Goal: Task Accomplishment & Management: Complete application form

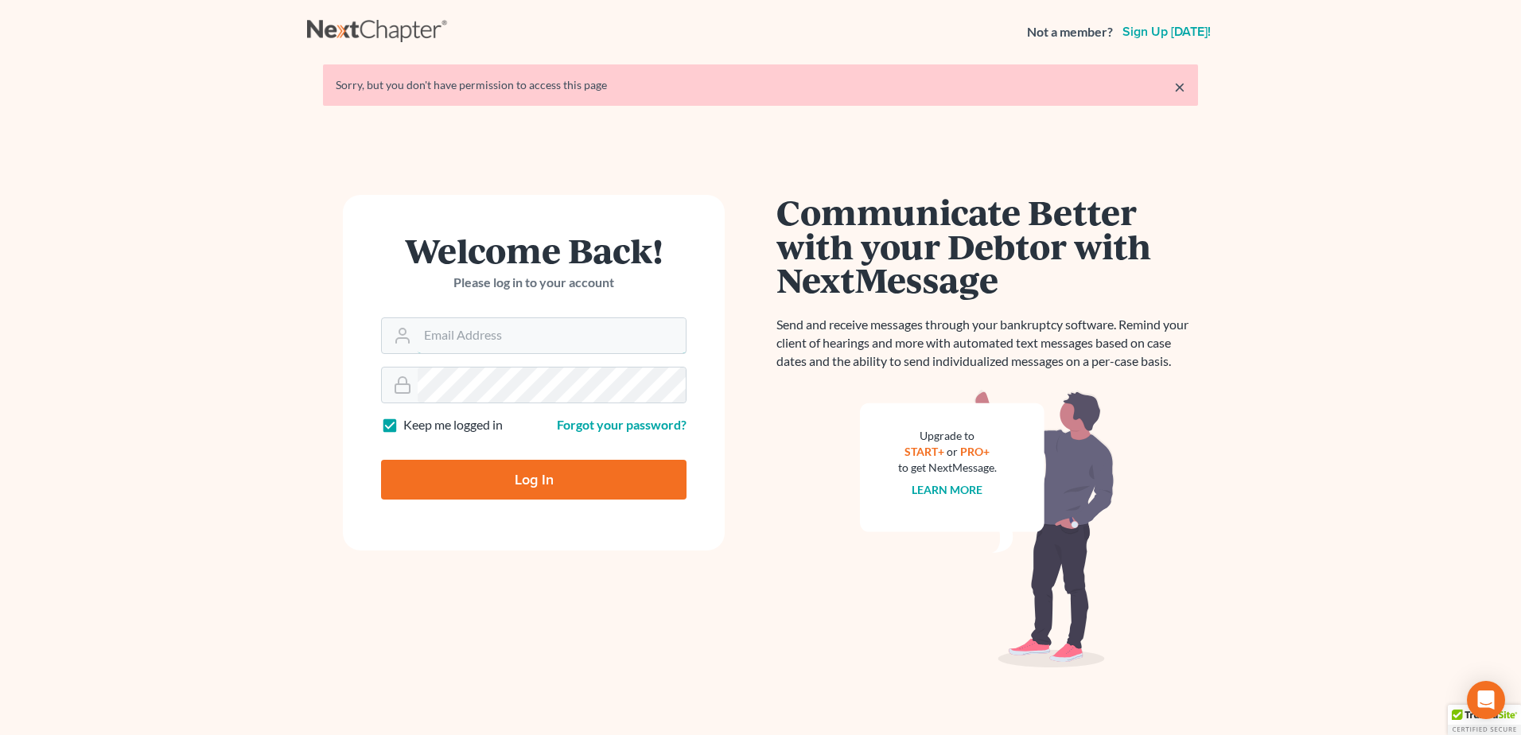
type input "[EMAIL_ADDRESS][DOMAIN_NAME]"
click at [579, 479] on input "Log In" at bounding box center [533, 480] width 305 height 40
type input "Thinking..."
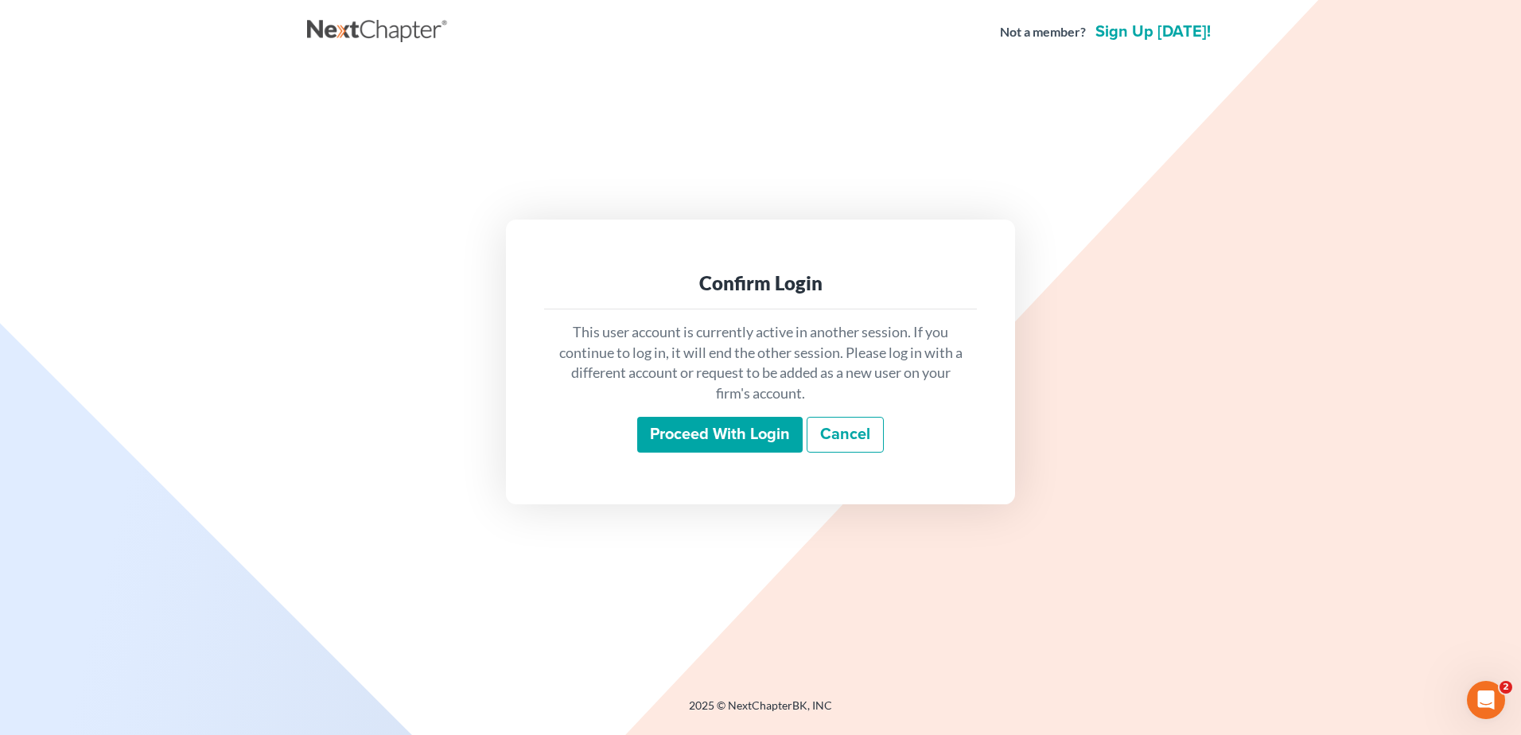
click at [726, 432] on input "Proceed with login" at bounding box center [719, 435] width 165 height 37
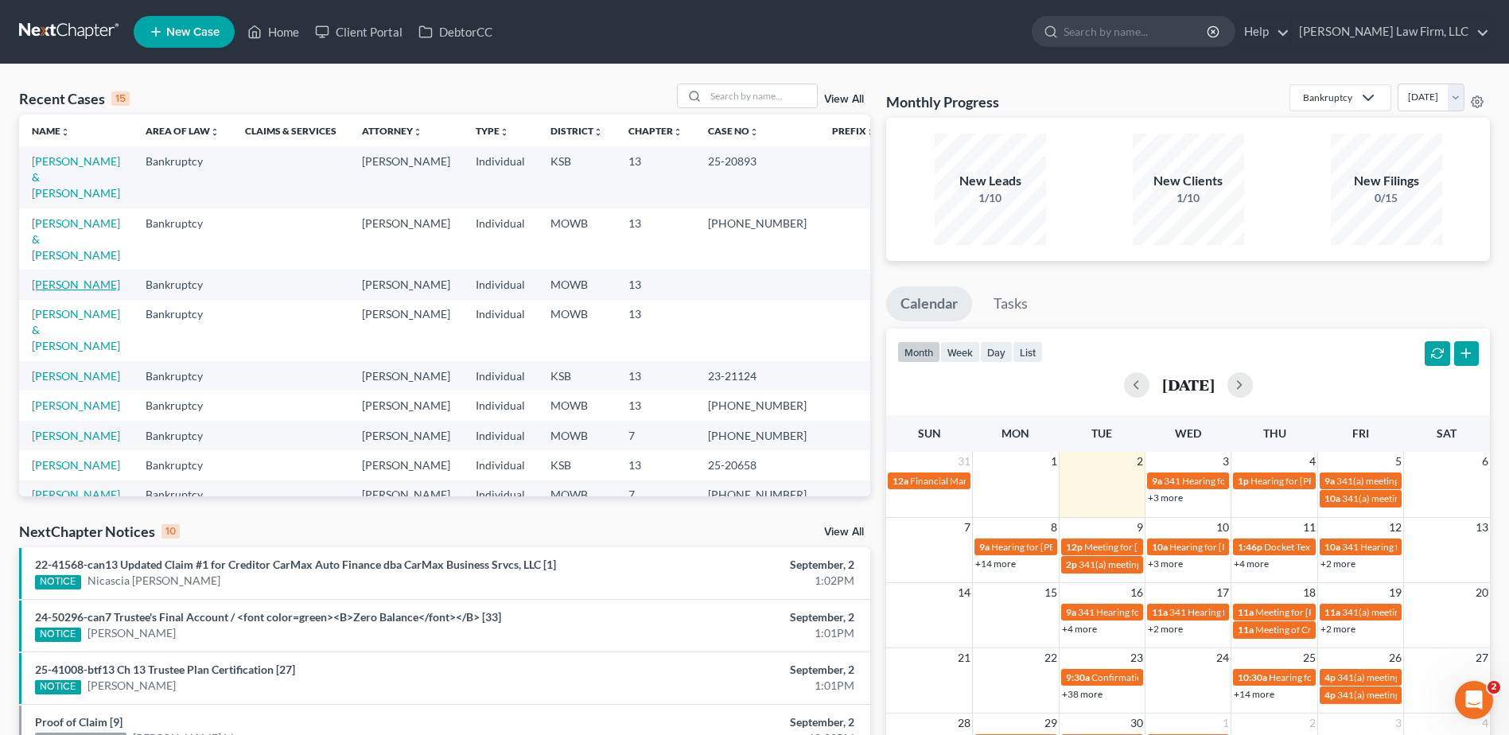
click at [103, 278] on link "[PERSON_NAME]" at bounding box center [76, 285] width 88 height 14
select select "4"
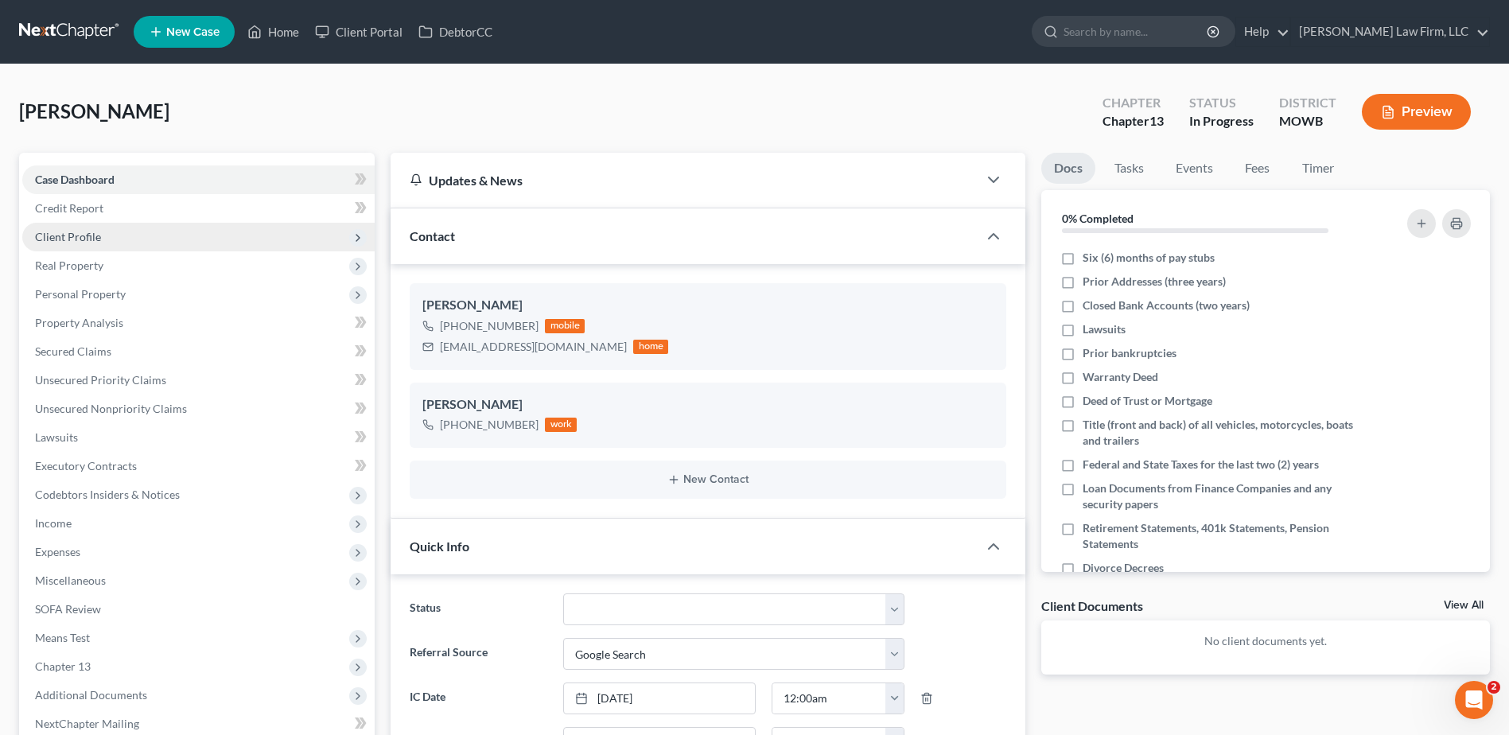
click at [73, 233] on span "Client Profile" at bounding box center [68, 237] width 66 height 14
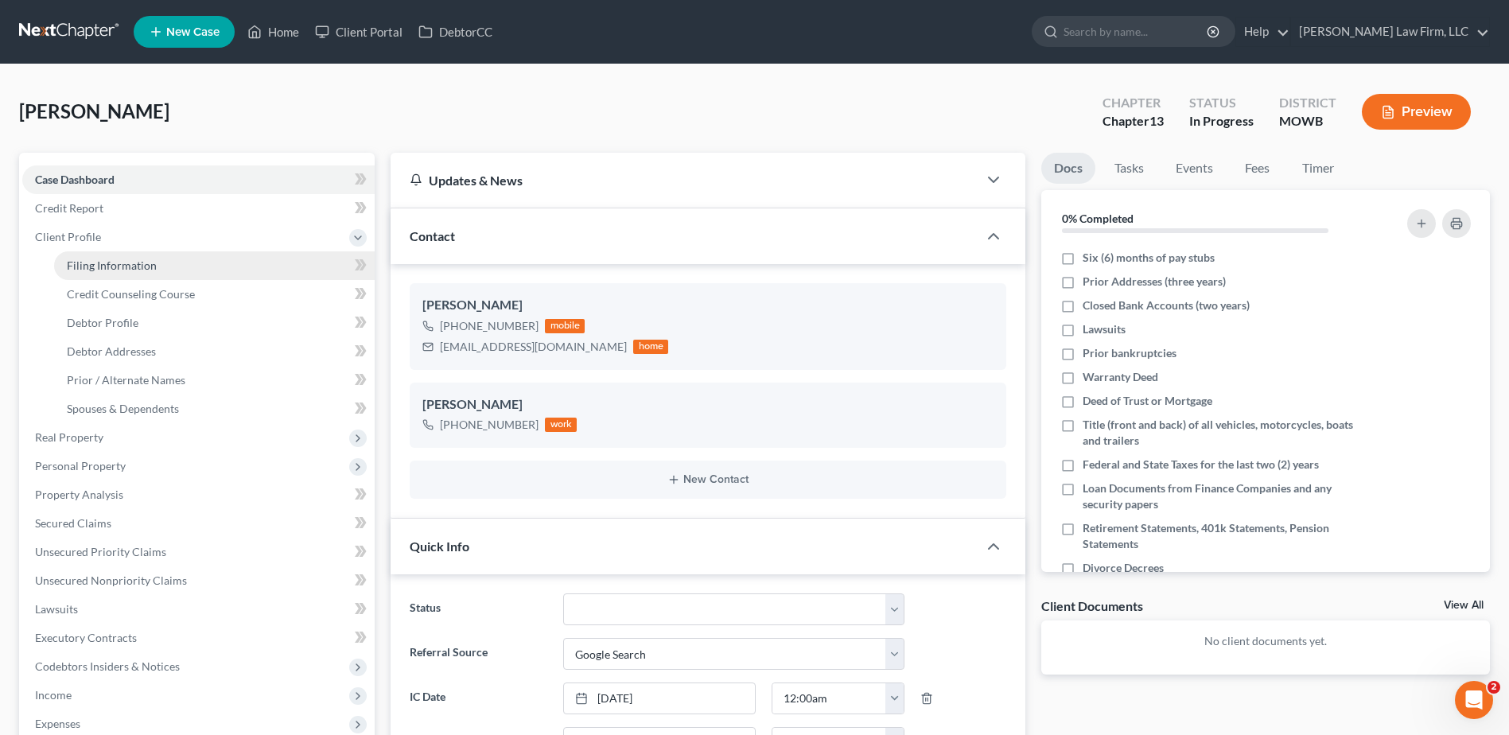
click at [82, 265] on span "Filing Information" at bounding box center [112, 265] width 90 height 14
select select "1"
select select "0"
select select "3"
select select "26"
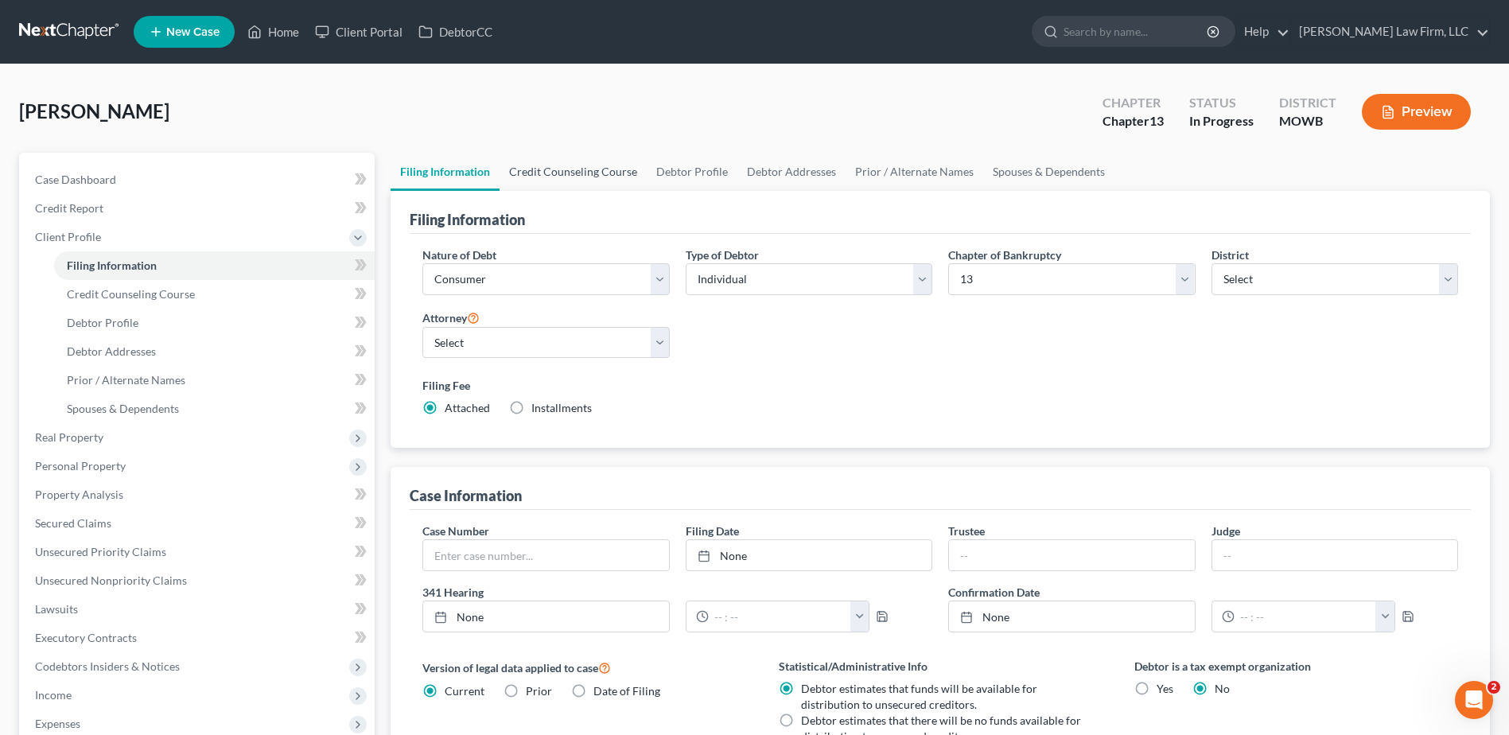
click at [546, 161] on link "Credit Counseling Course" at bounding box center [573, 172] width 147 height 38
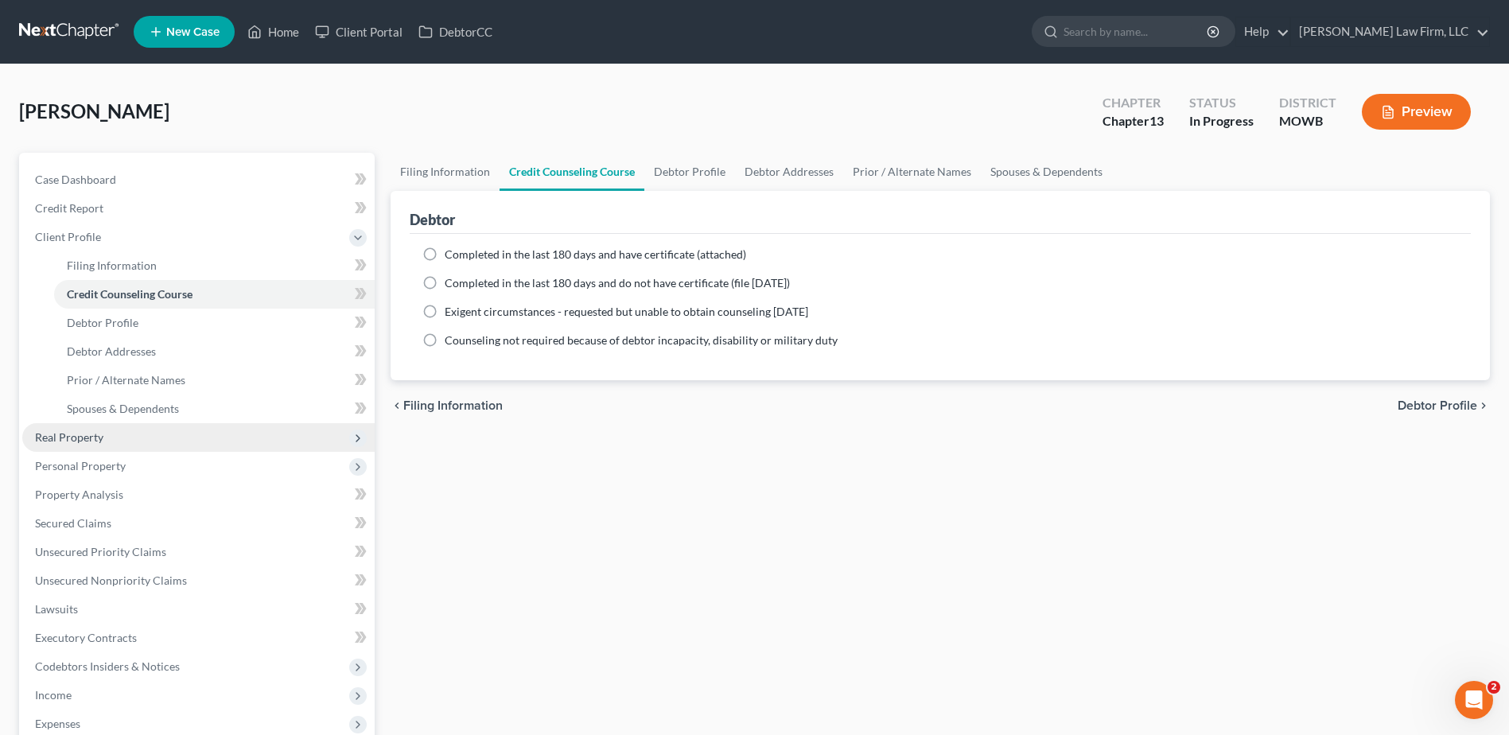
click at [94, 433] on span "Real Property" at bounding box center [69, 437] width 68 height 14
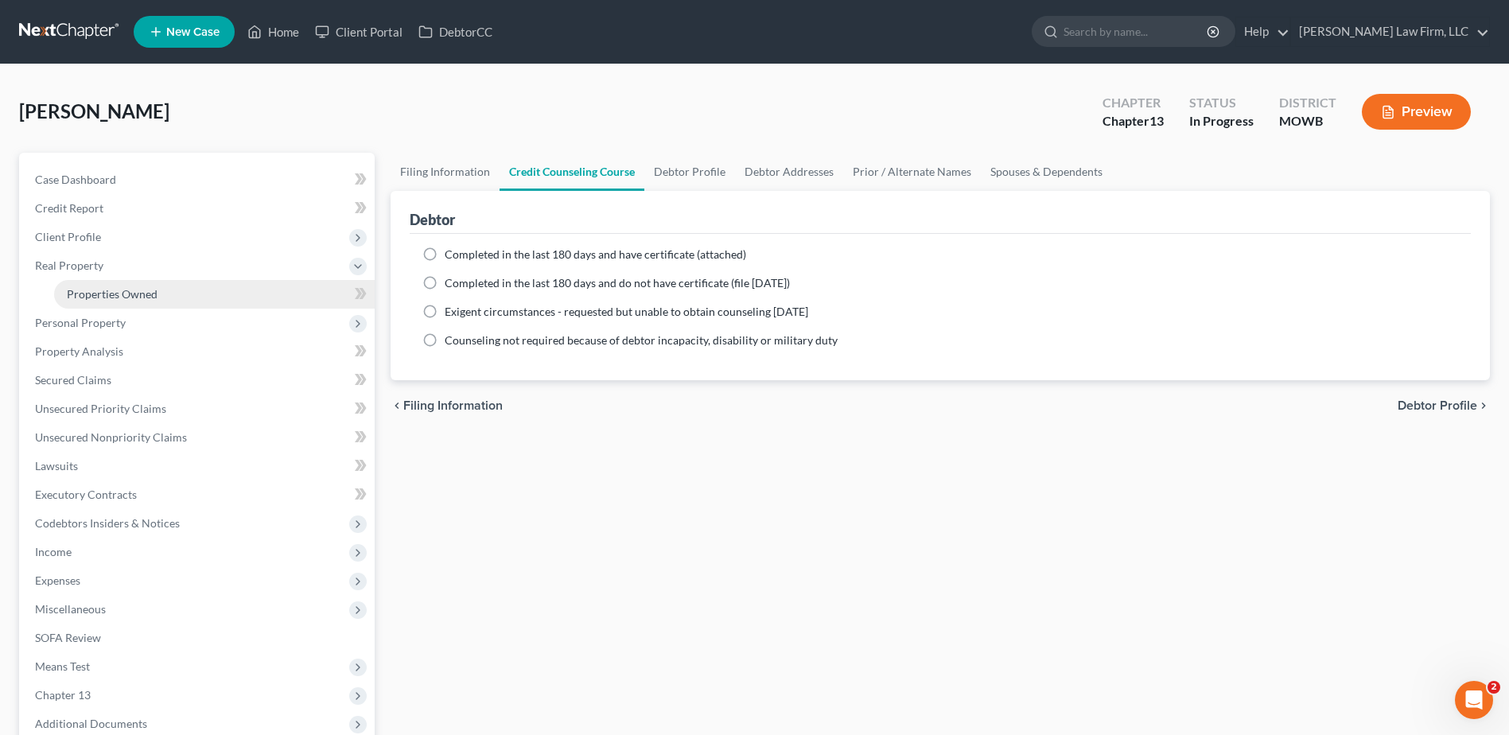
drag, startPoint x: 144, startPoint y: 289, endPoint x: 904, endPoint y: 16, distance: 807.8
click at [144, 288] on span "Properties Owned" at bounding box center [112, 294] width 91 height 14
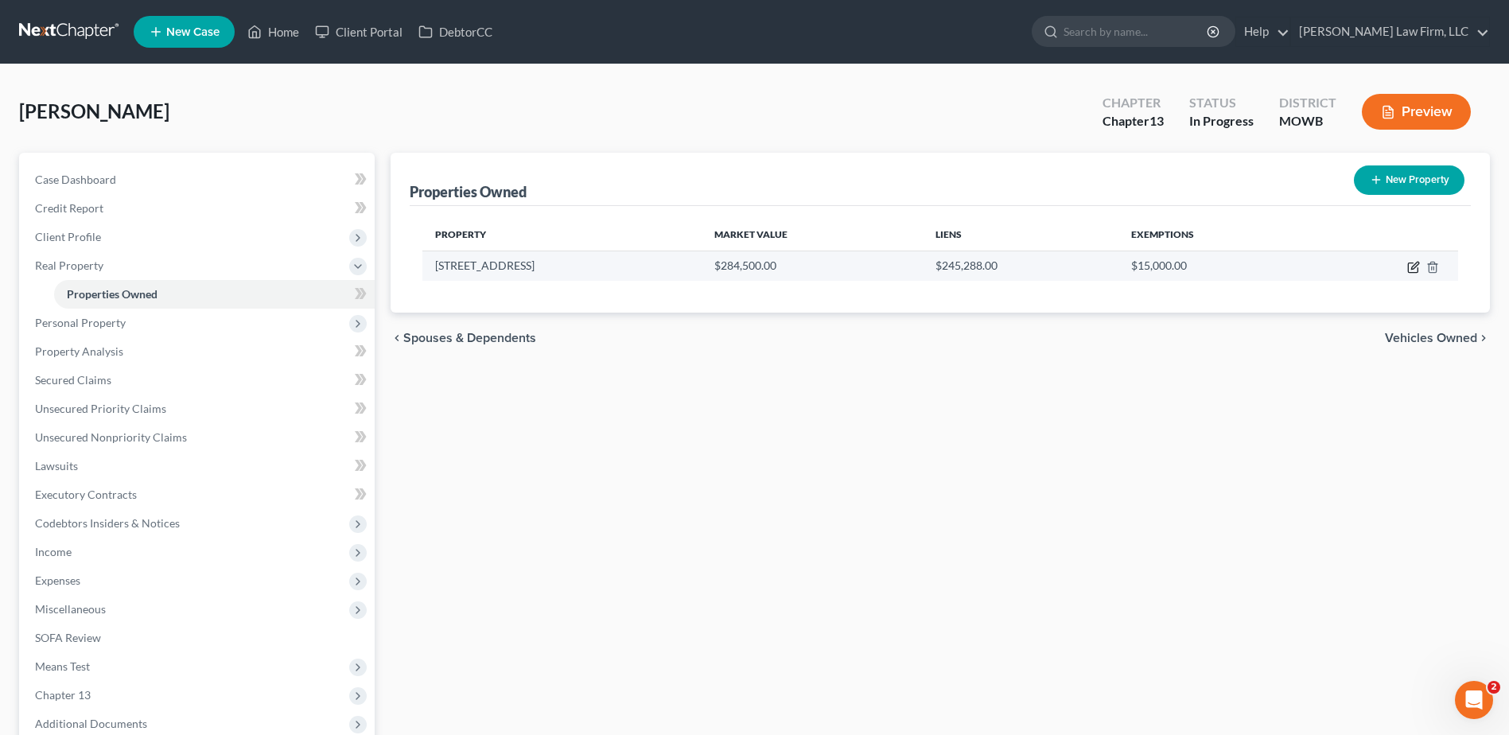
click at [1415, 263] on icon "button" at bounding box center [1414, 265] width 7 height 7
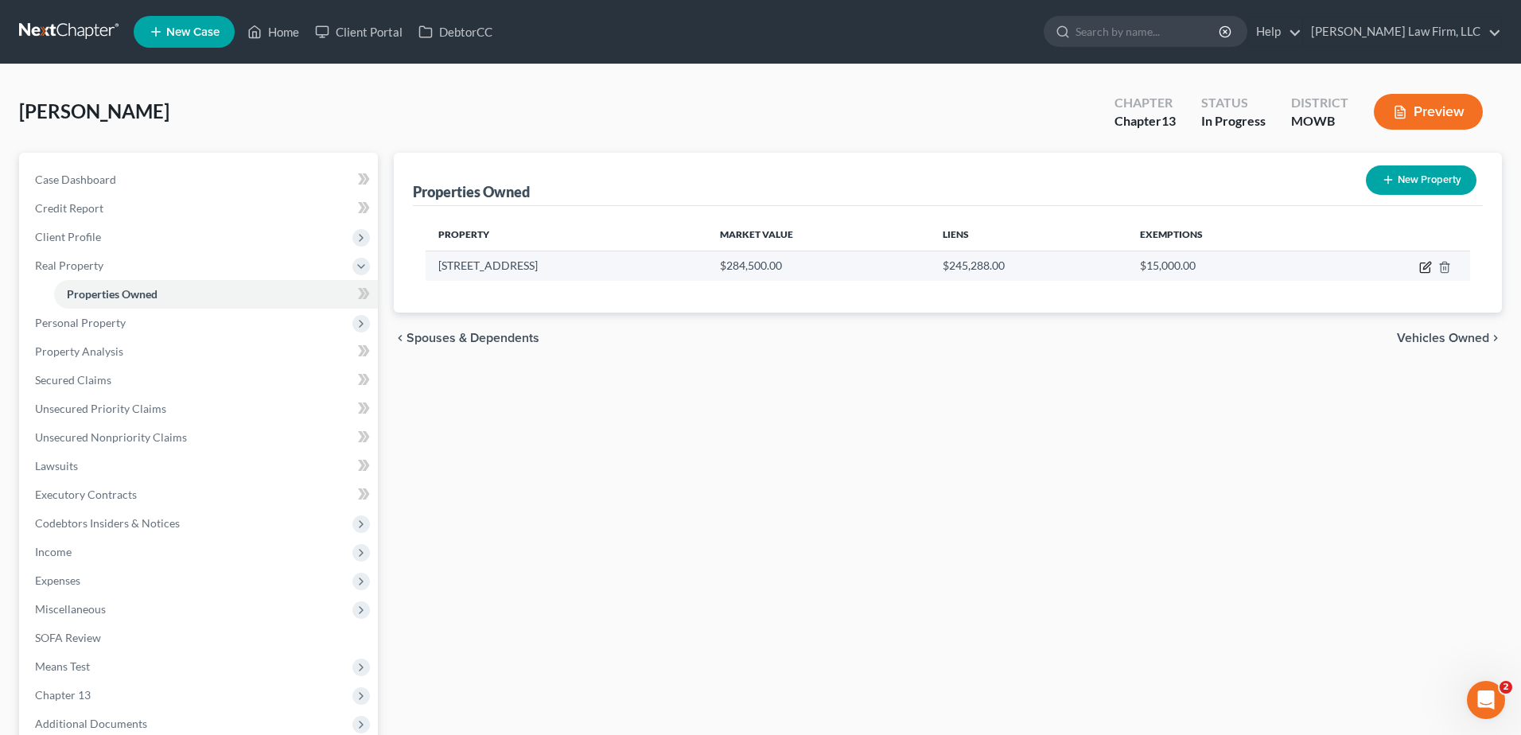
select select "26"
select select "47"
select select "3"
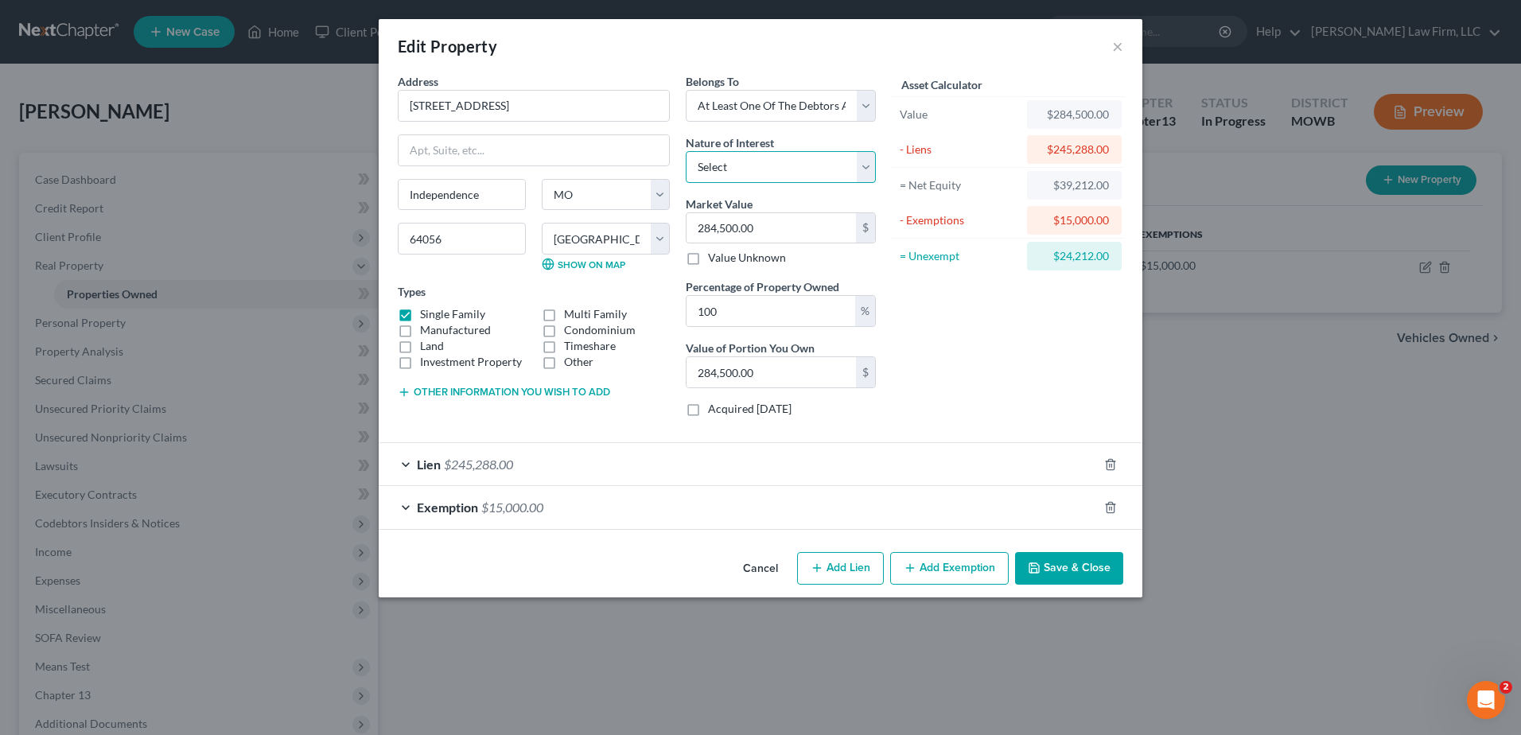
click at [796, 171] on select "Select Fee Simple Joint Tenant Life Estate Equitable Interest Future Interest T…" at bounding box center [781, 167] width 190 height 32
select select "5"
click at [686, 151] on select "Select Fee Simple Joint Tenant Life Estate Equitable Interest Future Interest T…" at bounding box center [781, 167] width 190 height 32
click at [1090, 565] on button "Save & Close" at bounding box center [1069, 568] width 108 height 33
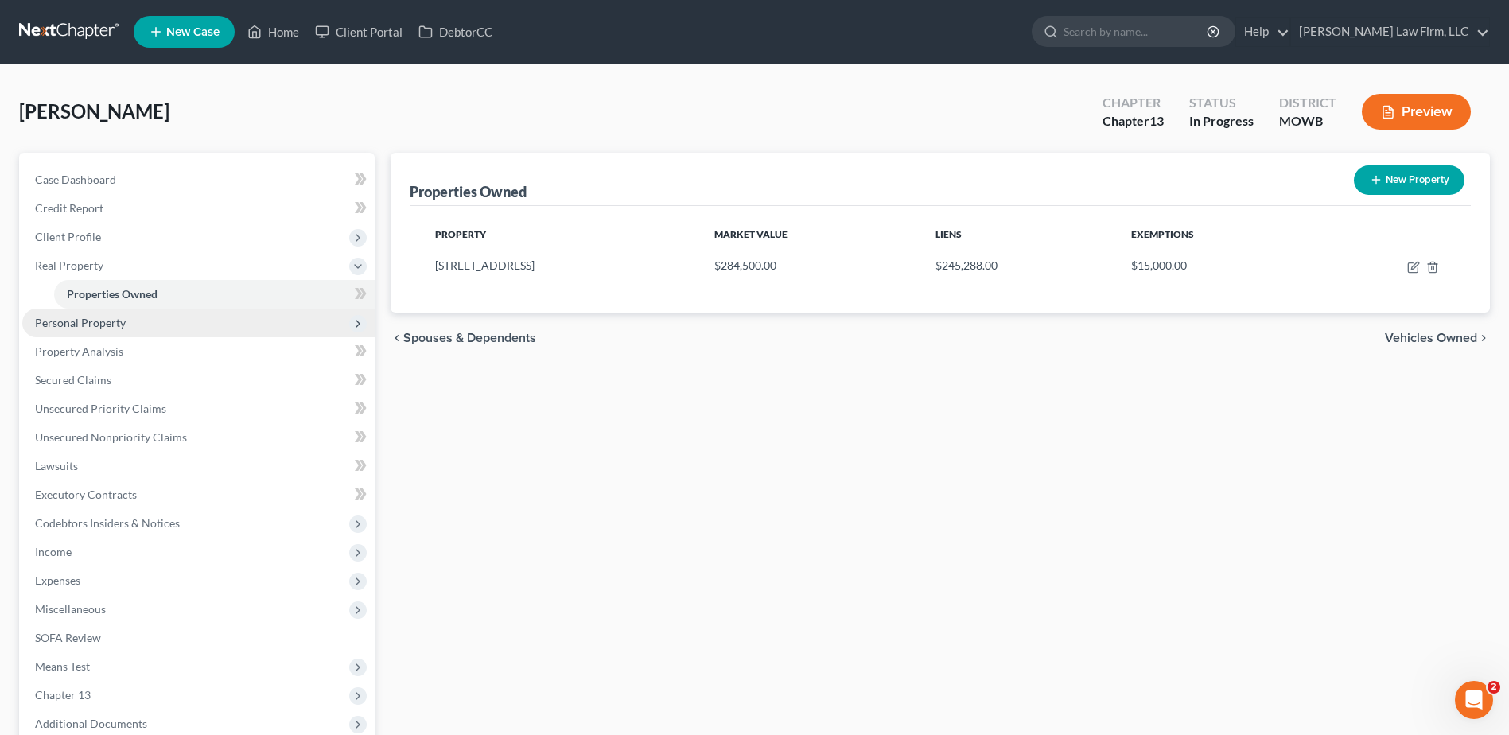
click at [52, 313] on span "Personal Property" at bounding box center [198, 323] width 352 height 29
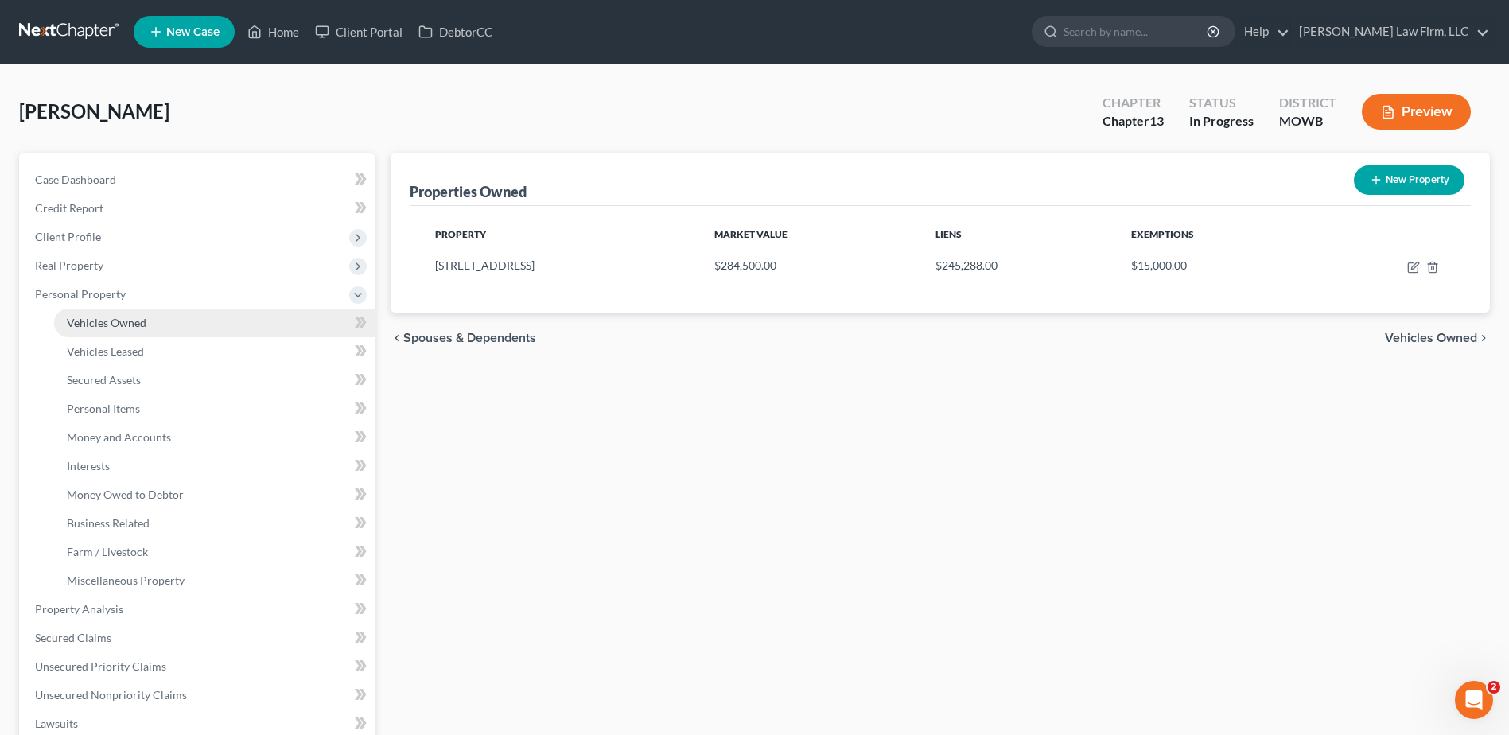
click at [115, 326] on span "Vehicles Owned" at bounding box center [107, 323] width 80 height 14
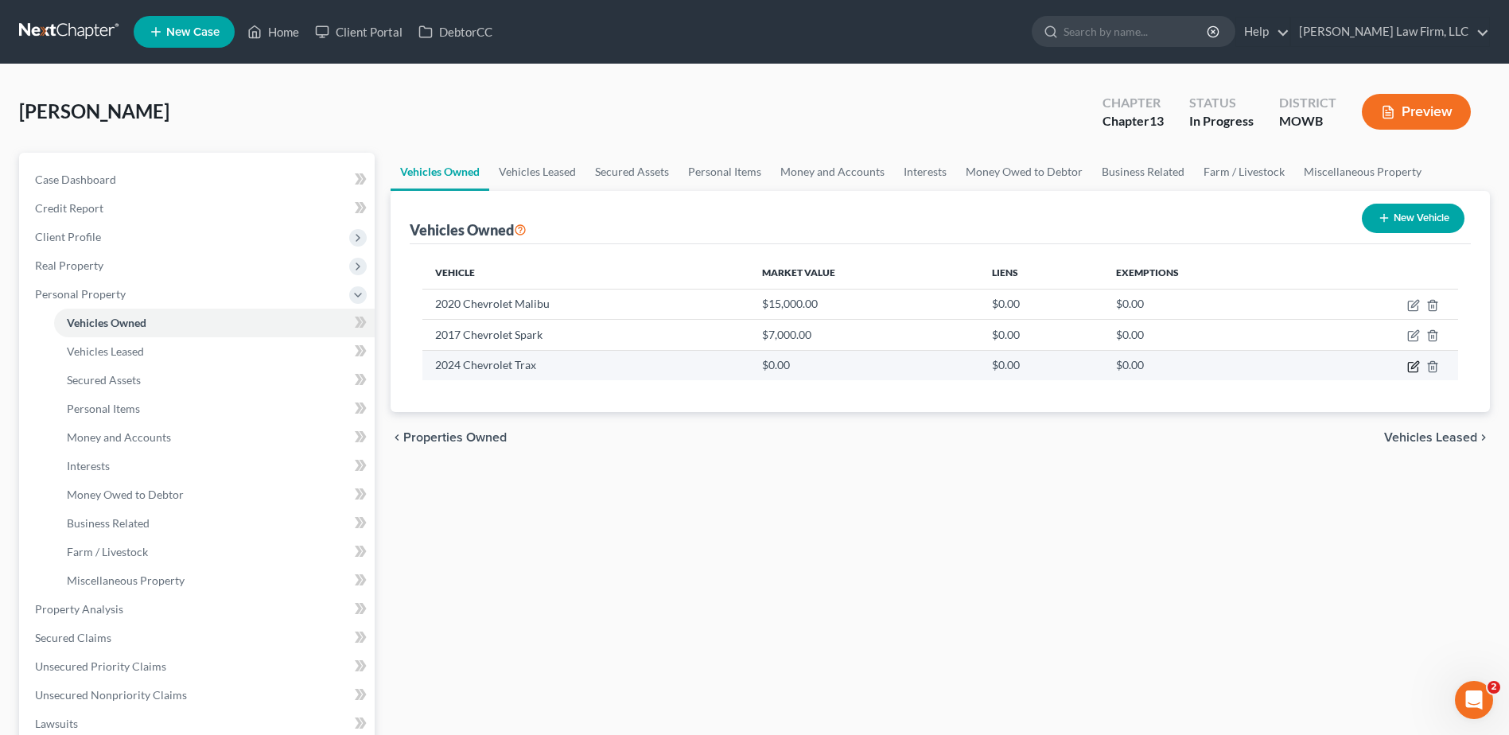
click at [1411, 364] on icon "button" at bounding box center [1413, 366] width 13 height 13
select select "0"
select select "2"
select select "1"
select select "0"
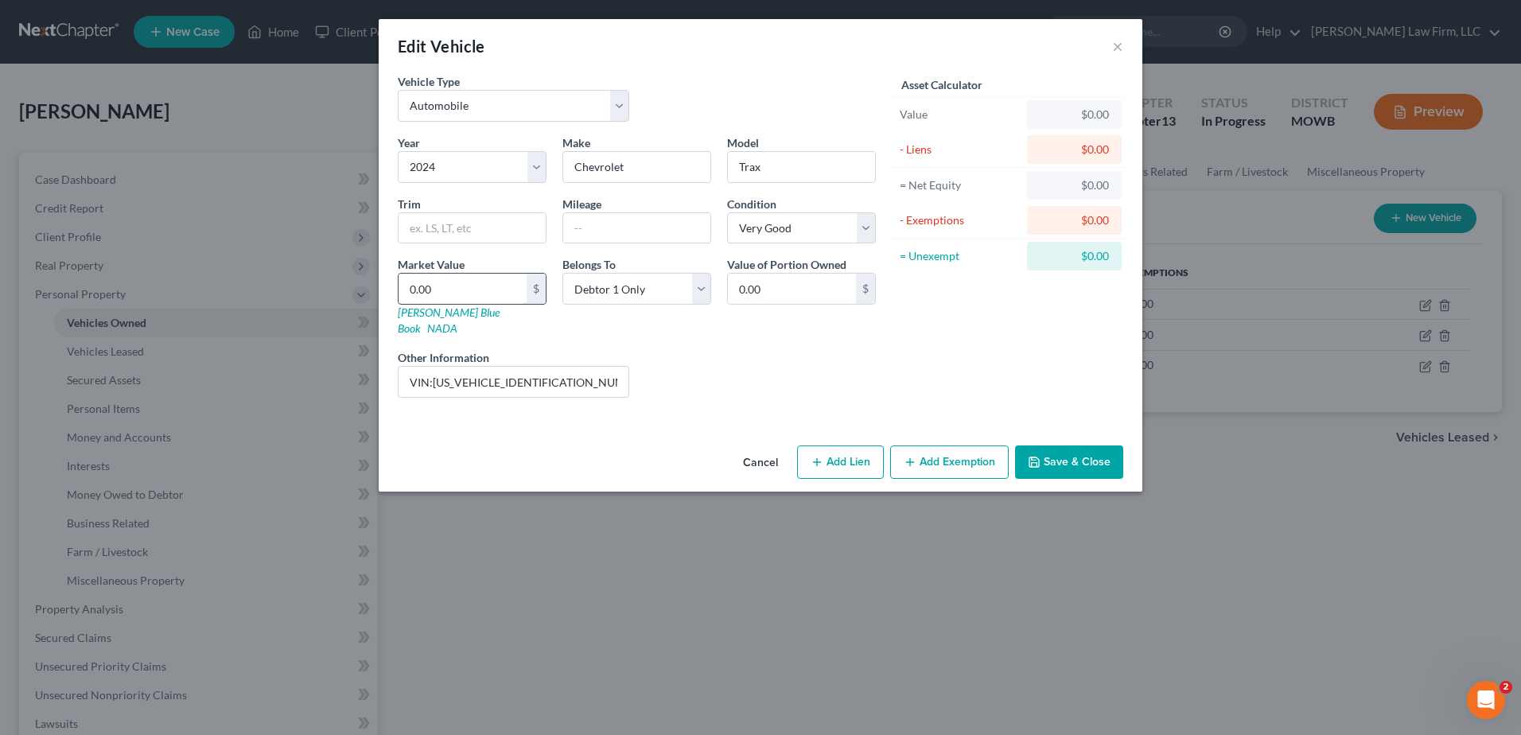
click at [508, 282] on input "0.00" at bounding box center [462, 289] width 128 height 30
type input "1"
type input "1.00"
type input "18"
type input "18.00"
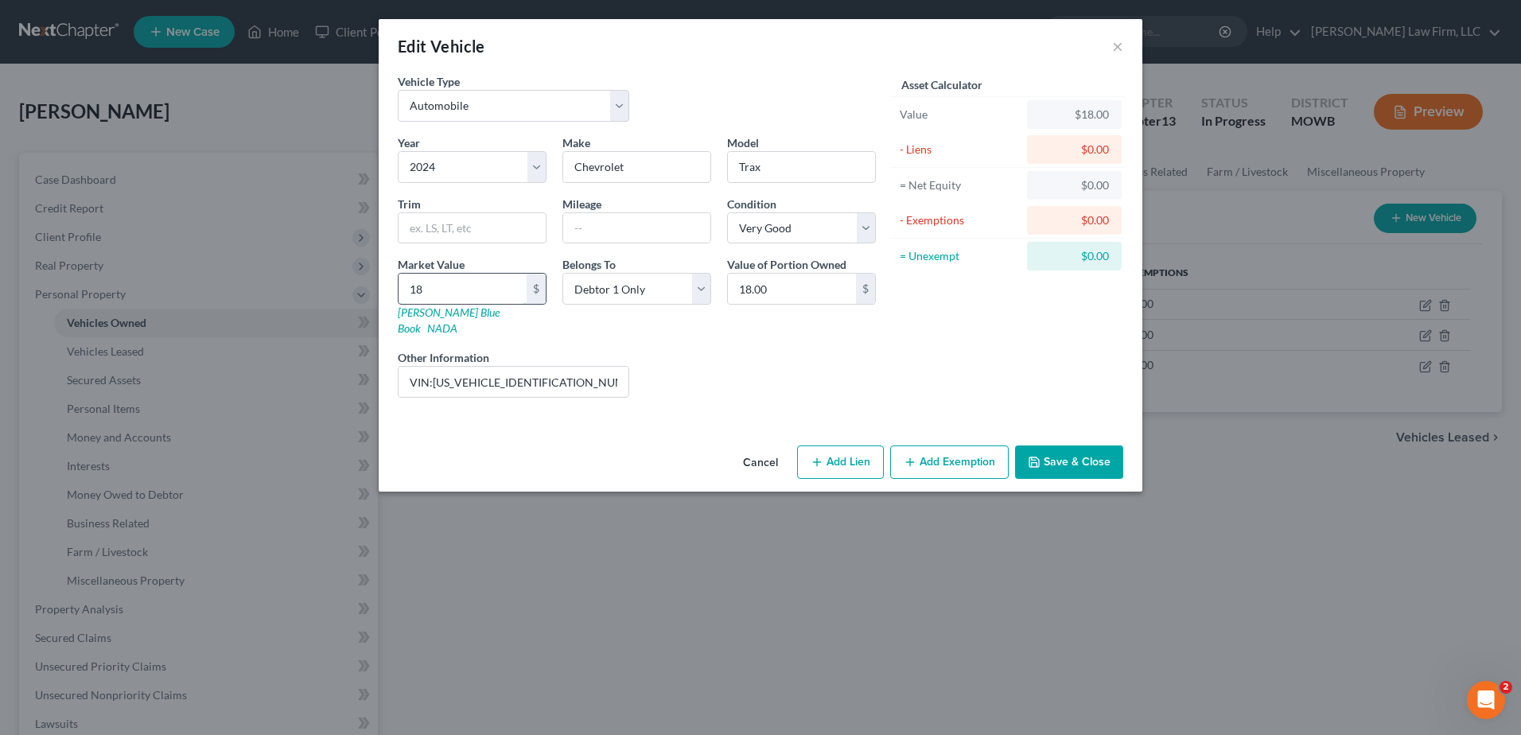
type input "180"
type input "180.00"
type input "1800"
type input "1,800.00"
type input "1,8000"
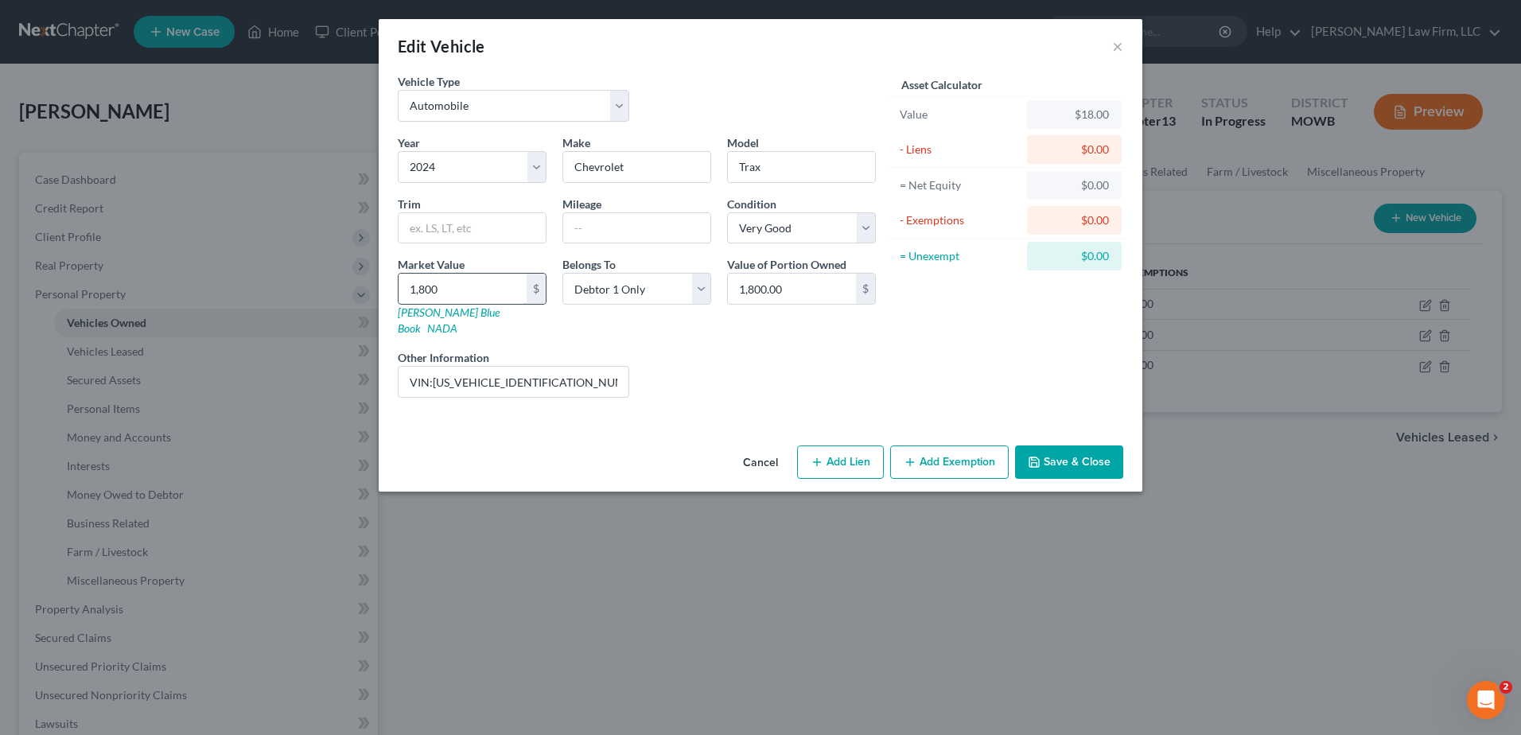
type input "18,000.00"
click at [1093, 445] on button "Save & Close" at bounding box center [1069, 461] width 108 height 33
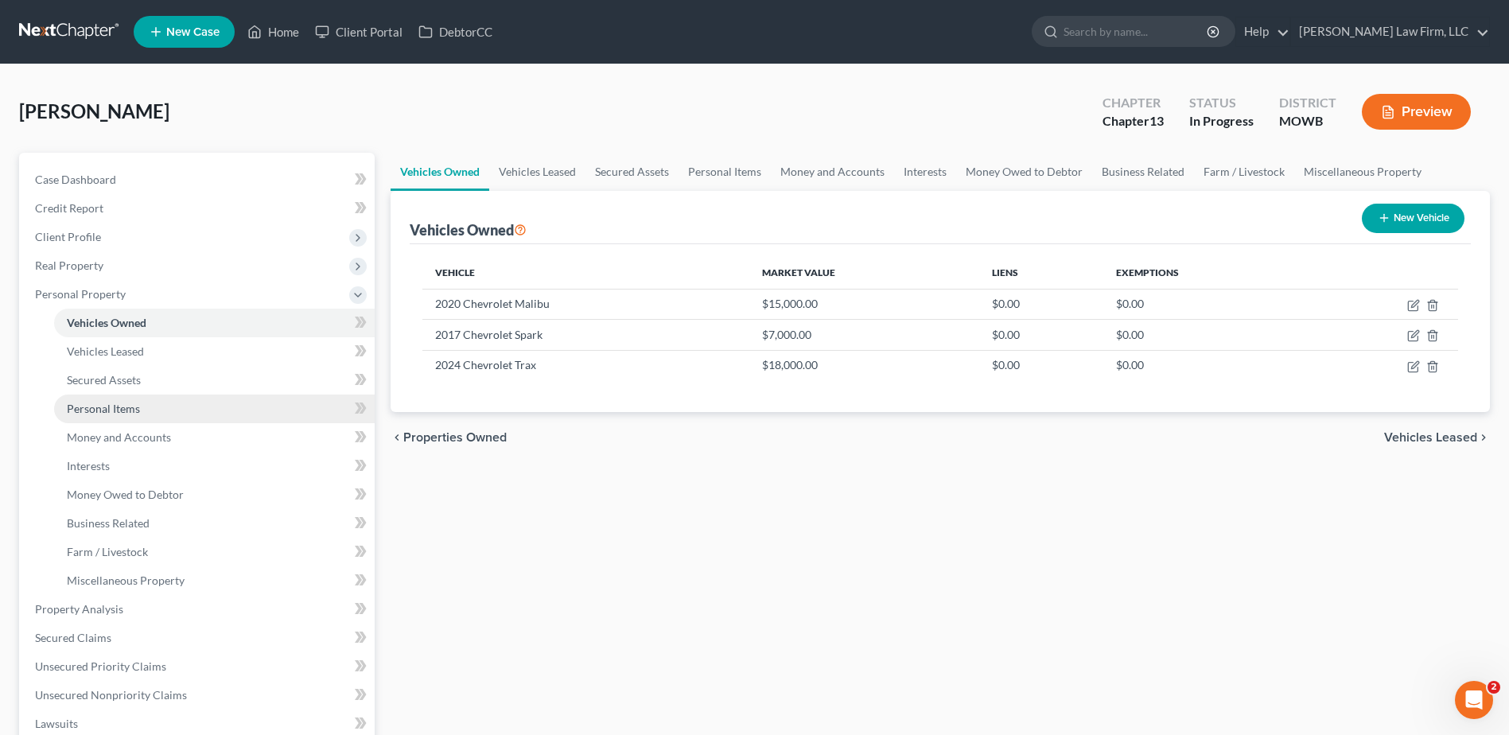
click at [134, 406] on span "Personal Items" at bounding box center [103, 409] width 73 height 14
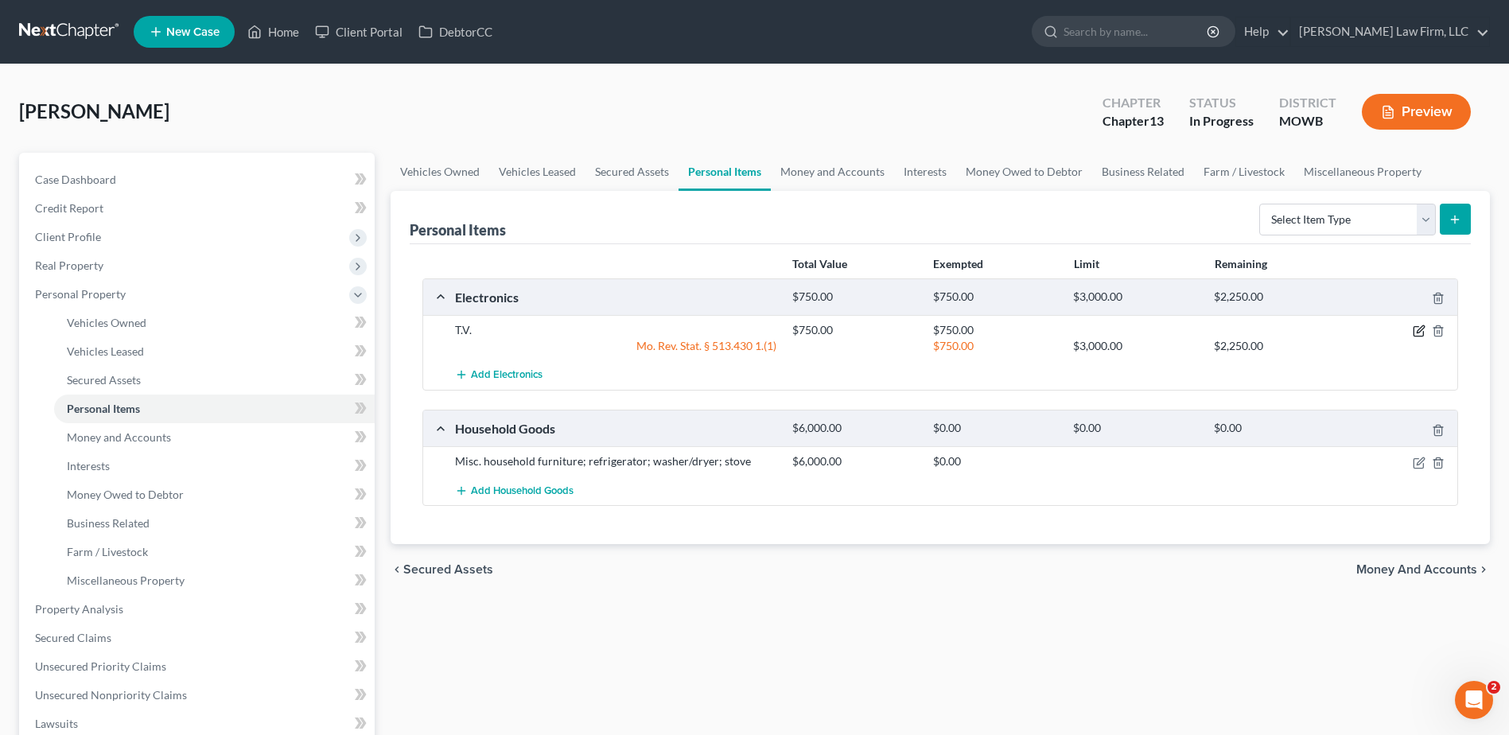
click at [1424, 335] on icon "button" at bounding box center [1419, 331] width 13 height 13
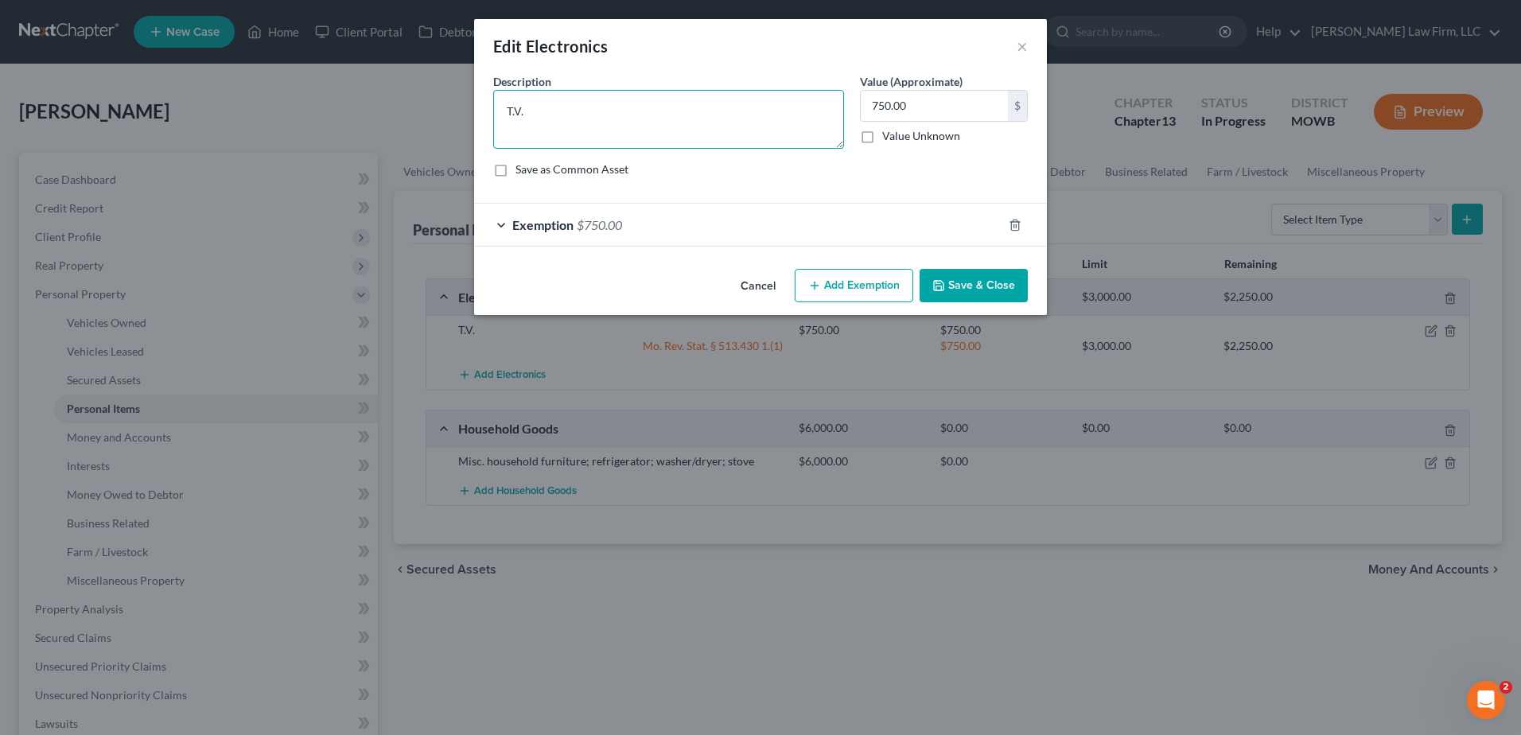
click at [538, 100] on textarea "T.V." at bounding box center [668, 119] width 351 height 59
type textarea "T.V.; smart phone"
click at [903, 107] on input "750.00" at bounding box center [934, 106] width 147 height 30
type input "600.00"
click at [492, 225] on div "Exemption $750.00" at bounding box center [738, 225] width 528 height 42
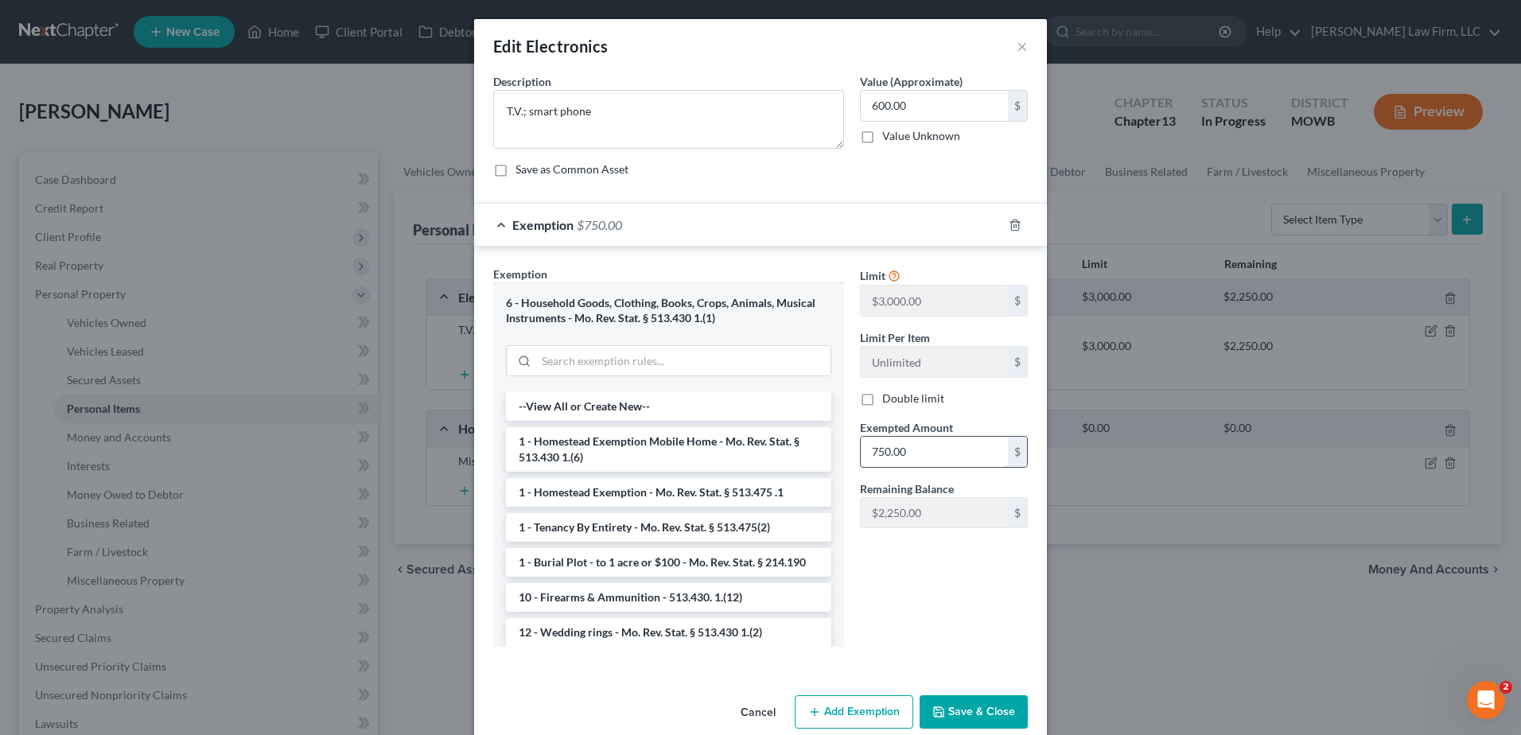
click at [947, 453] on input "750.00" at bounding box center [934, 452] width 147 height 30
type input "600.00"
click at [985, 723] on button "Save & Close" at bounding box center [973, 711] width 108 height 33
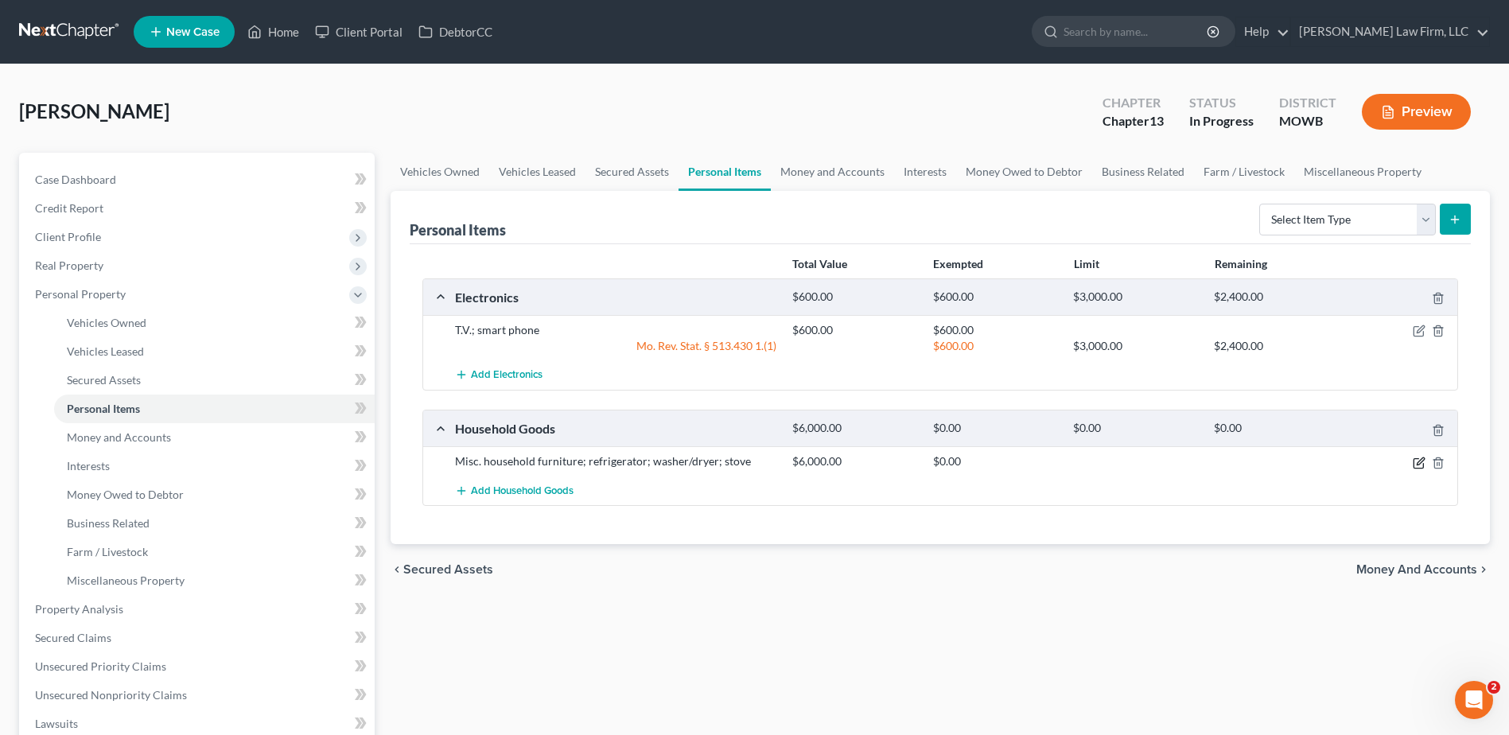
click at [1417, 465] on icon "button" at bounding box center [1420, 460] width 7 height 7
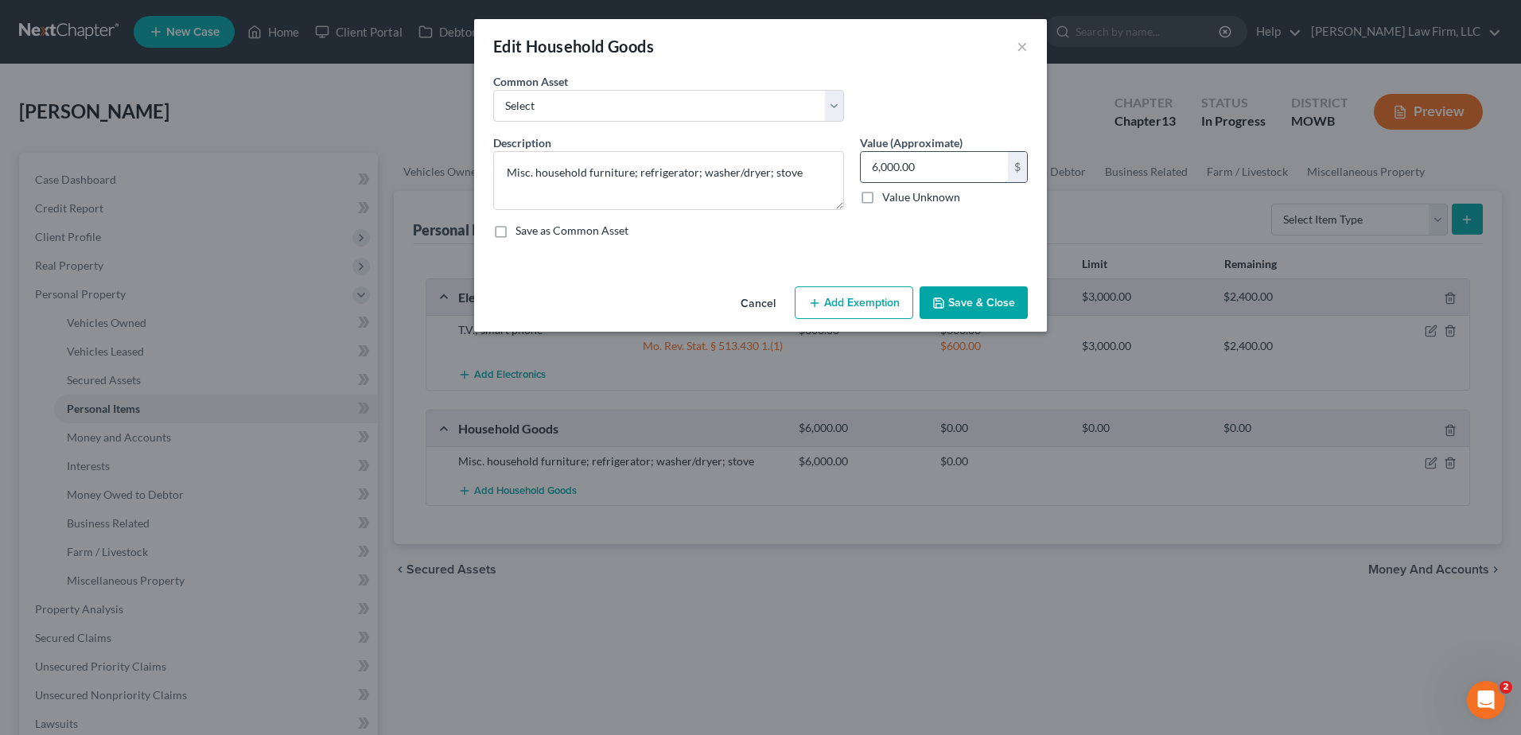
click at [979, 161] on input "6,000.00" at bounding box center [934, 167] width 147 height 30
type input "2,000.00"
click at [862, 301] on button "Add Exemption" at bounding box center [854, 302] width 119 height 33
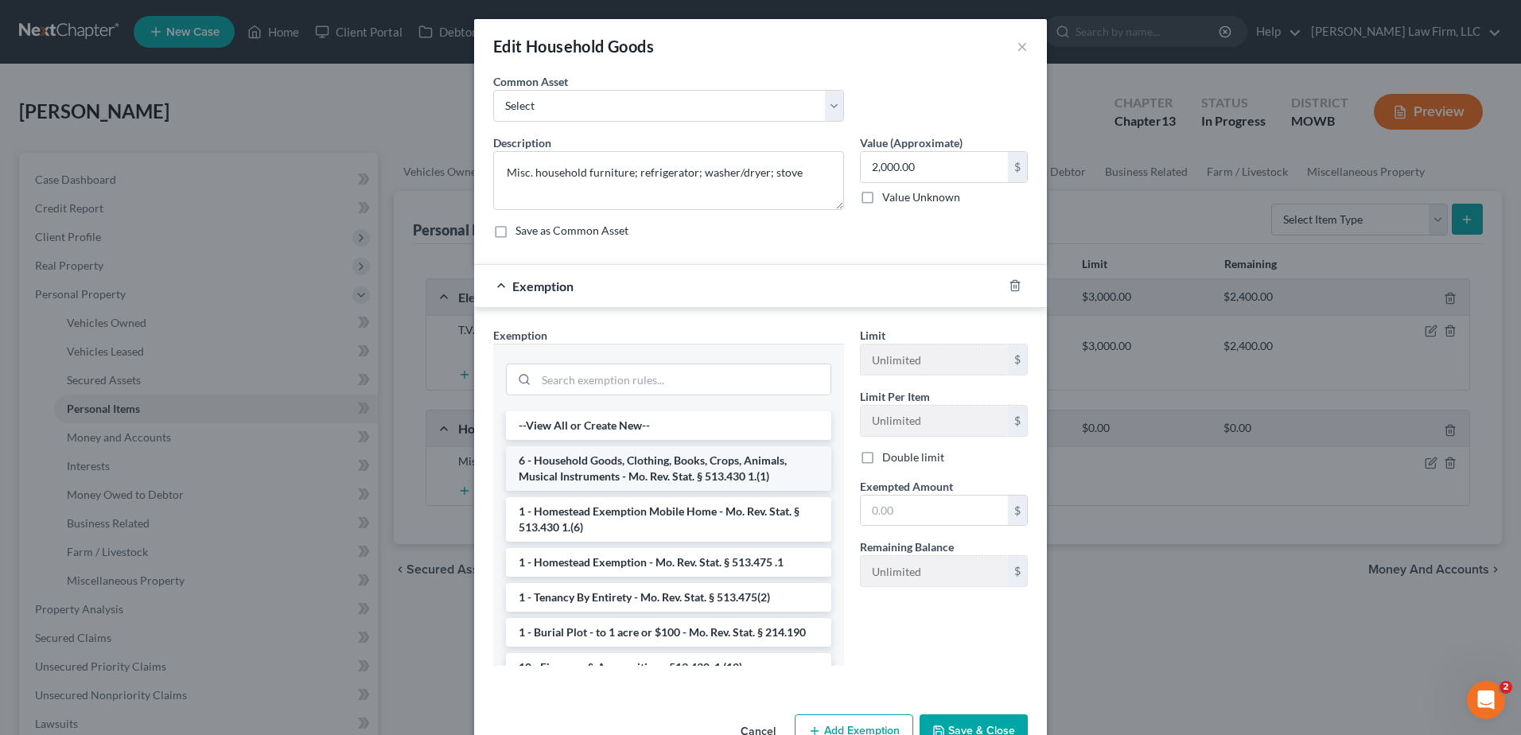
click at [713, 468] on li "6 - Household Goods, Clothing, Books, Crops, Animals, Musical Instruments - Mo.…" at bounding box center [668, 468] width 325 height 45
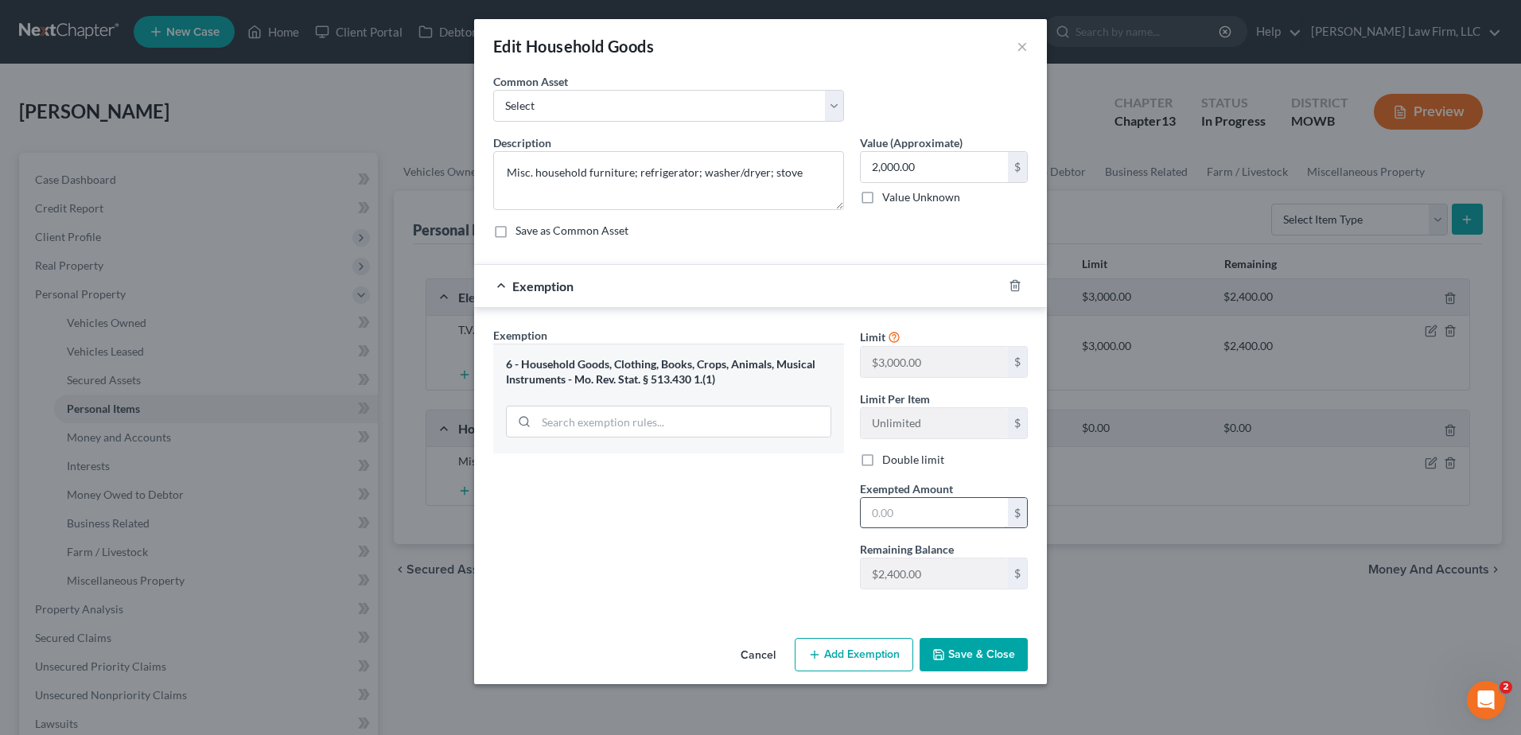
click at [956, 507] on input "text" at bounding box center [934, 513] width 147 height 30
type input "2,000.00"
click at [984, 661] on button "Save & Close" at bounding box center [973, 654] width 108 height 33
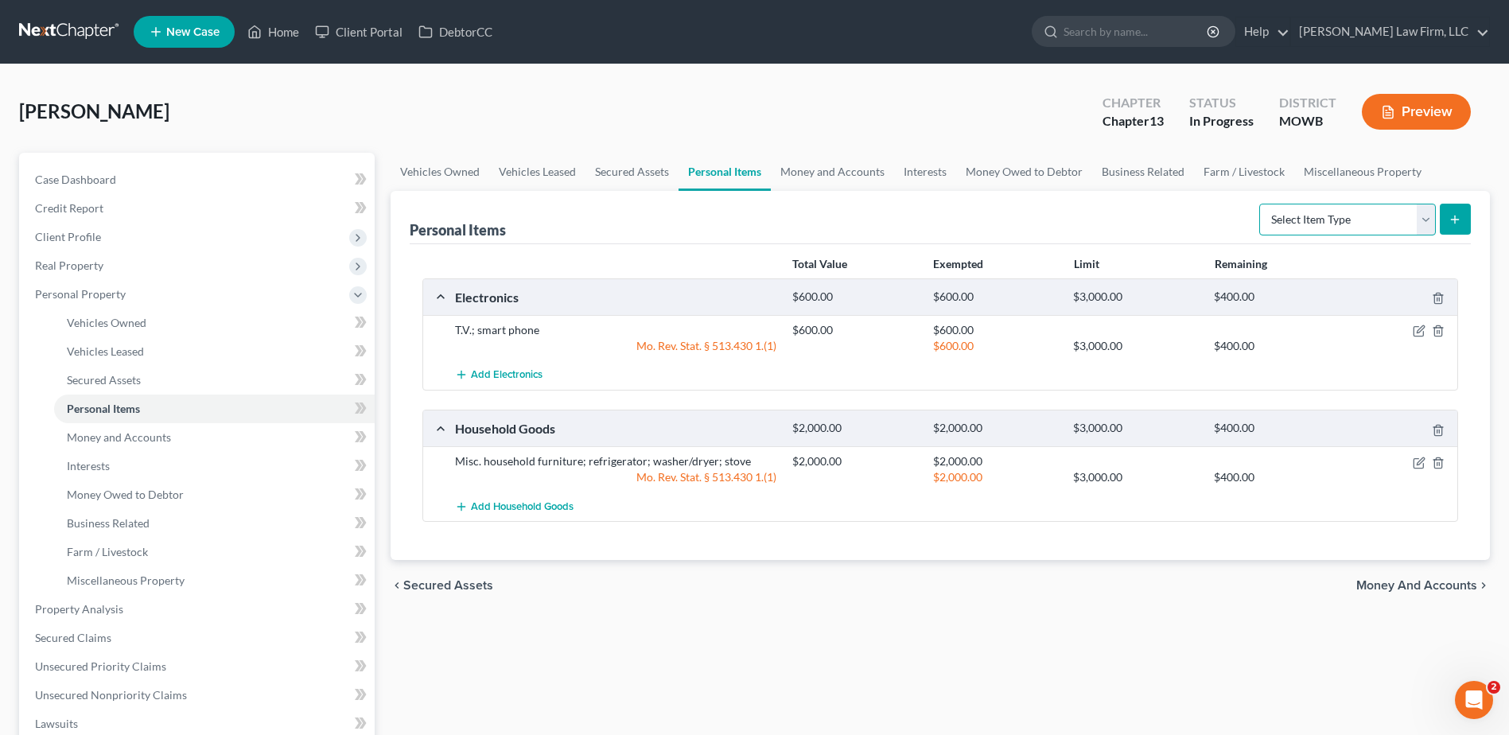
click at [1410, 207] on select "Select Item Type Clothing Collectibles Of Value Electronics Firearms Household …" at bounding box center [1347, 220] width 177 height 32
select select "clothing"
click at [1261, 204] on select "Select Item Type Clothing Collectibles Of Value Electronics Firearms Household …" at bounding box center [1347, 220] width 177 height 32
click at [1457, 217] on icon "submit" at bounding box center [1454, 219] width 13 height 13
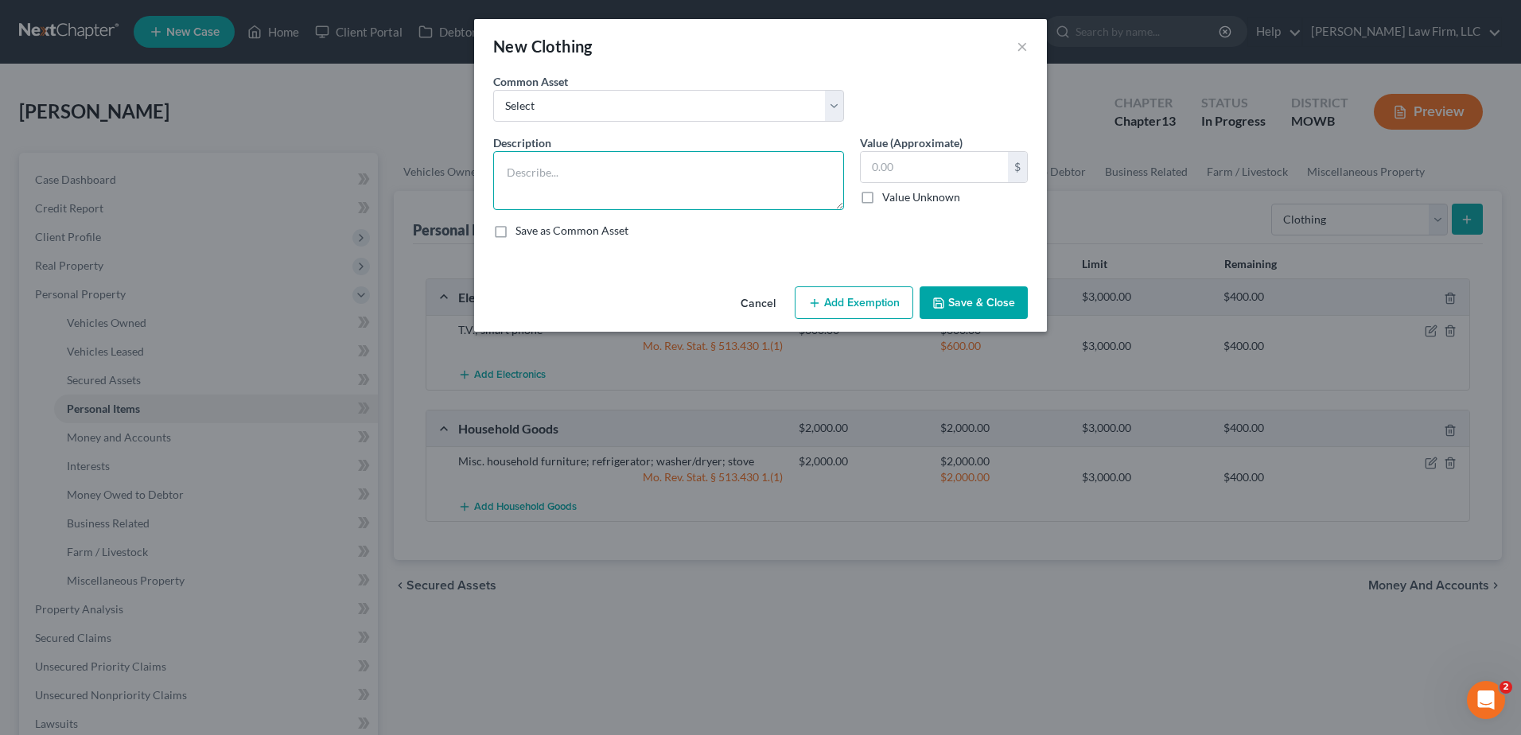
click at [657, 176] on textarea at bounding box center [668, 180] width 351 height 59
type textarea "Everyday clothing"
click at [963, 172] on input "text" at bounding box center [934, 167] width 147 height 30
type input "100.00"
click at [873, 300] on button "Add Exemption" at bounding box center [854, 302] width 119 height 33
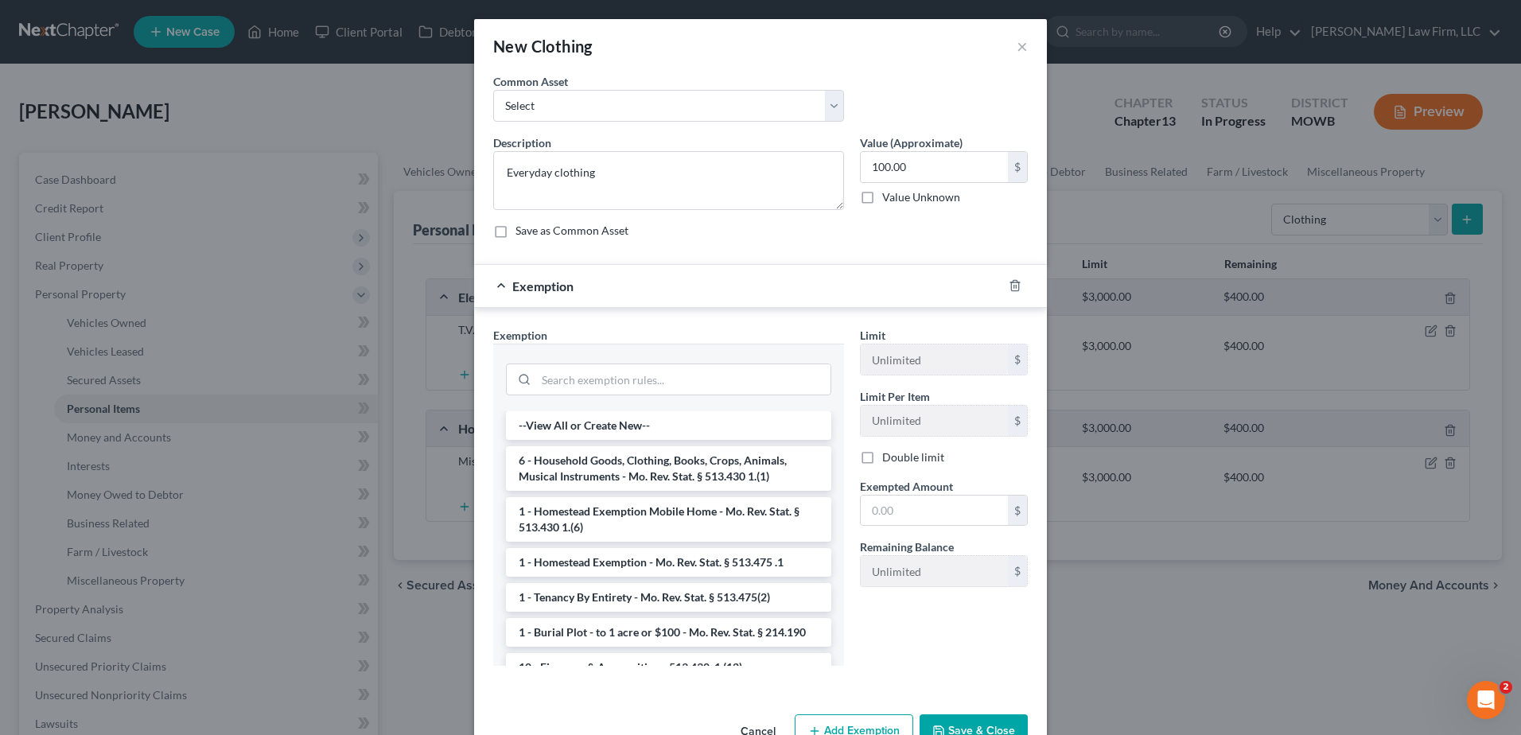
click at [645, 476] on li "6 - Household Goods, Clothing, Books, Crops, Animals, Musical Instruments - Mo.…" at bounding box center [668, 468] width 325 height 45
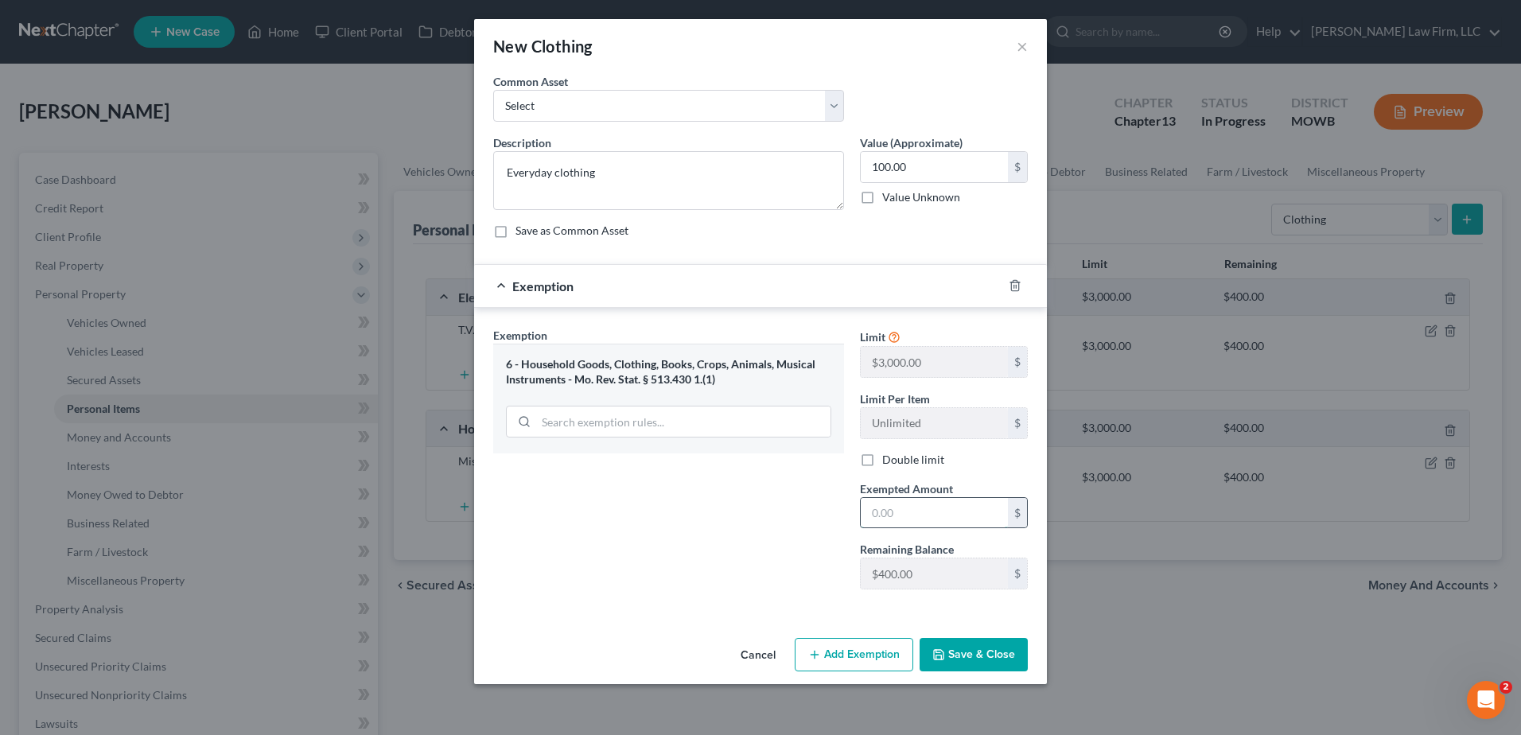
click at [932, 515] on input "text" at bounding box center [934, 513] width 147 height 30
type input "100.00"
click at [997, 667] on button "Save & Close" at bounding box center [973, 654] width 108 height 33
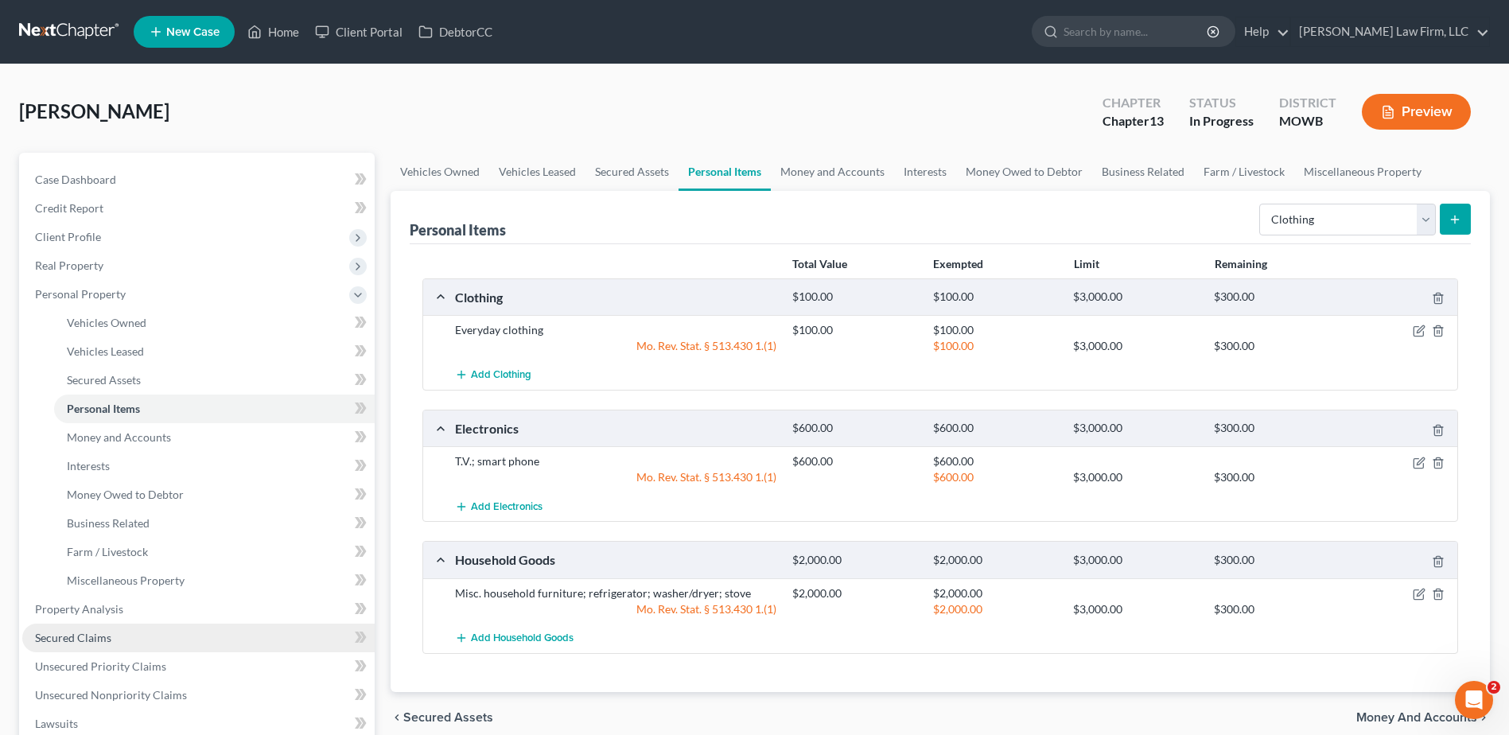
click at [112, 633] on link "Secured Claims" at bounding box center [198, 638] width 352 height 29
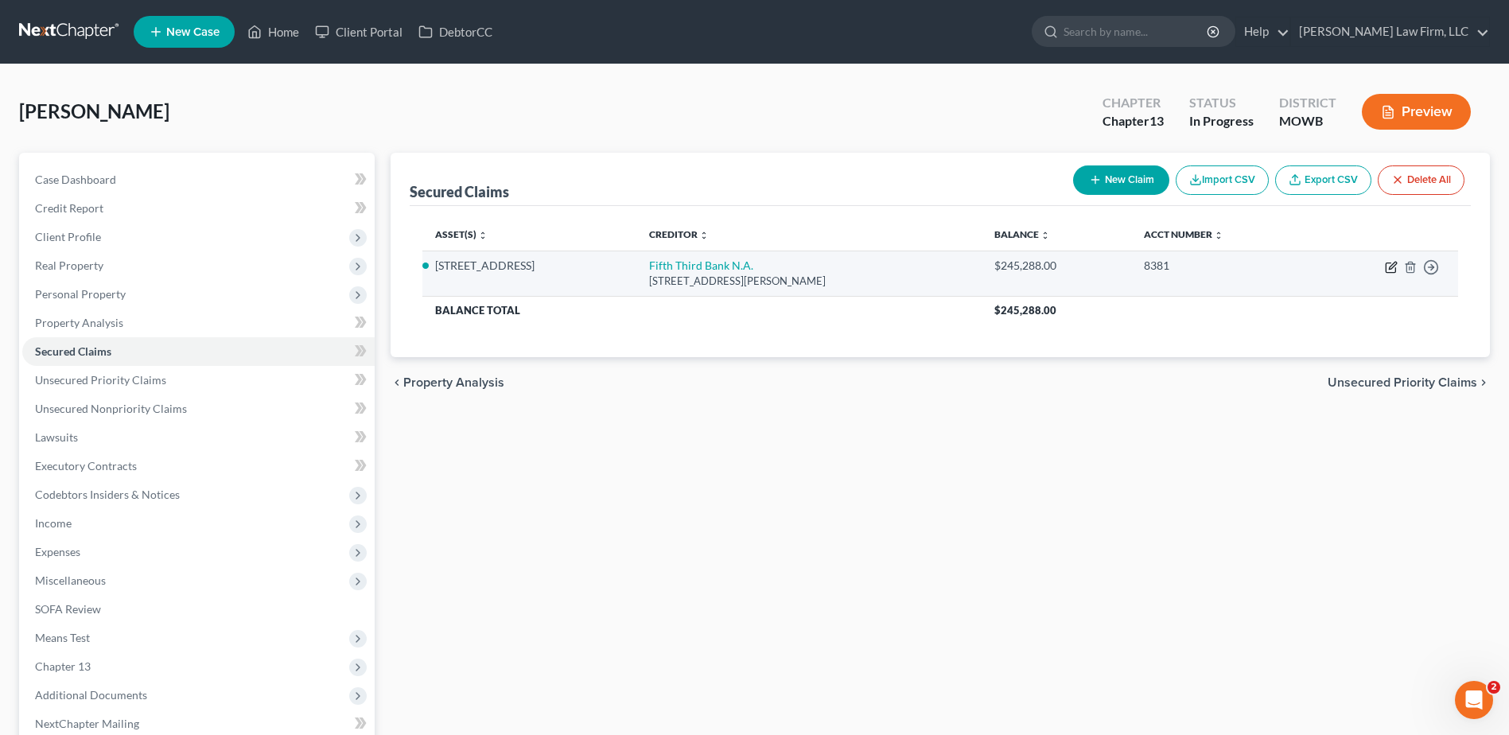
click at [1387, 264] on icon "button" at bounding box center [1391, 267] width 13 height 13
select select "36"
select select "0"
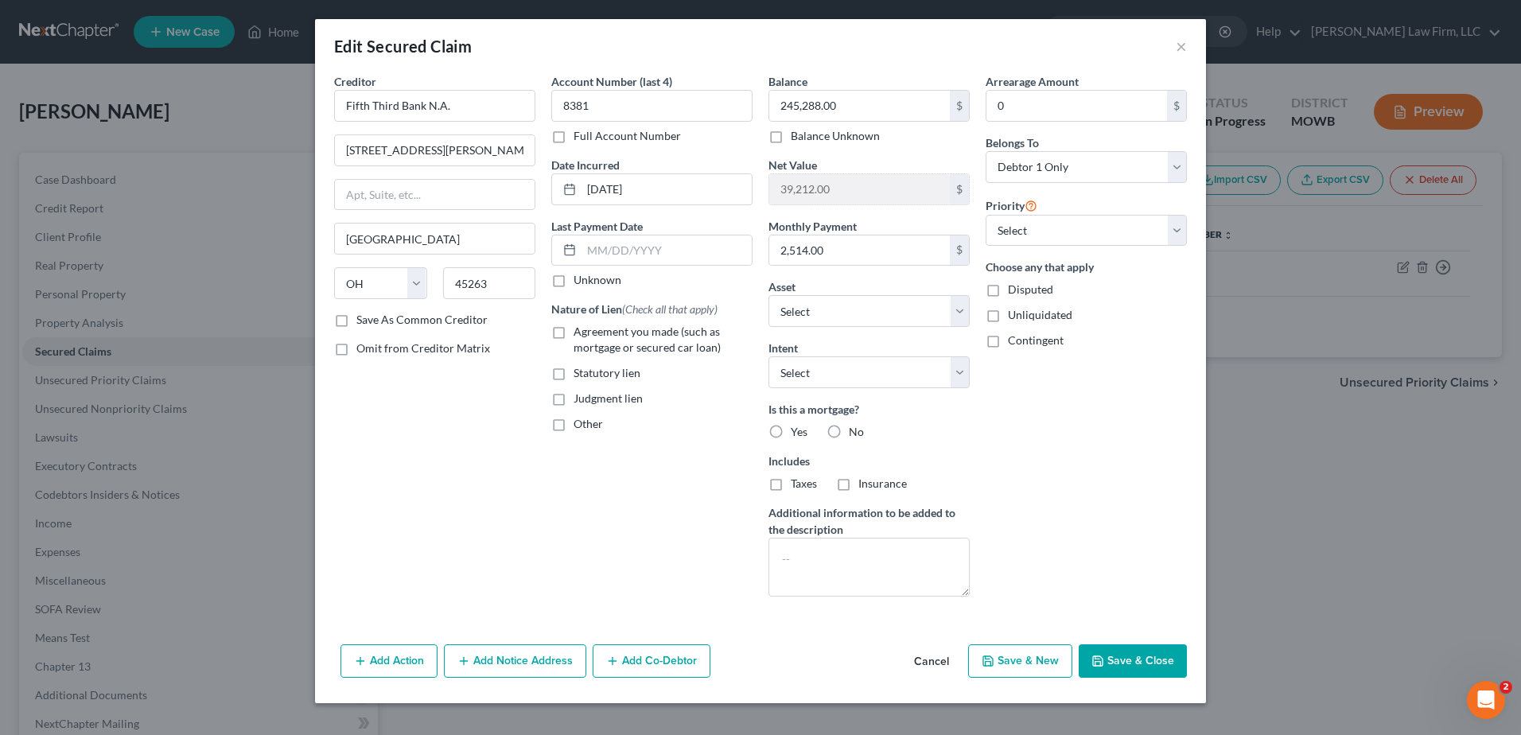
click at [573, 335] on label "Agreement you made (such as mortgage or secured car loan)" at bounding box center [662, 340] width 179 height 32
click at [580, 334] on input "Agreement you made (such as mortgage or secured car loan)" at bounding box center [585, 329] width 10 height 10
checkbox input "true"
click at [678, 661] on button "Add Co-Debtor" at bounding box center [652, 660] width 118 height 33
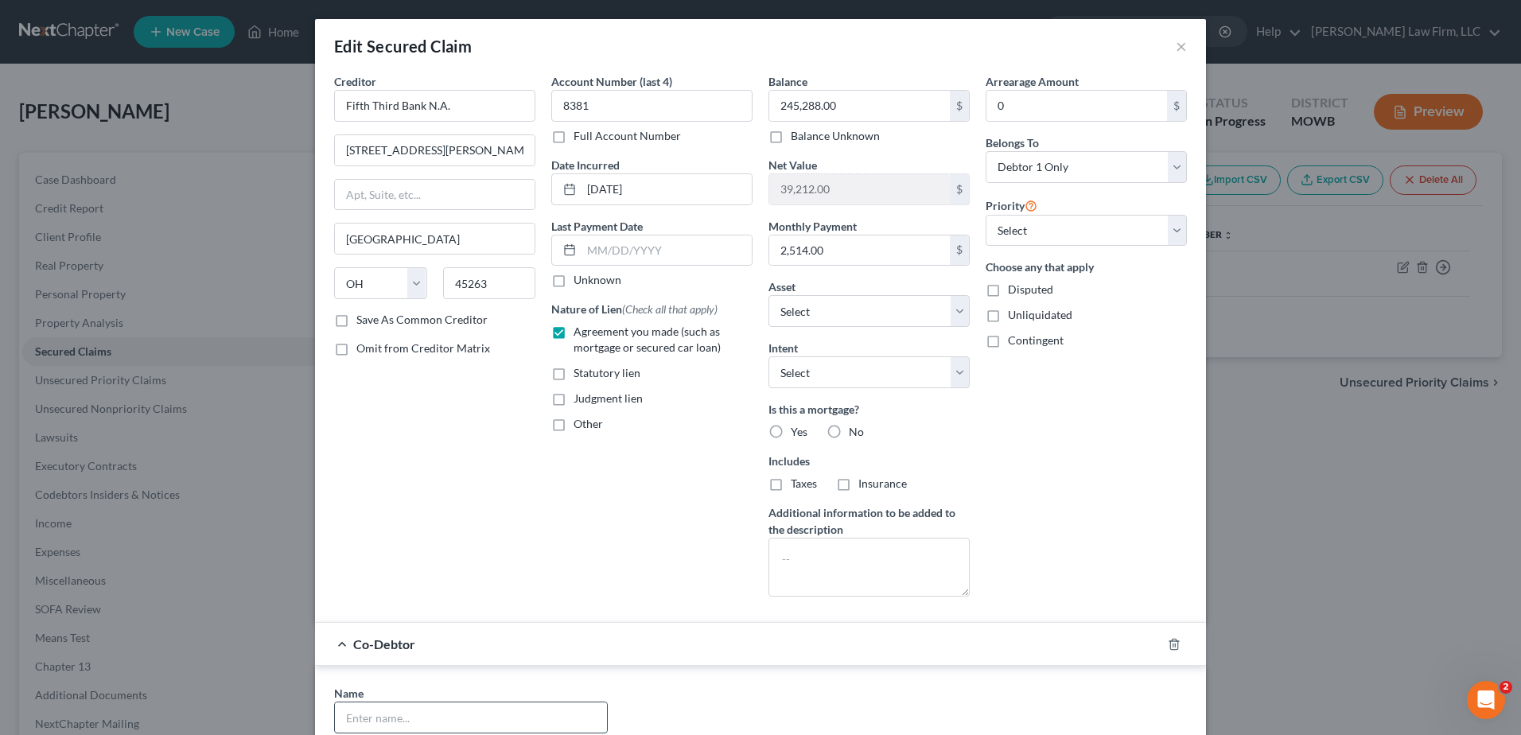
click at [457, 717] on input "text" at bounding box center [471, 717] width 272 height 30
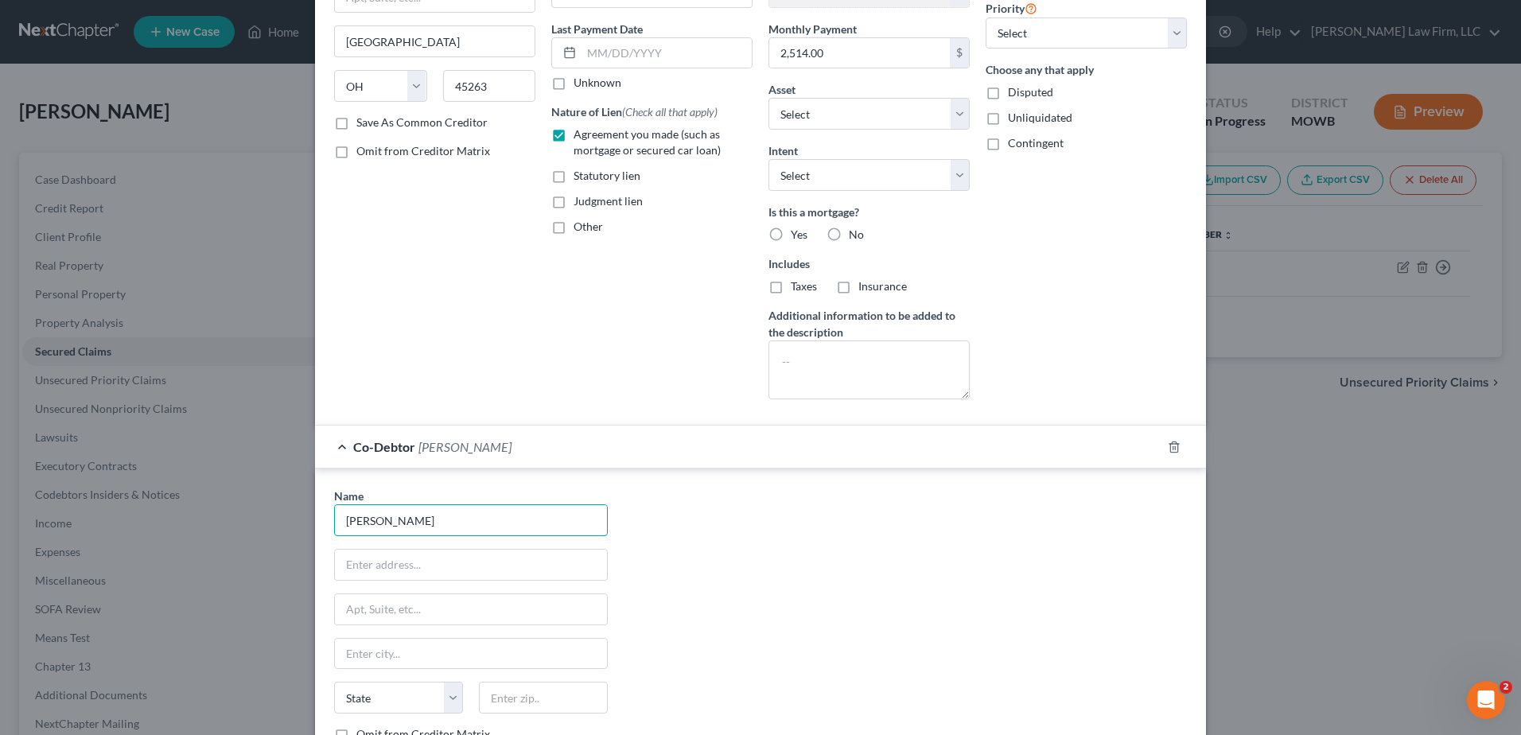
scroll to position [219, 0]
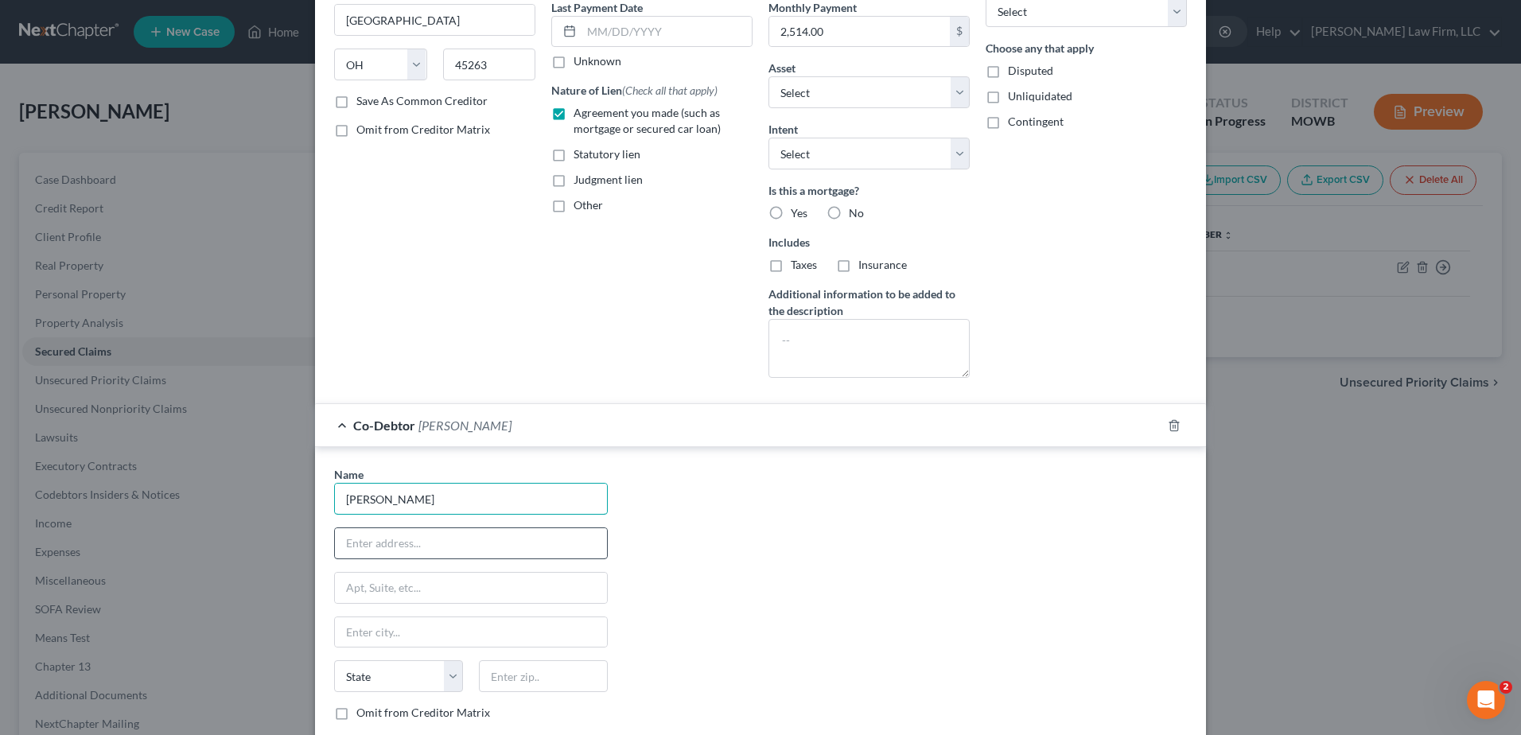
type input "Monica Marshall"
click at [465, 553] on input "text" at bounding box center [471, 543] width 272 height 30
type input "1319 N. Osage Village Drive"
click at [528, 692] on input "text" at bounding box center [543, 676] width 129 height 32
type input "64056"
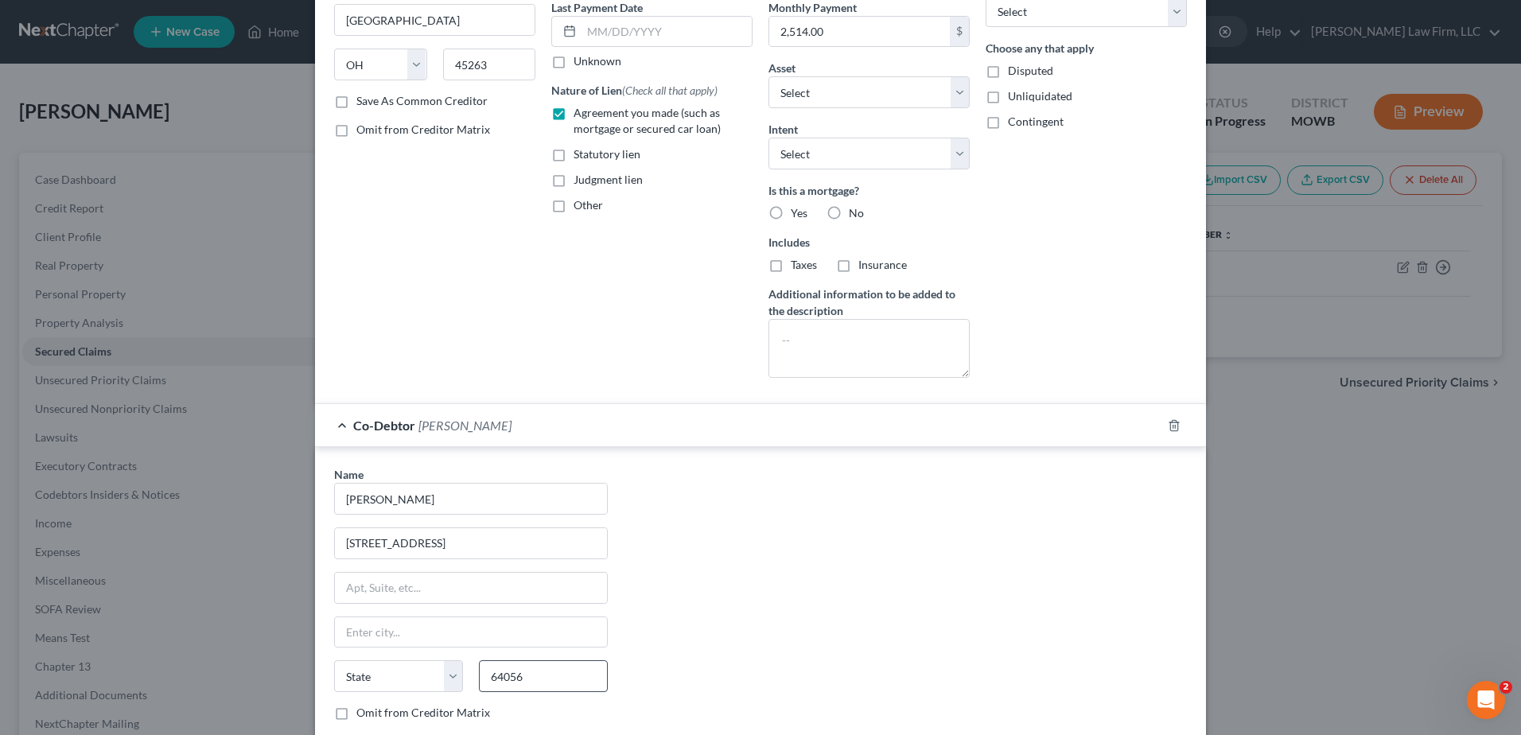
type input "Independence"
select select "26"
click at [810, 600] on div "Name * Monica Marshall 1319 N. Osage Village Drive Independence State AL AK AR …" at bounding box center [760, 614] width 869 height 296
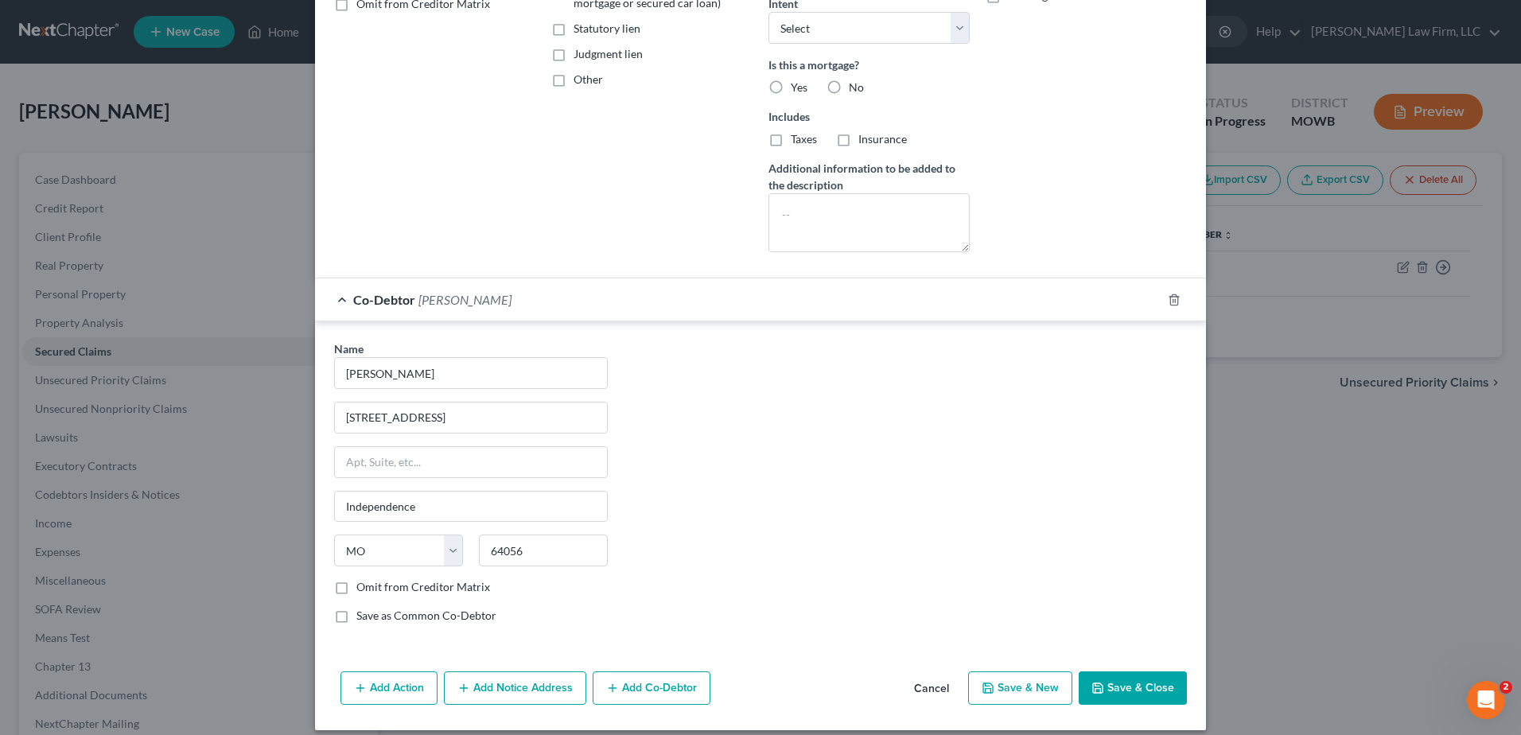
scroll to position [358, 0]
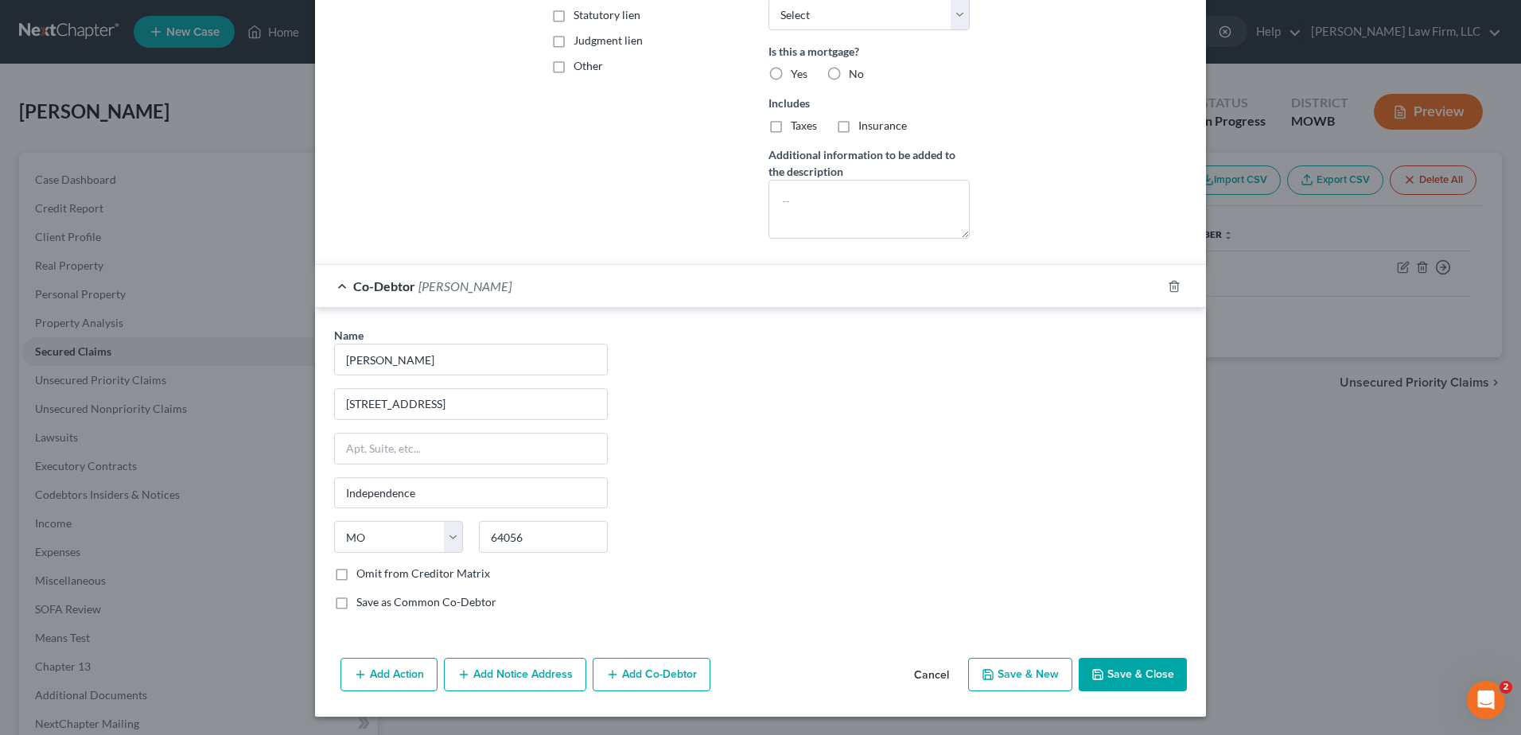
click at [1137, 673] on button "Save & Close" at bounding box center [1133, 674] width 108 height 33
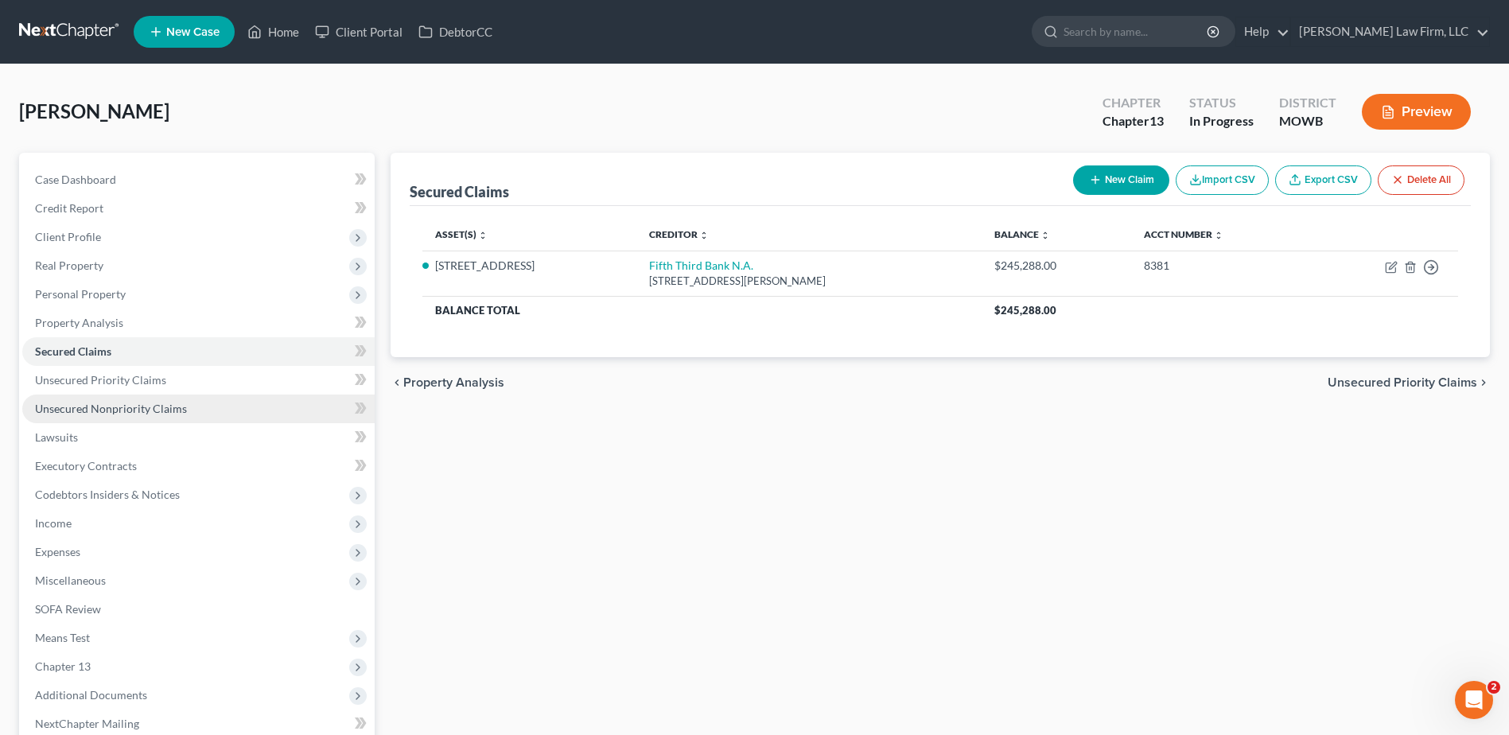
click at [124, 398] on link "Unsecured Nonpriority Claims" at bounding box center [198, 409] width 352 height 29
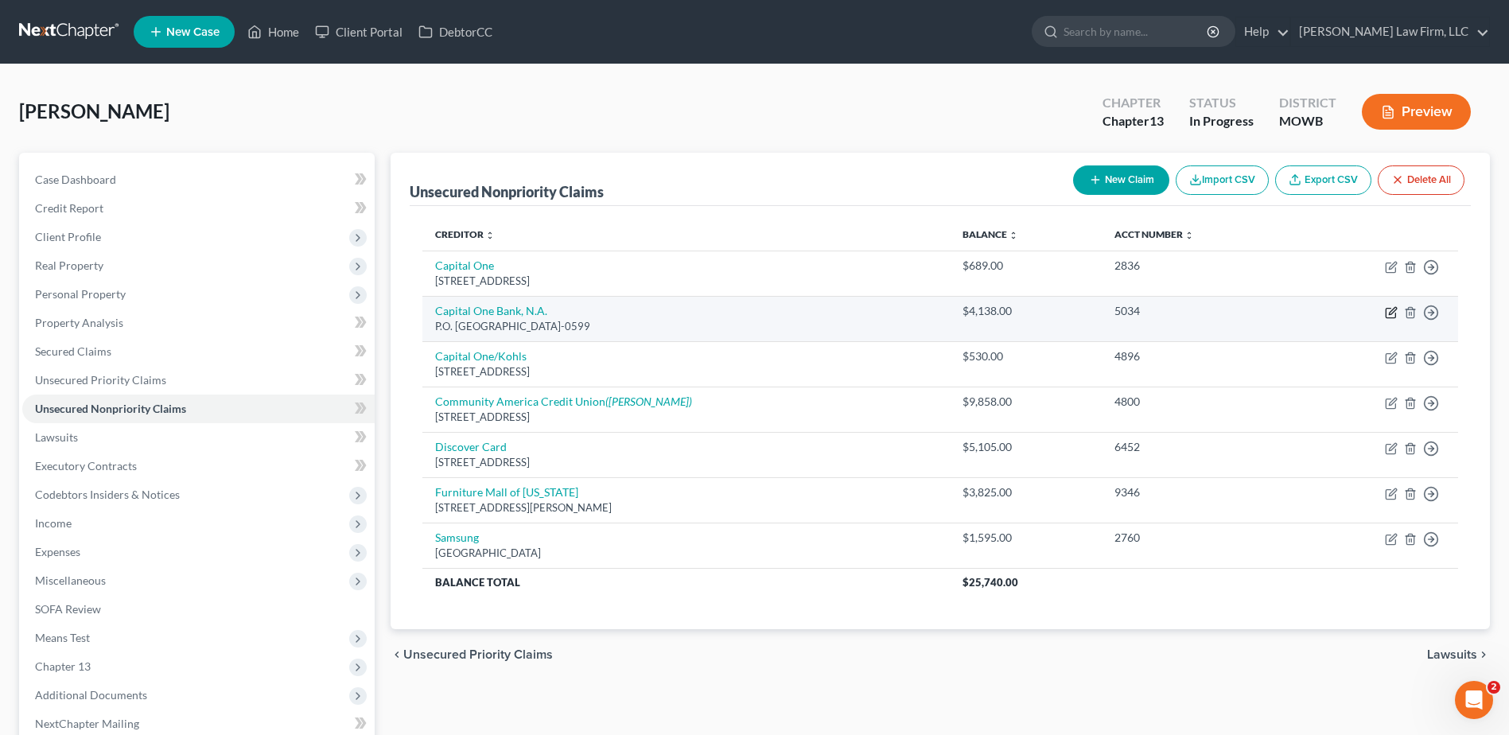
click at [1390, 310] on icon "button" at bounding box center [1391, 312] width 13 height 13
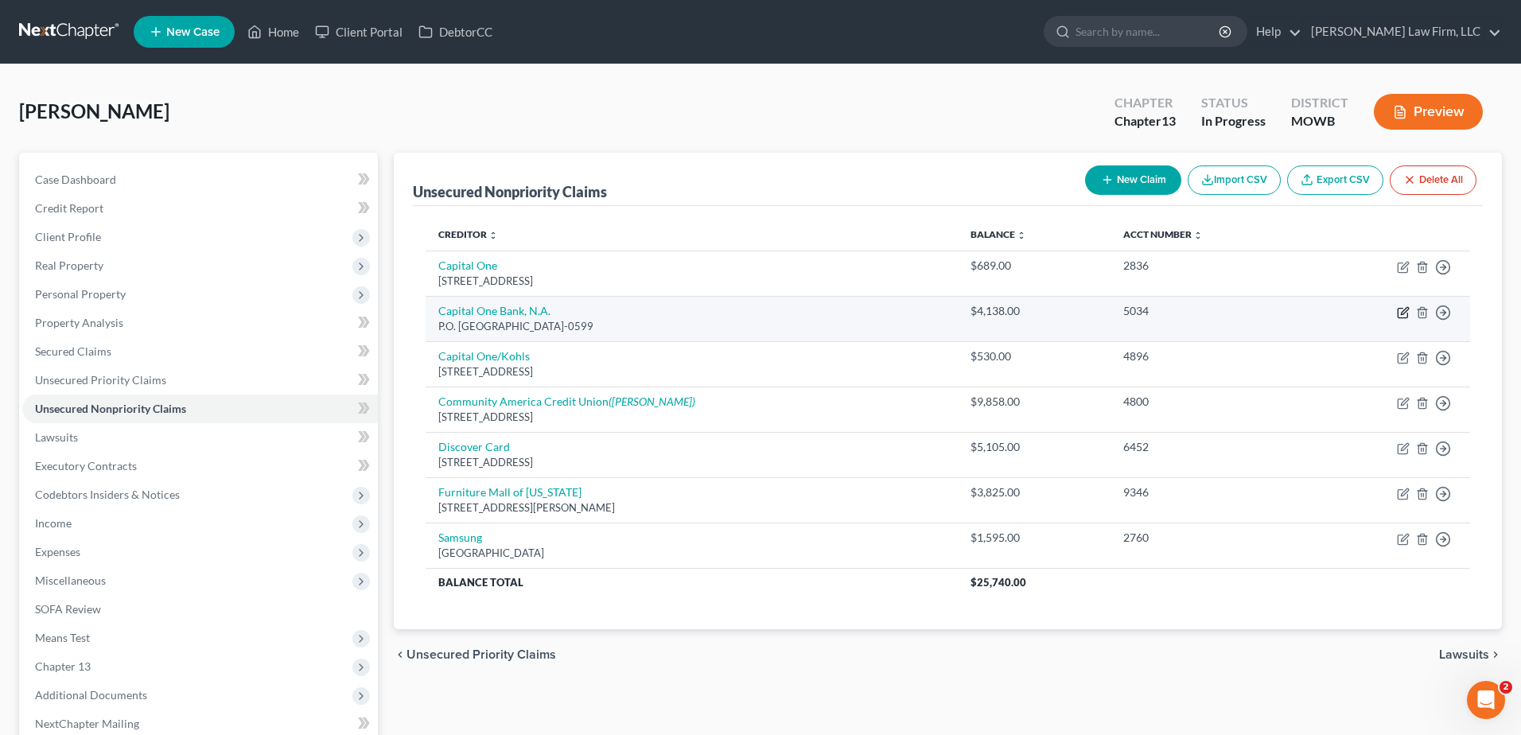
select select "4"
select select "10"
select select "0"
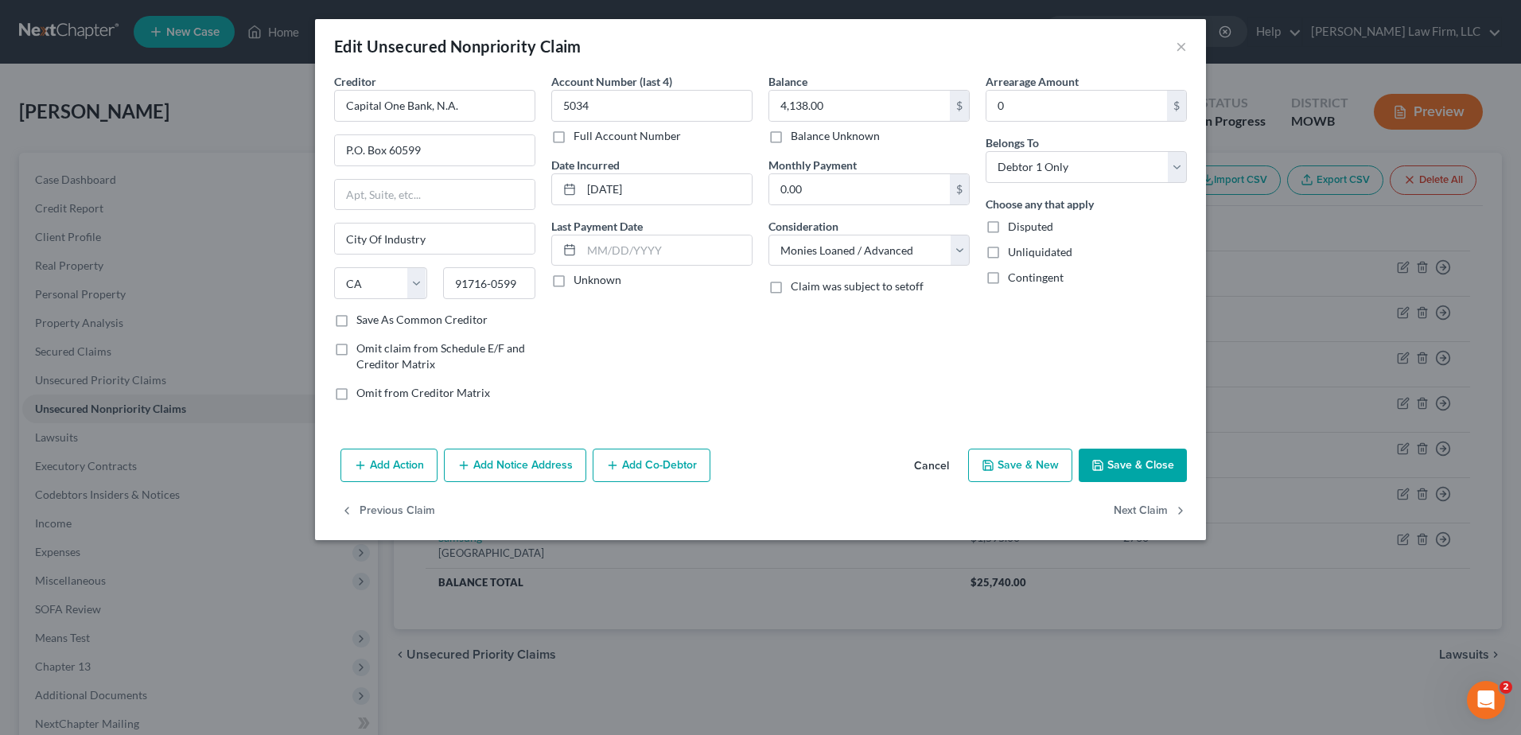
click at [520, 468] on button "Add Notice Address" at bounding box center [515, 465] width 142 height 33
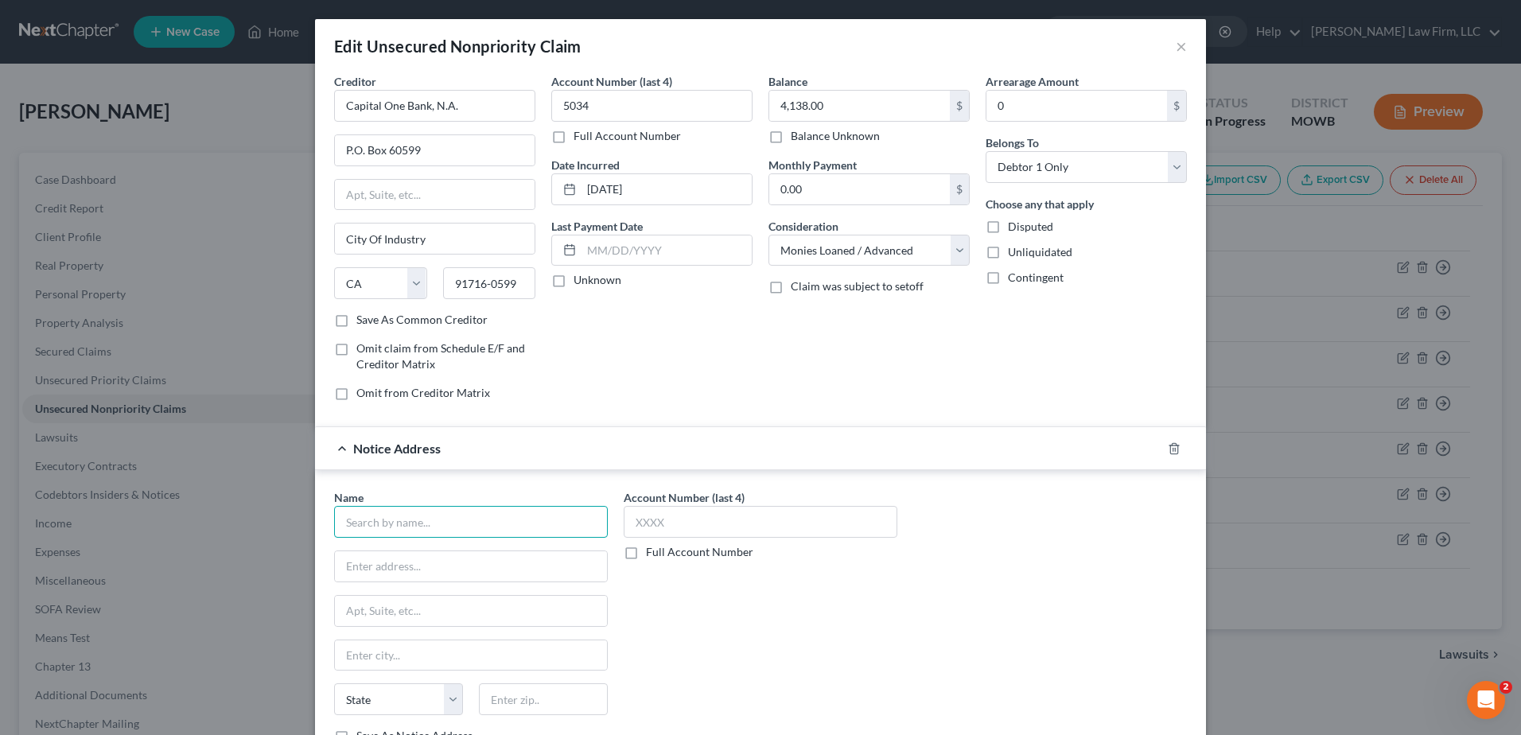
click at [446, 522] on input "text" at bounding box center [471, 522] width 274 height 32
type input "Blitt and Gaines, P.C."
click at [437, 566] on input "text" at bounding box center [471, 566] width 272 height 30
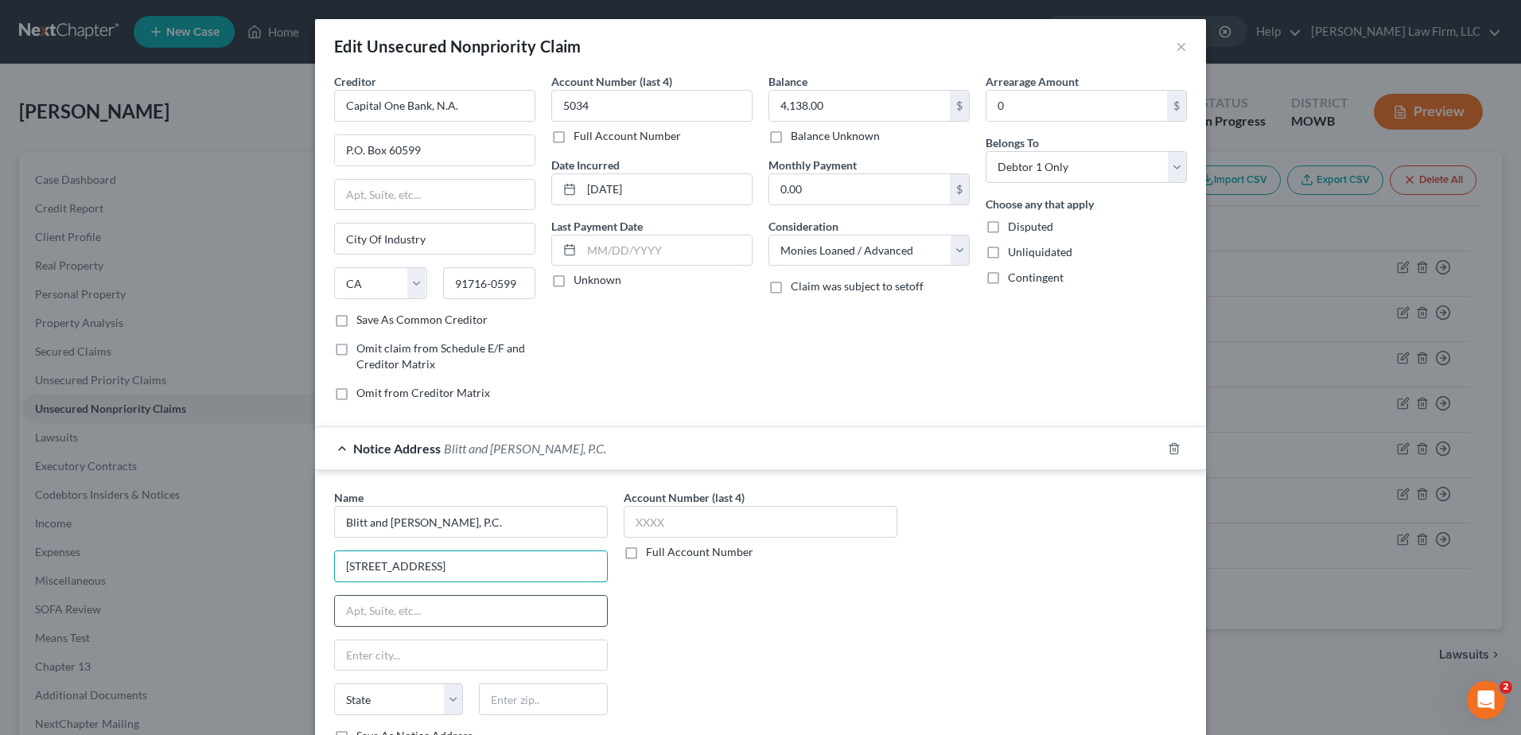
type input "707 N. Second Street"
click at [432, 599] on input "text" at bounding box center [471, 611] width 272 height 30
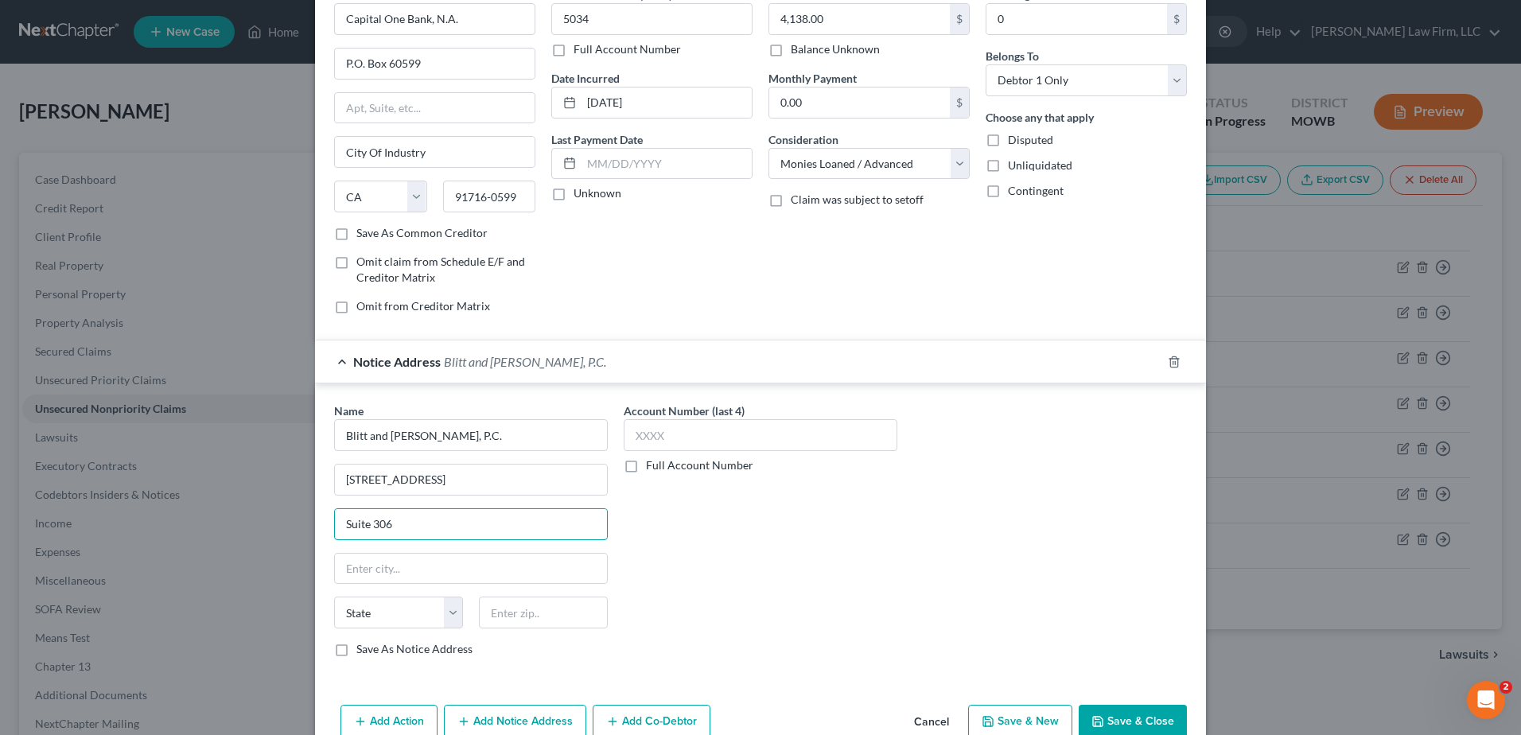
scroll to position [99, 0]
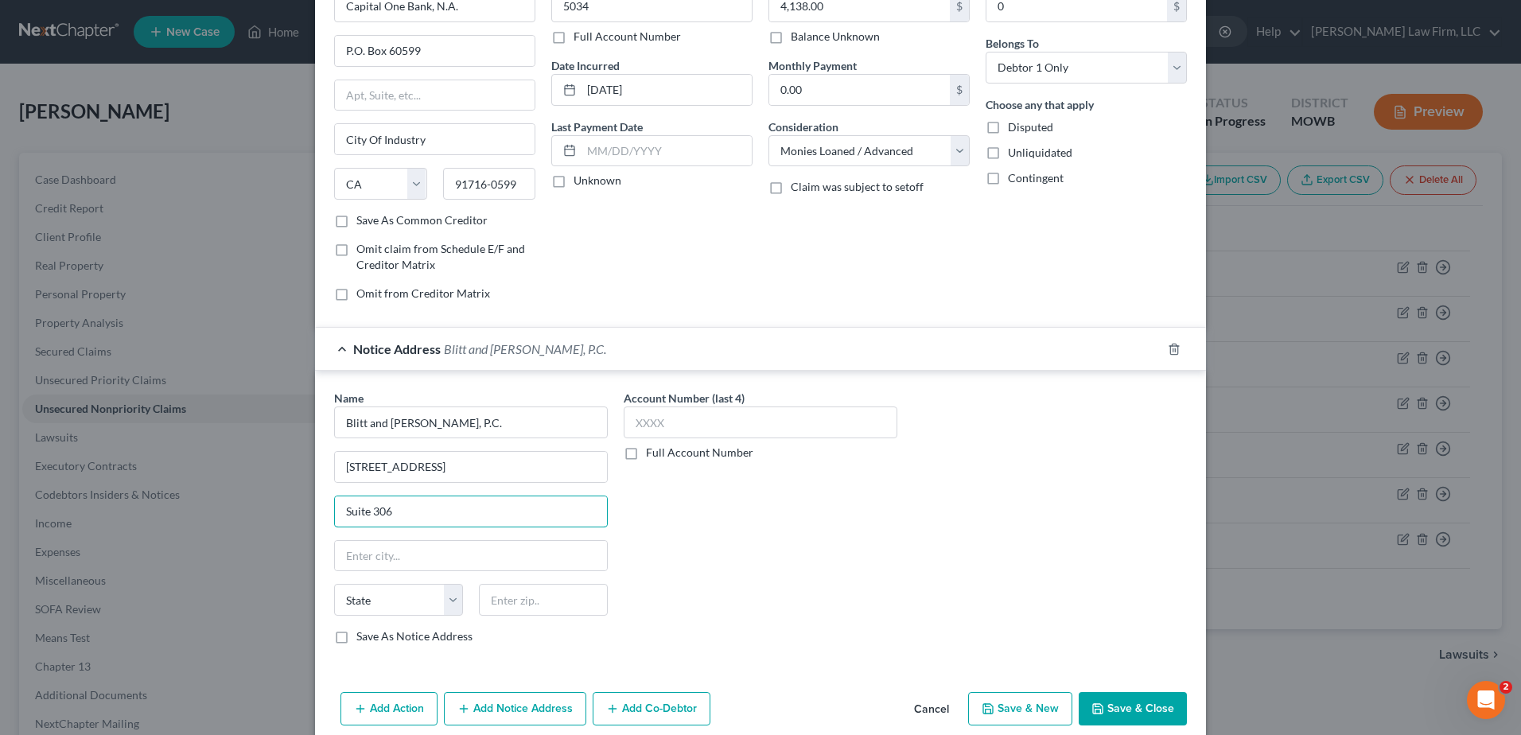
type input "Suite 306"
click at [830, 632] on div "Account Number (last 4) Full Account Number" at bounding box center [761, 523] width 290 height 267
click at [593, 594] on input "text" at bounding box center [543, 600] width 129 height 32
type input "63102"
type input "Saint Louis"
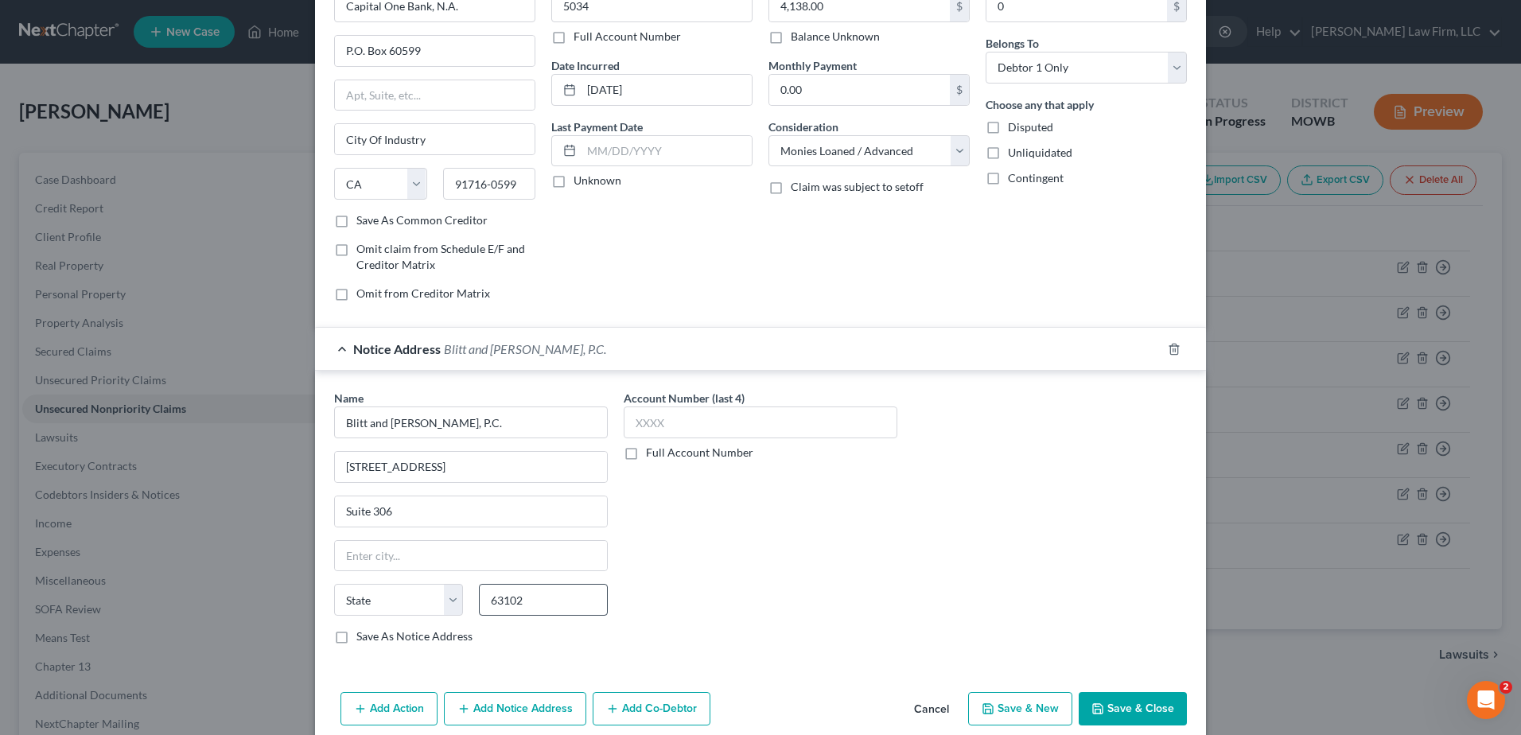
select select "26"
click at [807, 542] on div "Account Number (last 4) Full Account Number" at bounding box center [761, 523] width 290 height 267
click at [1129, 706] on button "Save & Close" at bounding box center [1133, 708] width 108 height 33
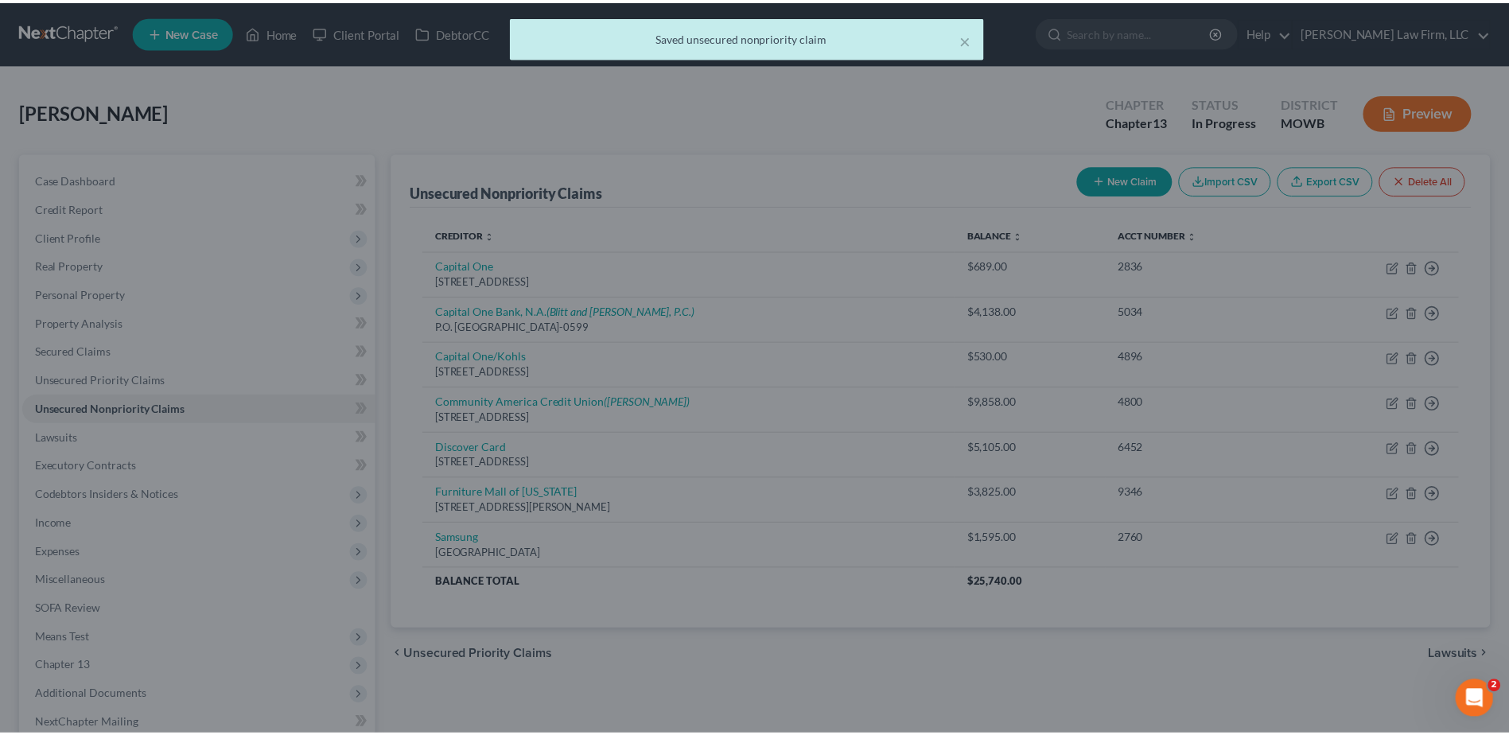
scroll to position [0, 0]
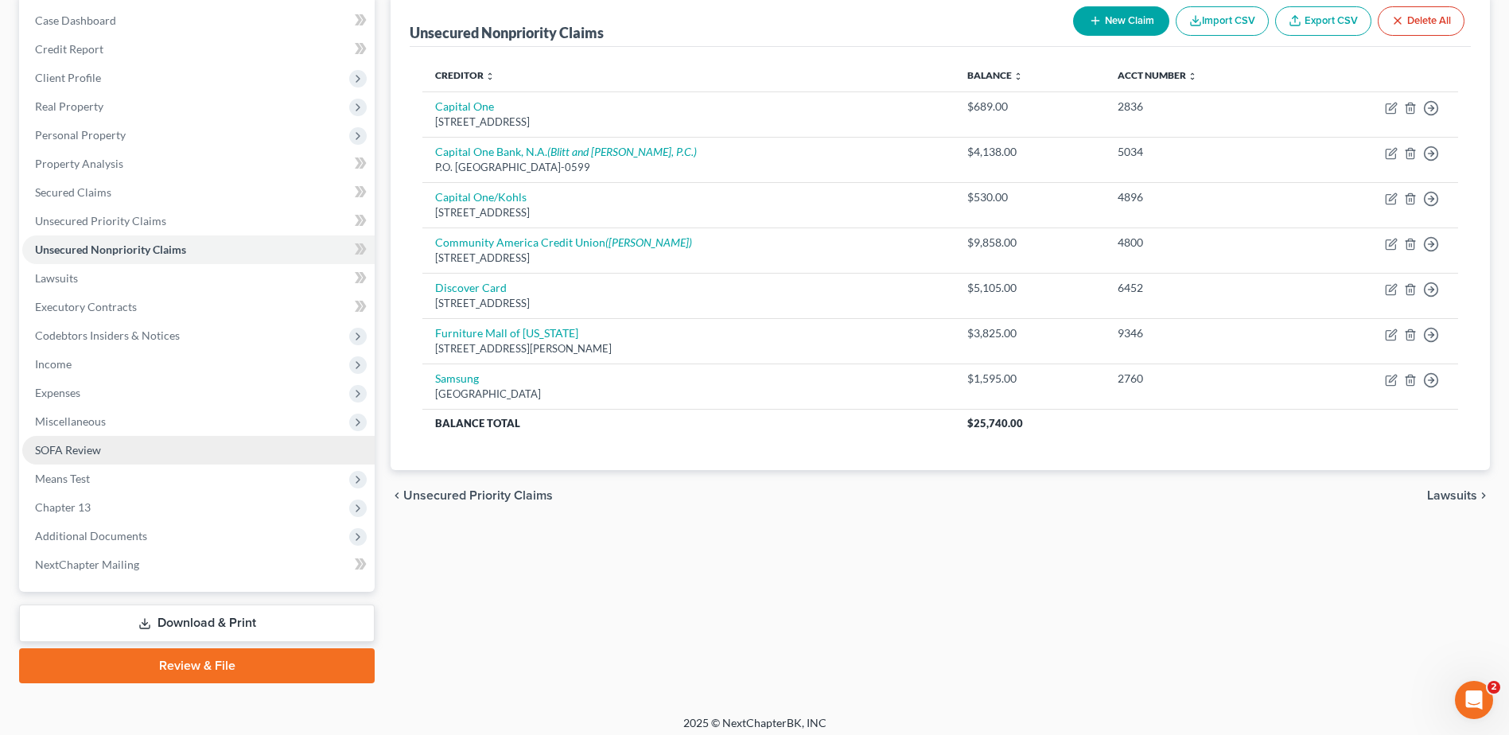
click at [87, 449] on span "SOFA Review" at bounding box center [68, 450] width 66 height 14
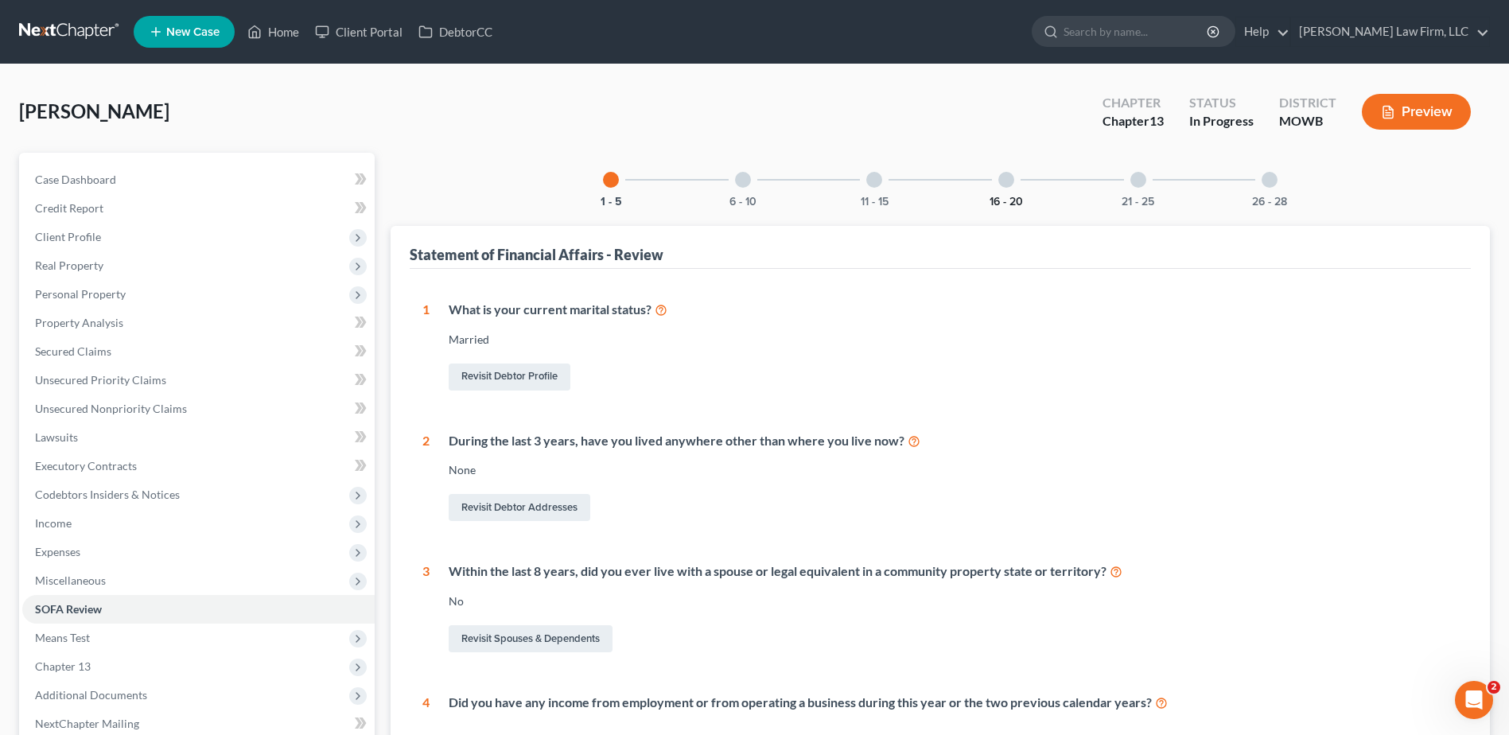
click at [1008, 196] on button "16 - 20" at bounding box center [1005, 201] width 33 height 11
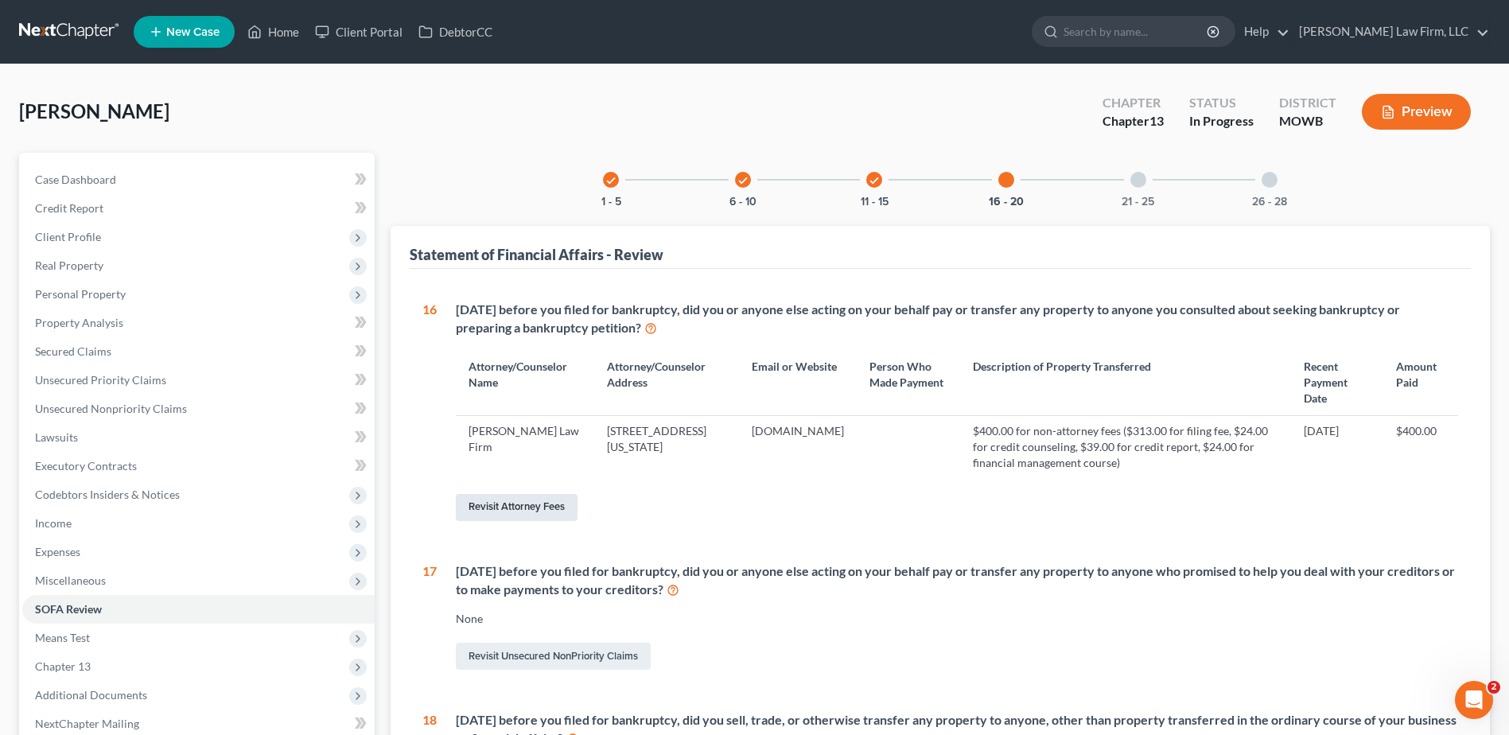
click at [510, 521] on link "Revisit Attorney Fees" at bounding box center [517, 507] width 122 height 27
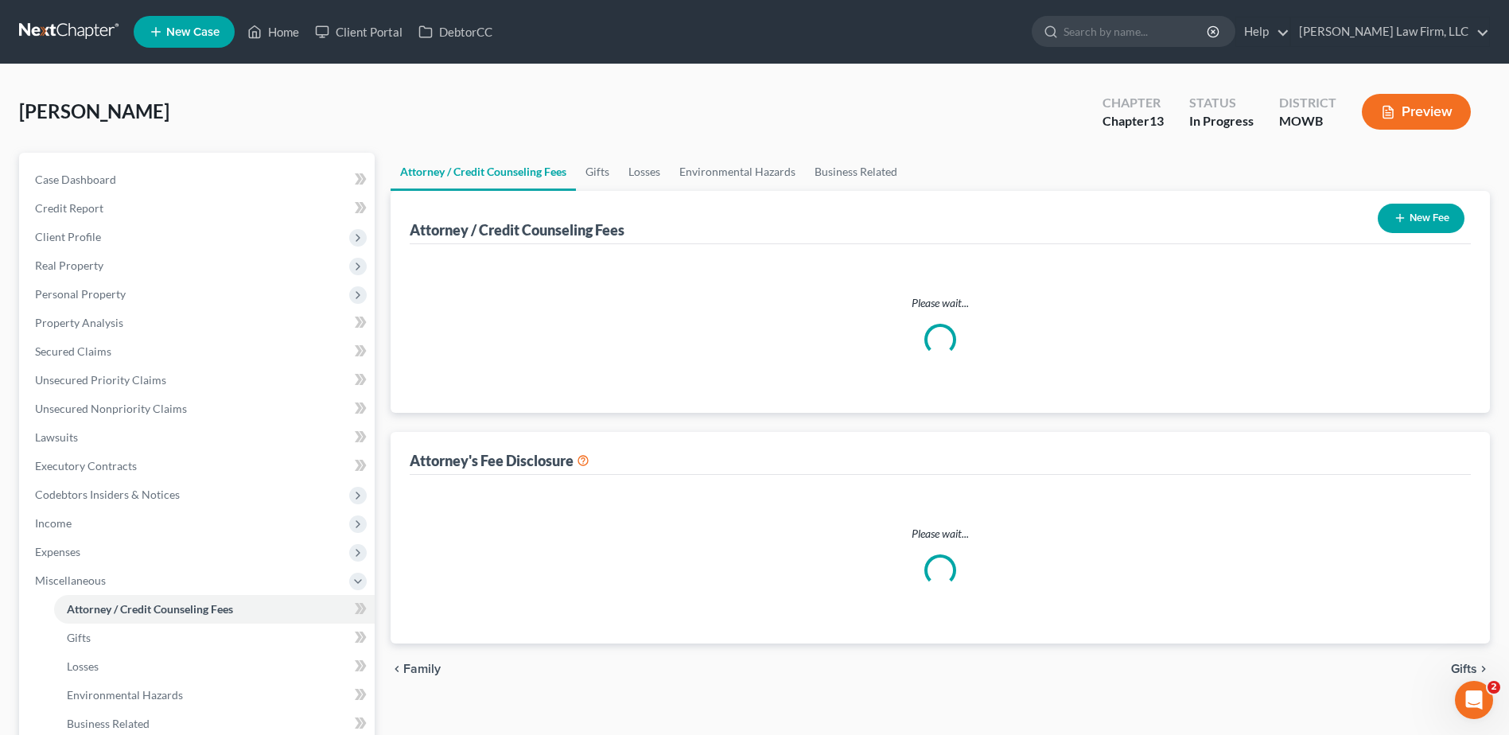
select select "2"
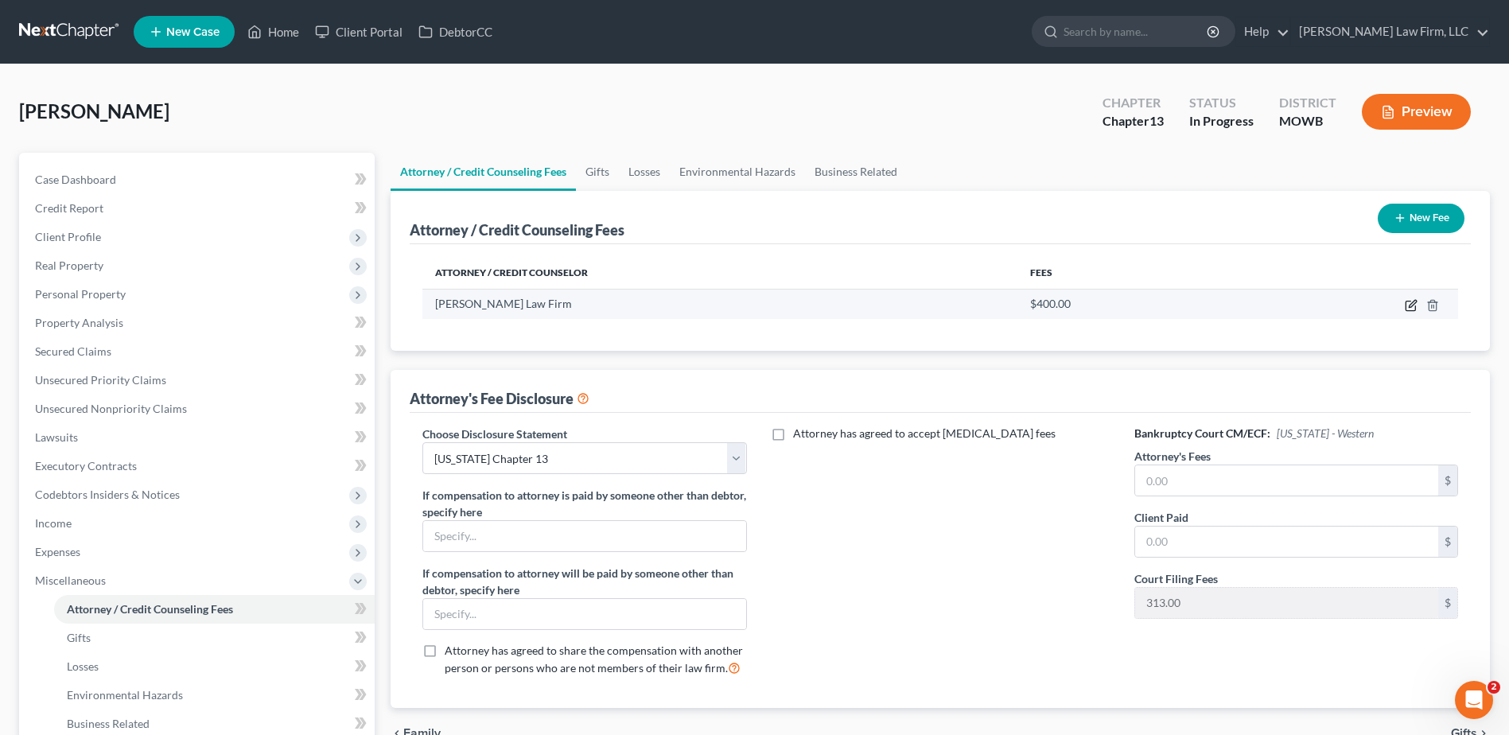
click at [1410, 304] on icon "button" at bounding box center [1411, 305] width 13 height 13
select select "26"
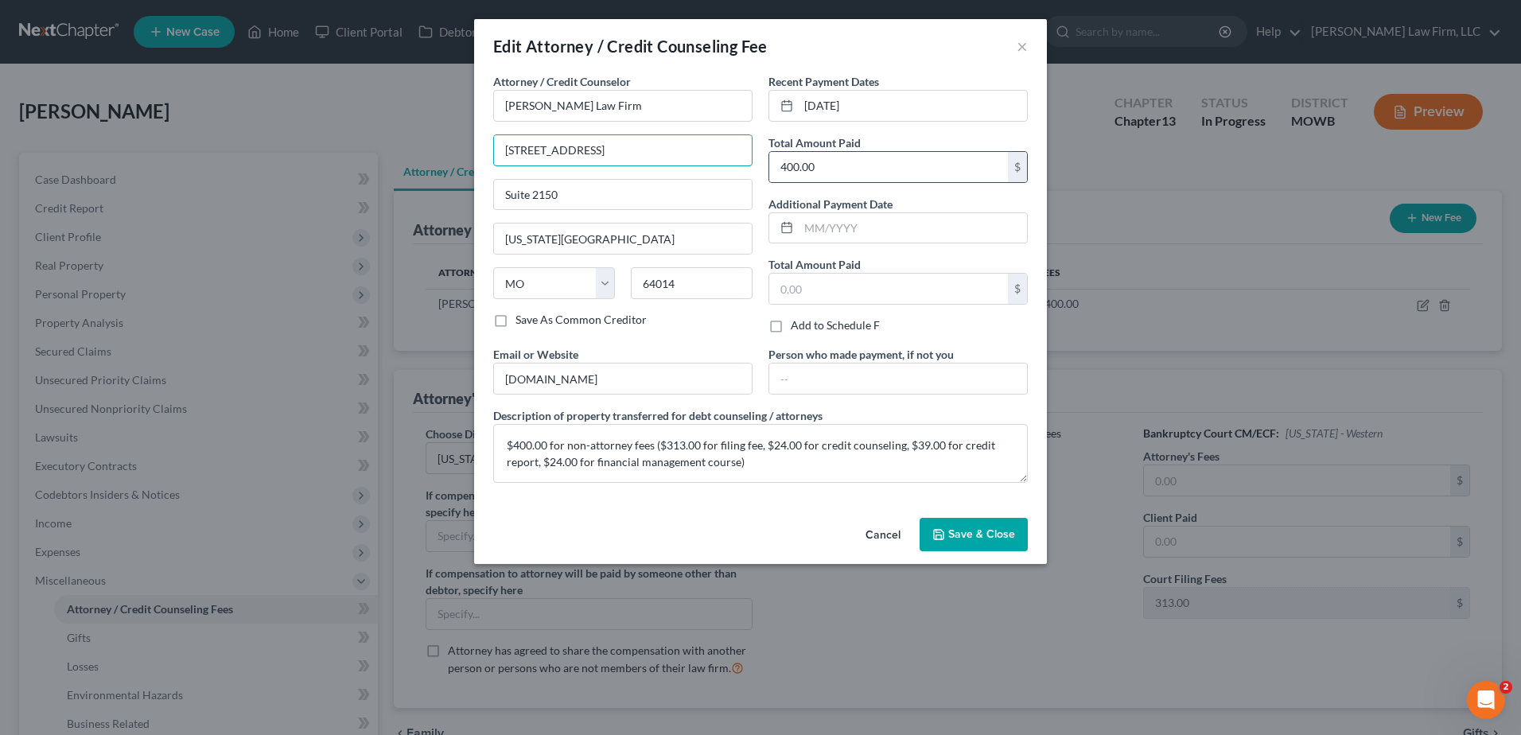
scroll to position [0, 12]
drag, startPoint x: 503, startPoint y: 154, endPoint x: 941, endPoint y: 183, distance: 438.4
click at [941, 183] on div "Attorney / Credit Counselor * Sader Law Firm 1009 SE Carmine Ct, Blue Springs, …" at bounding box center [760, 284] width 550 height 422
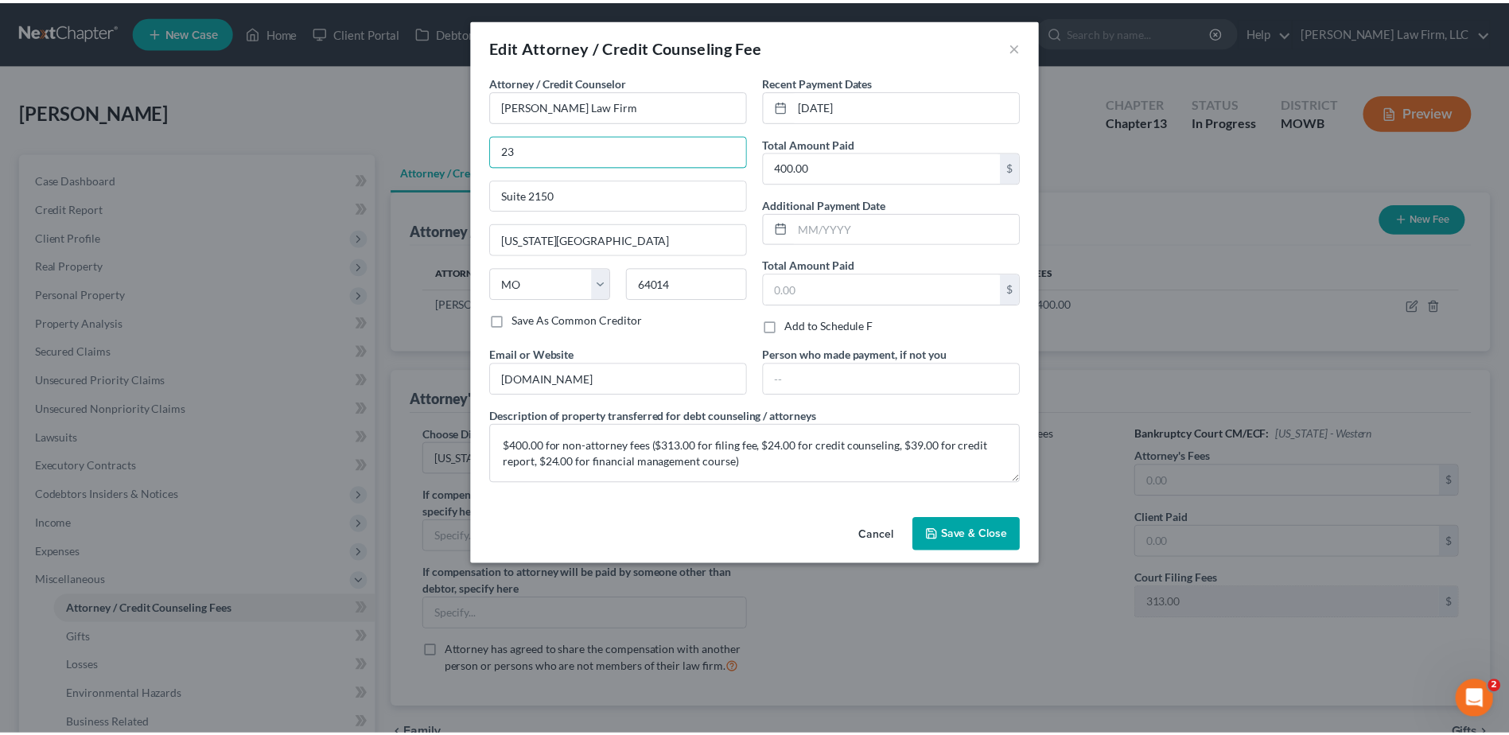
scroll to position [0, 0]
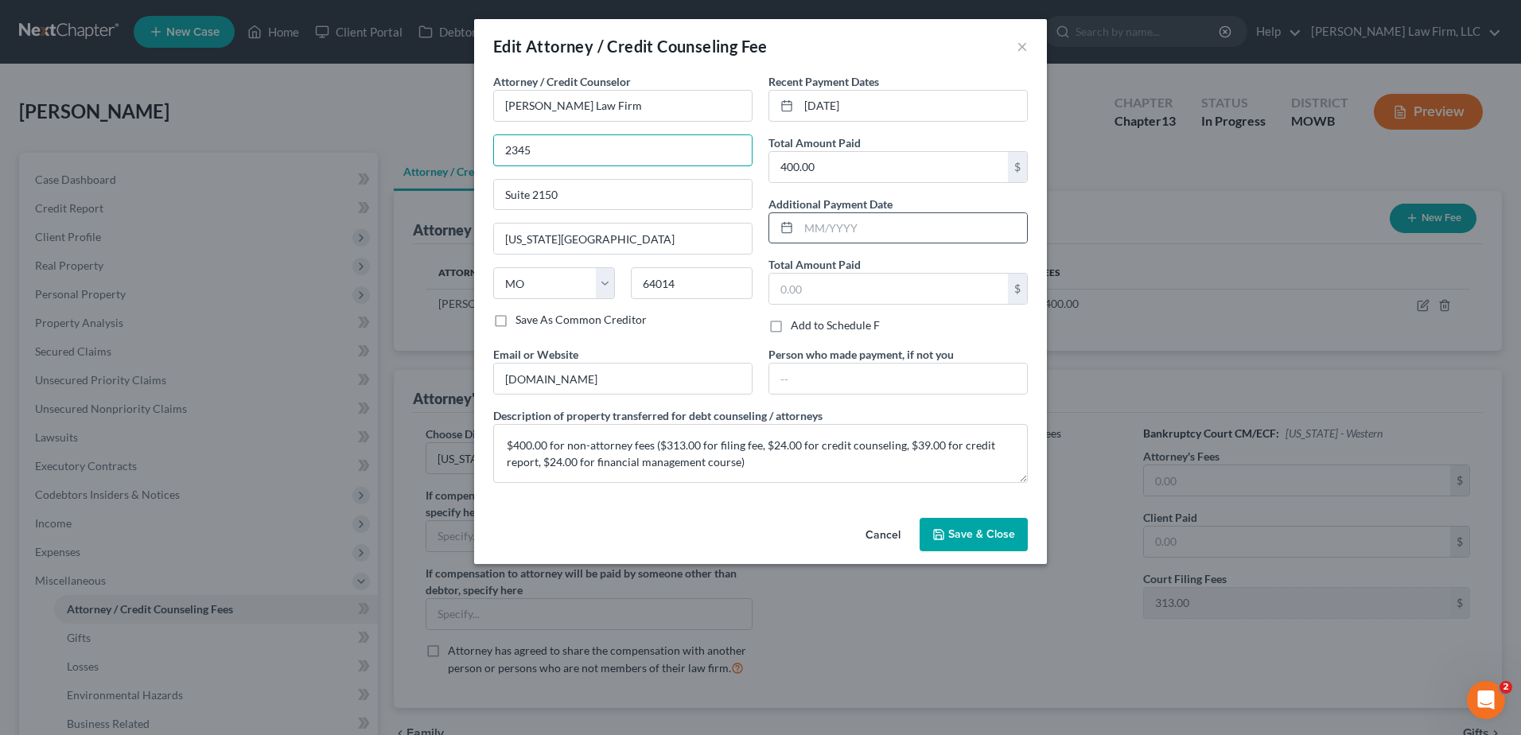
type input "2345 Grand Boulevard"
click at [948, 529] on button "Save & Close" at bounding box center [973, 534] width 108 height 33
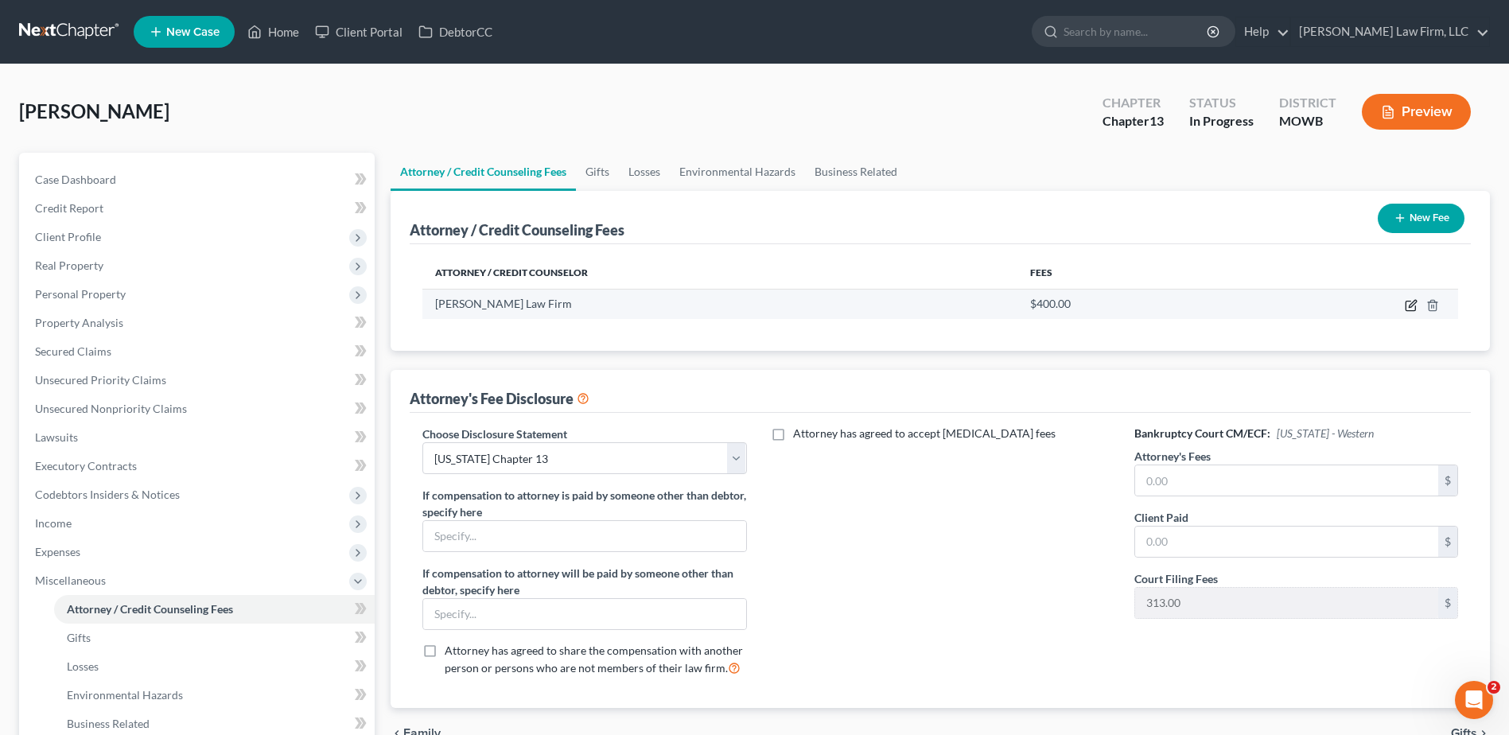
click at [1413, 302] on icon "button" at bounding box center [1412, 303] width 7 height 7
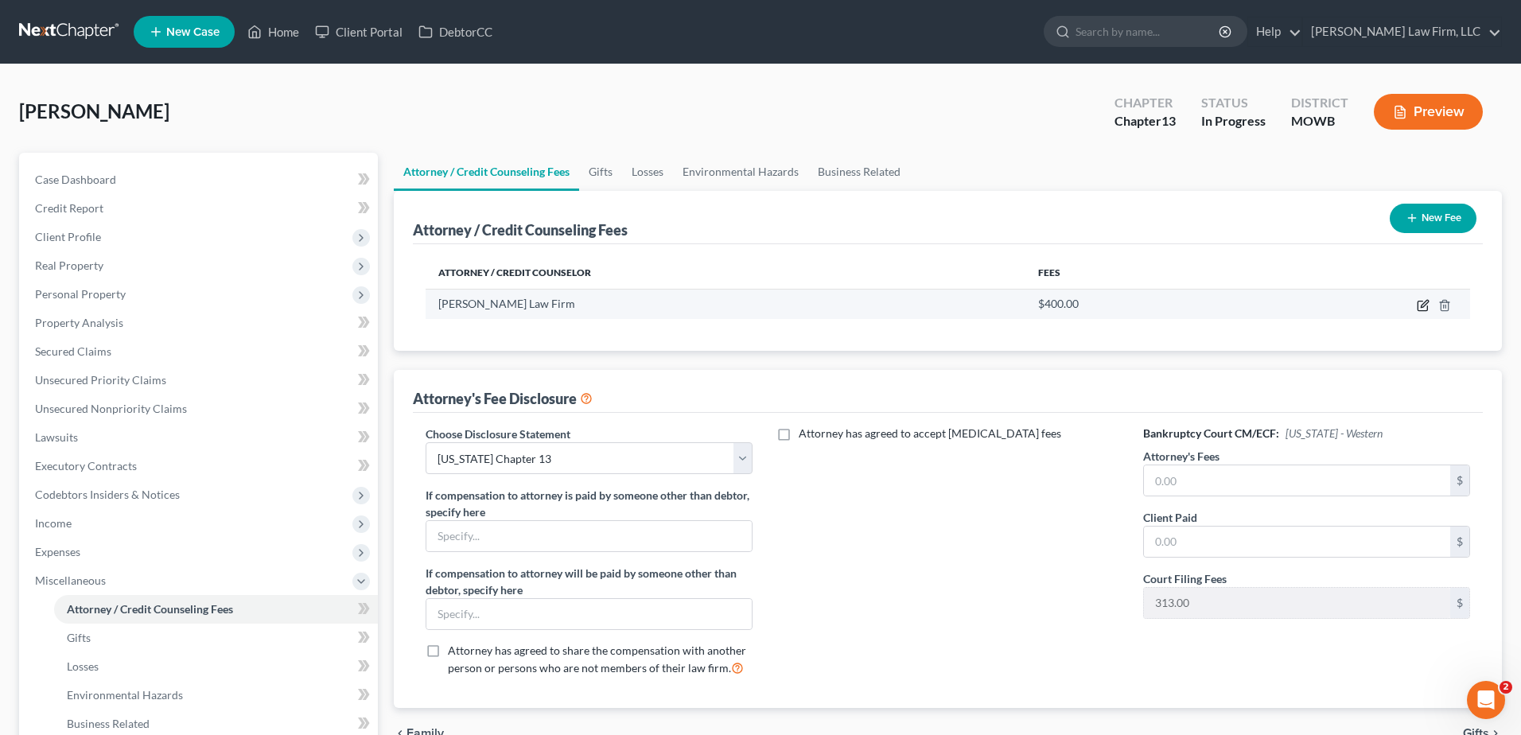
select select "26"
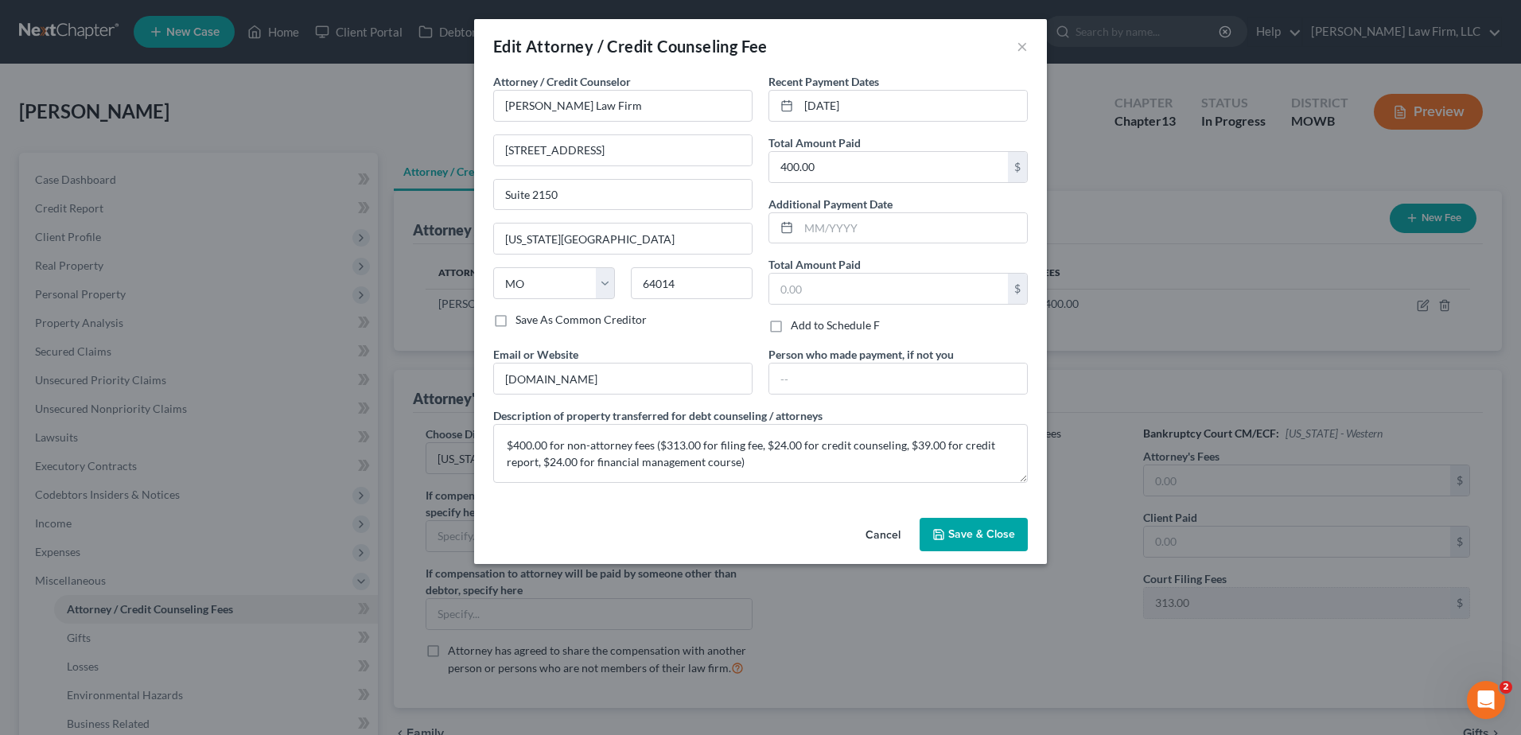
click at [1001, 542] on button "Save & Close" at bounding box center [973, 534] width 108 height 33
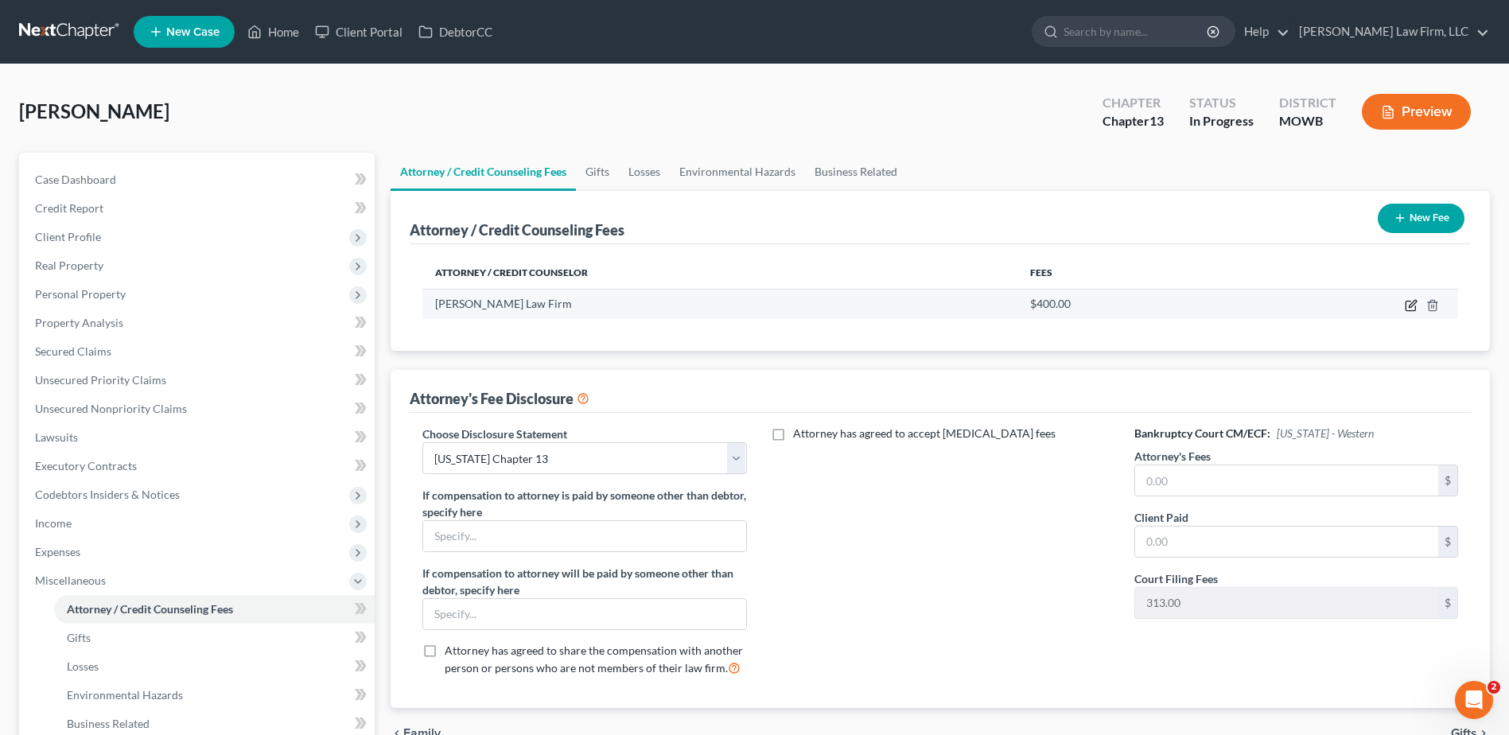
click at [1408, 307] on icon "button" at bounding box center [1411, 305] width 13 height 13
select select "26"
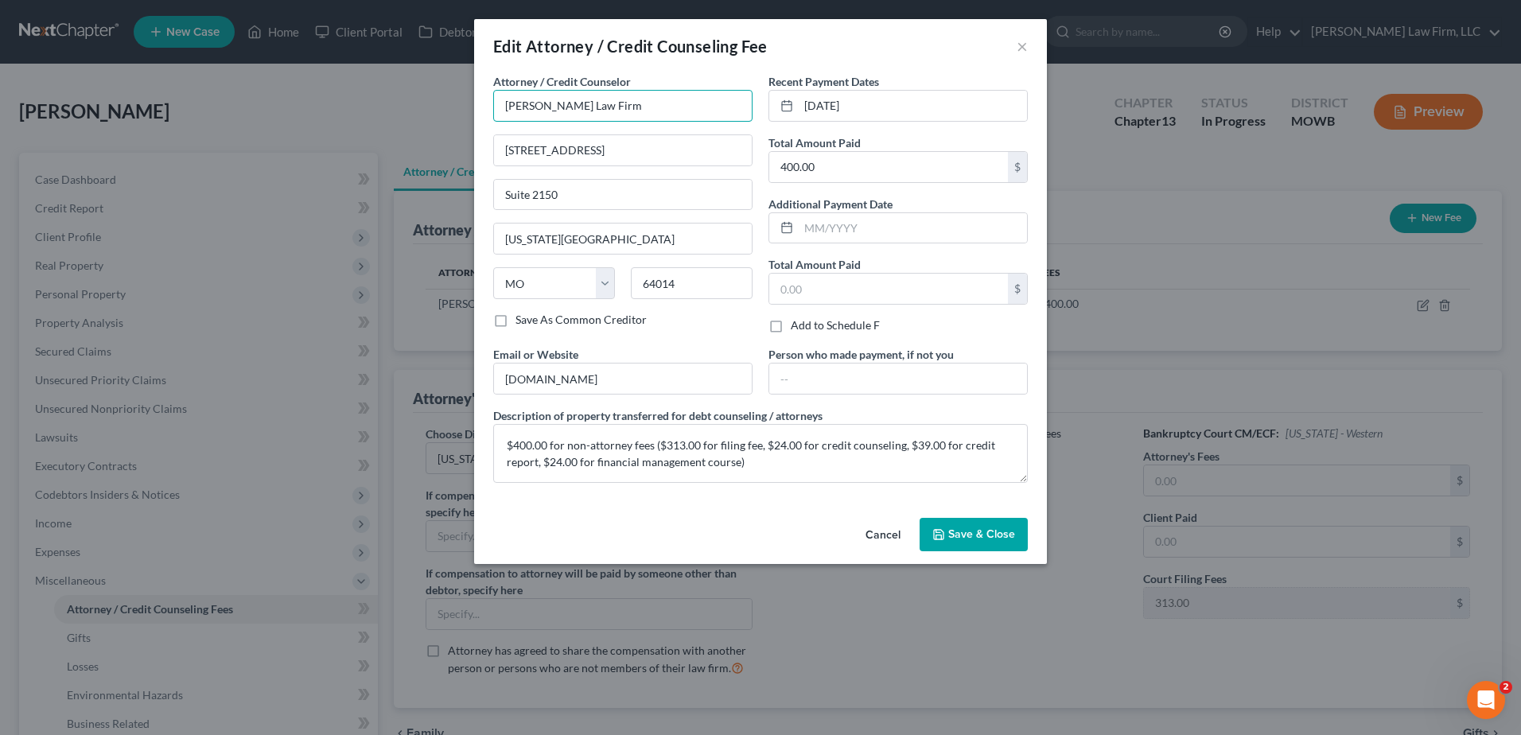
click at [583, 103] on input "Sader Law Firm" at bounding box center [622, 106] width 259 height 32
type input "[PERSON_NAME] Law Firm, LLC"
click at [959, 542] on button "Save & Close" at bounding box center [973, 534] width 108 height 33
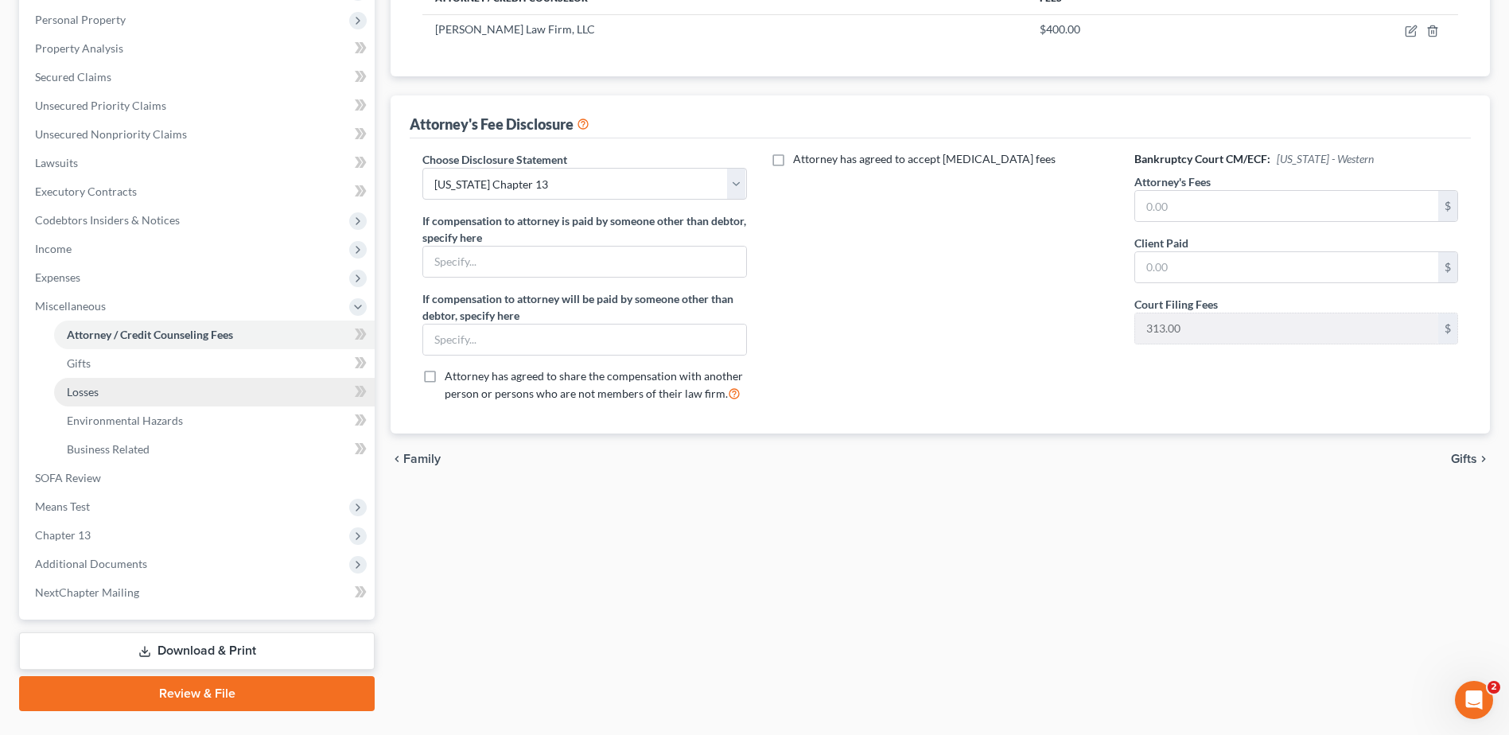
scroll to position [311, 0]
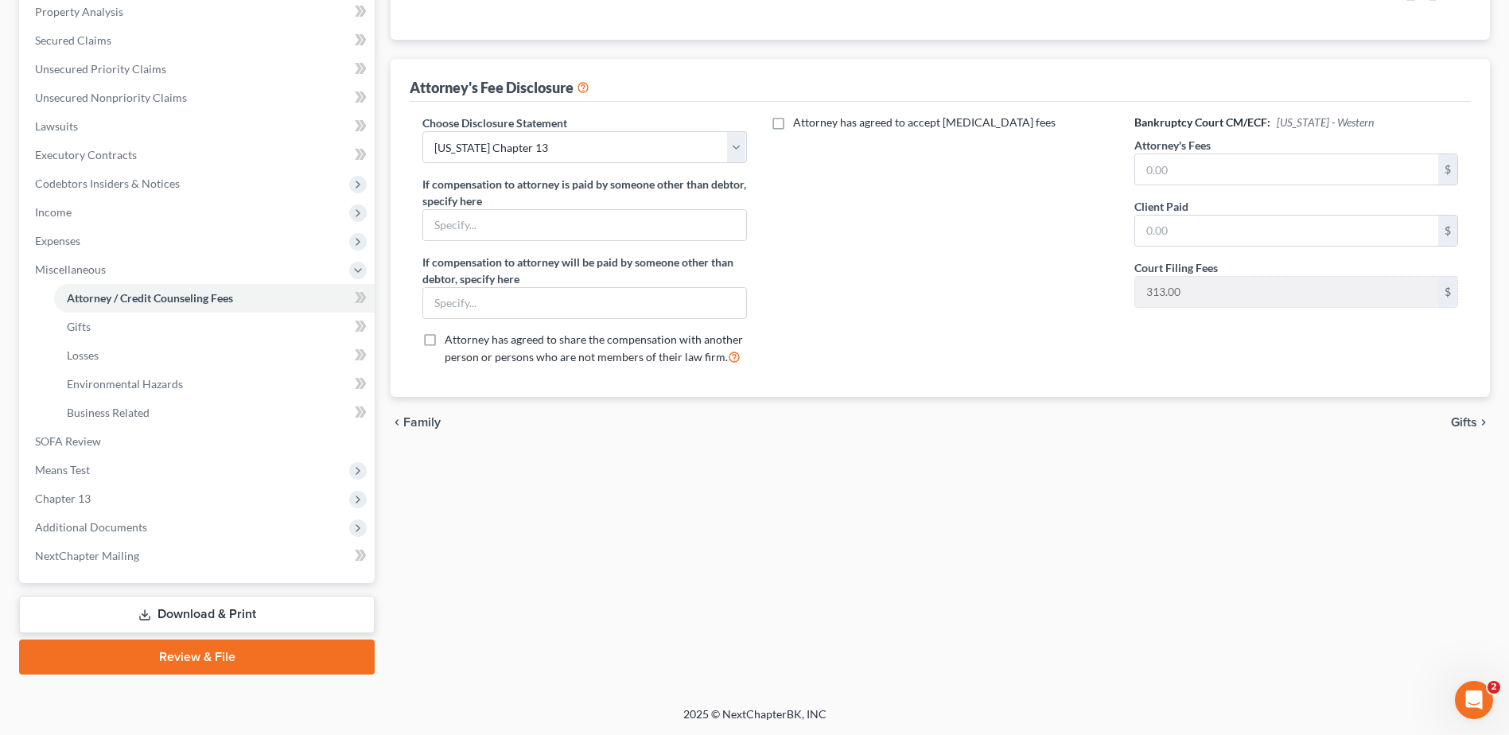
click at [189, 604] on link "Download & Print" at bounding box center [197, 614] width 356 height 37
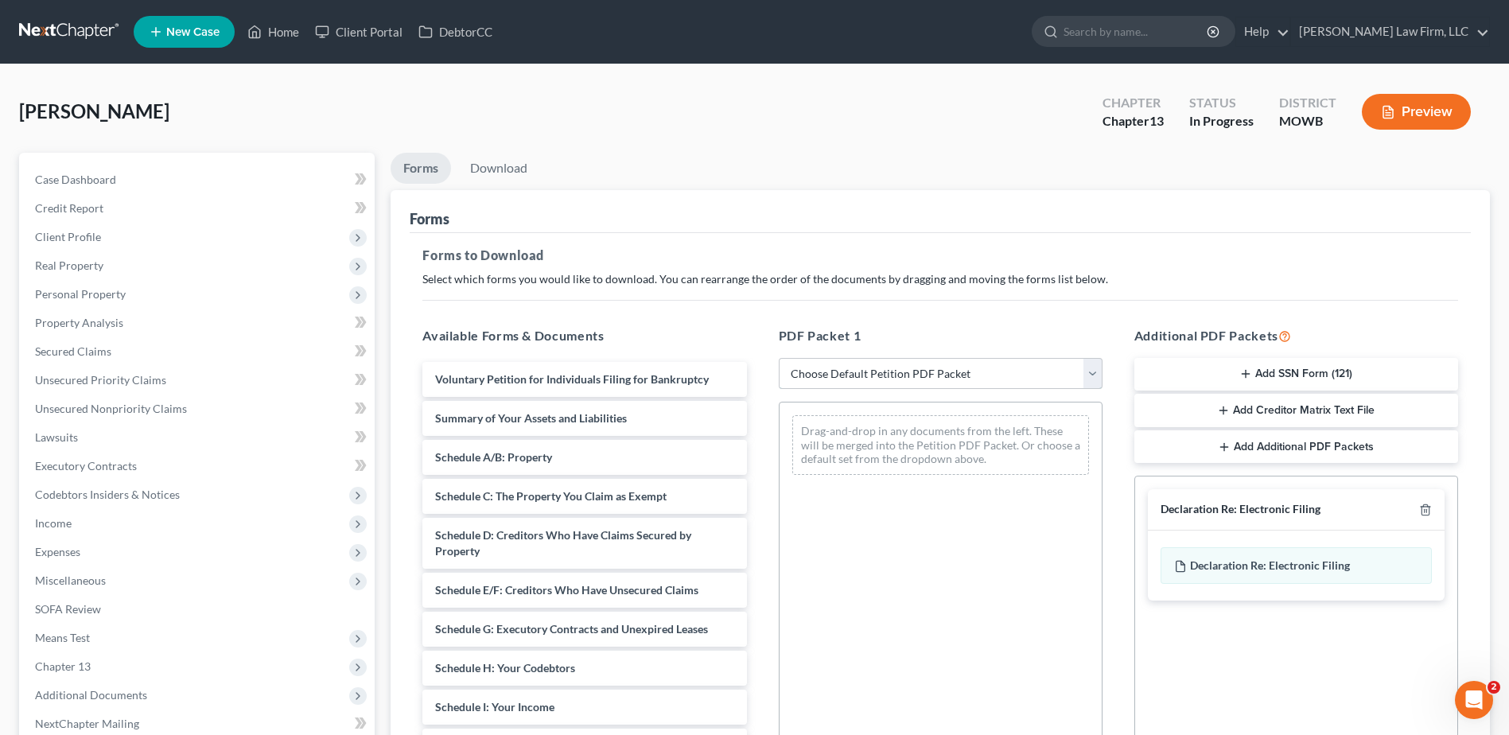
click at [1084, 371] on select "Choose Default Petition PDF Packet Complete Bankruptcy Petition (all forms and …" at bounding box center [941, 374] width 324 height 32
select select "0"
click at [779, 358] on select "Choose Default Petition PDF Packet Complete Bankruptcy Petition (all forms and …" at bounding box center [941, 374] width 324 height 32
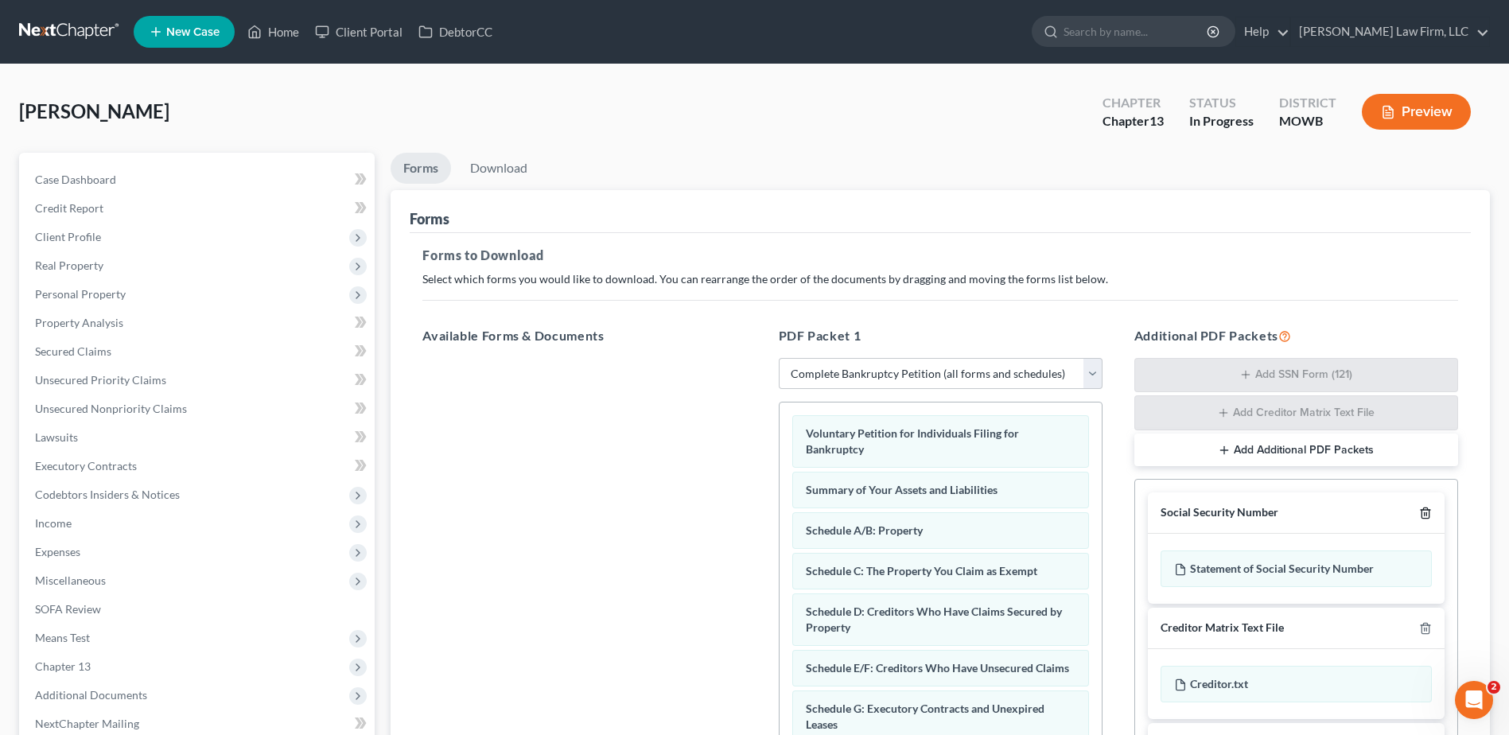
click at [1421, 512] on icon "button" at bounding box center [1424, 513] width 7 height 10
click at [1425, 512] on line "button" at bounding box center [1425, 512] width 0 height 3
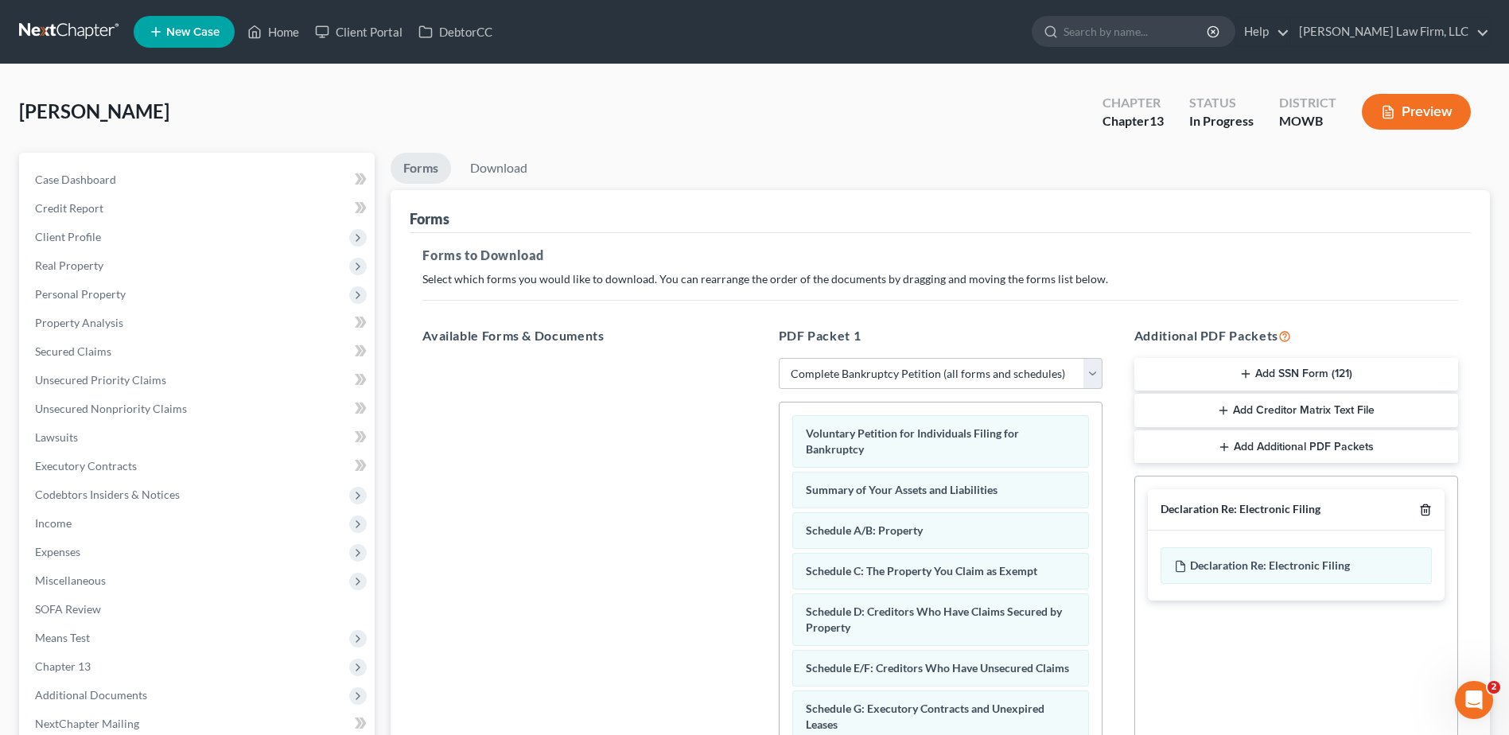
click at [1425, 512] on line "button" at bounding box center [1425, 511] width 0 height 3
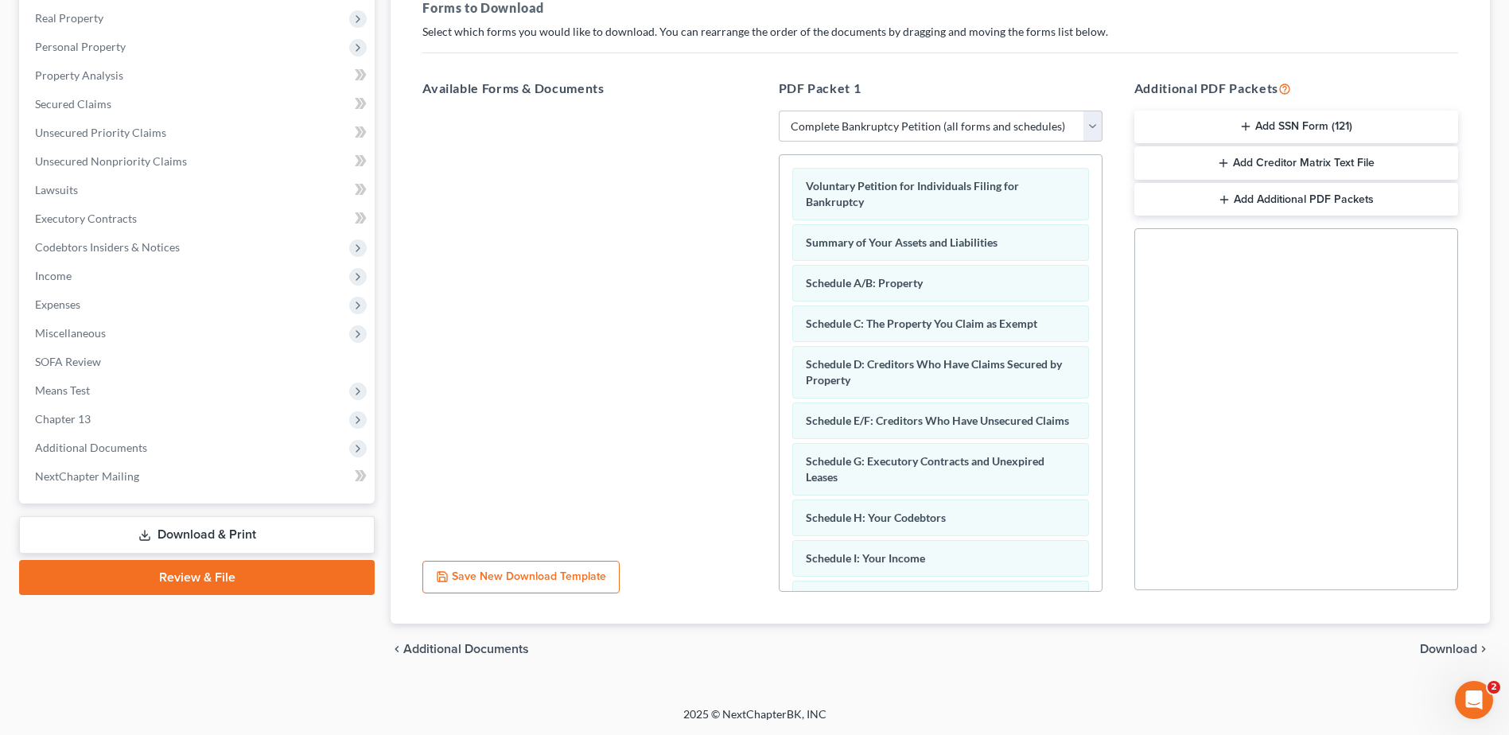
click at [1440, 651] on span "Download" at bounding box center [1448, 649] width 57 height 13
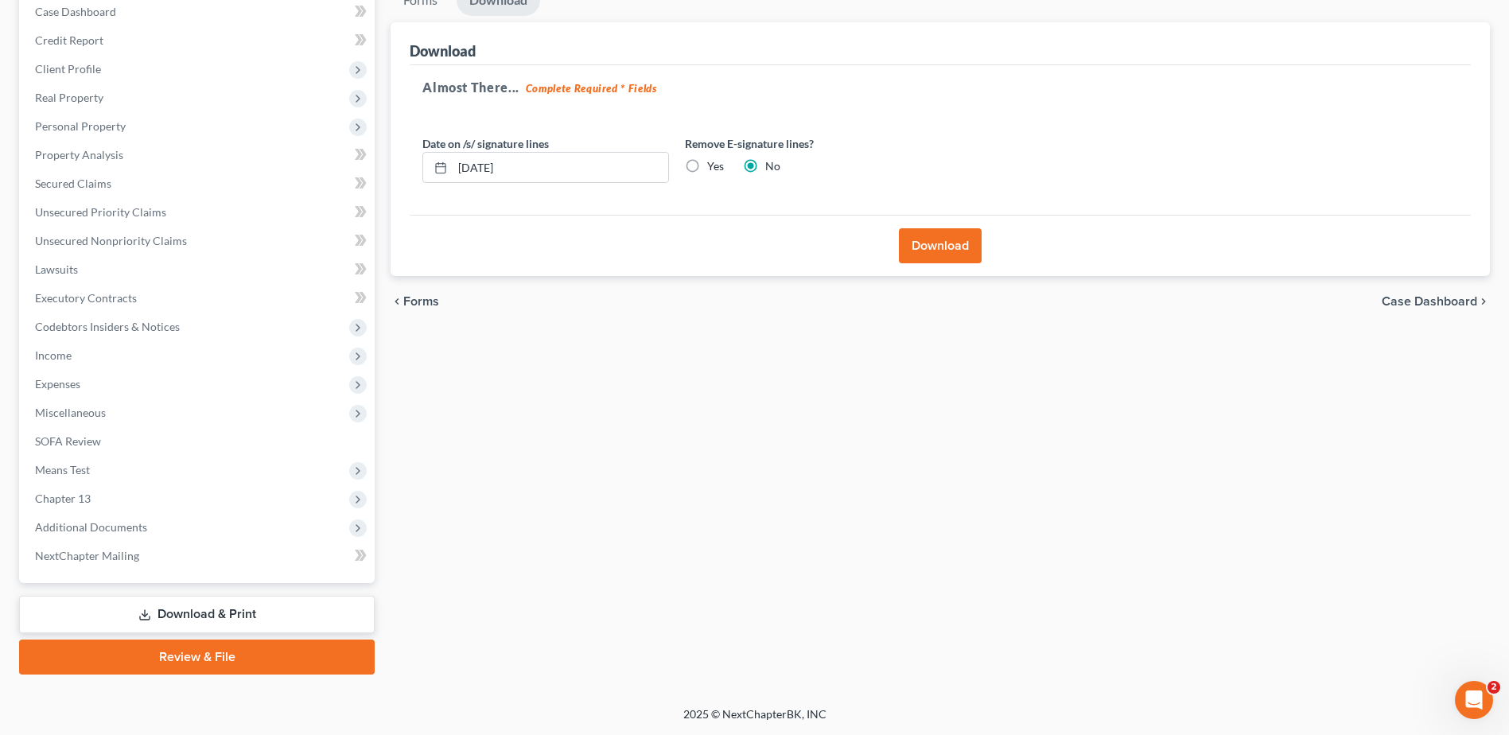
click at [956, 244] on button "Download" at bounding box center [940, 245] width 83 height 35
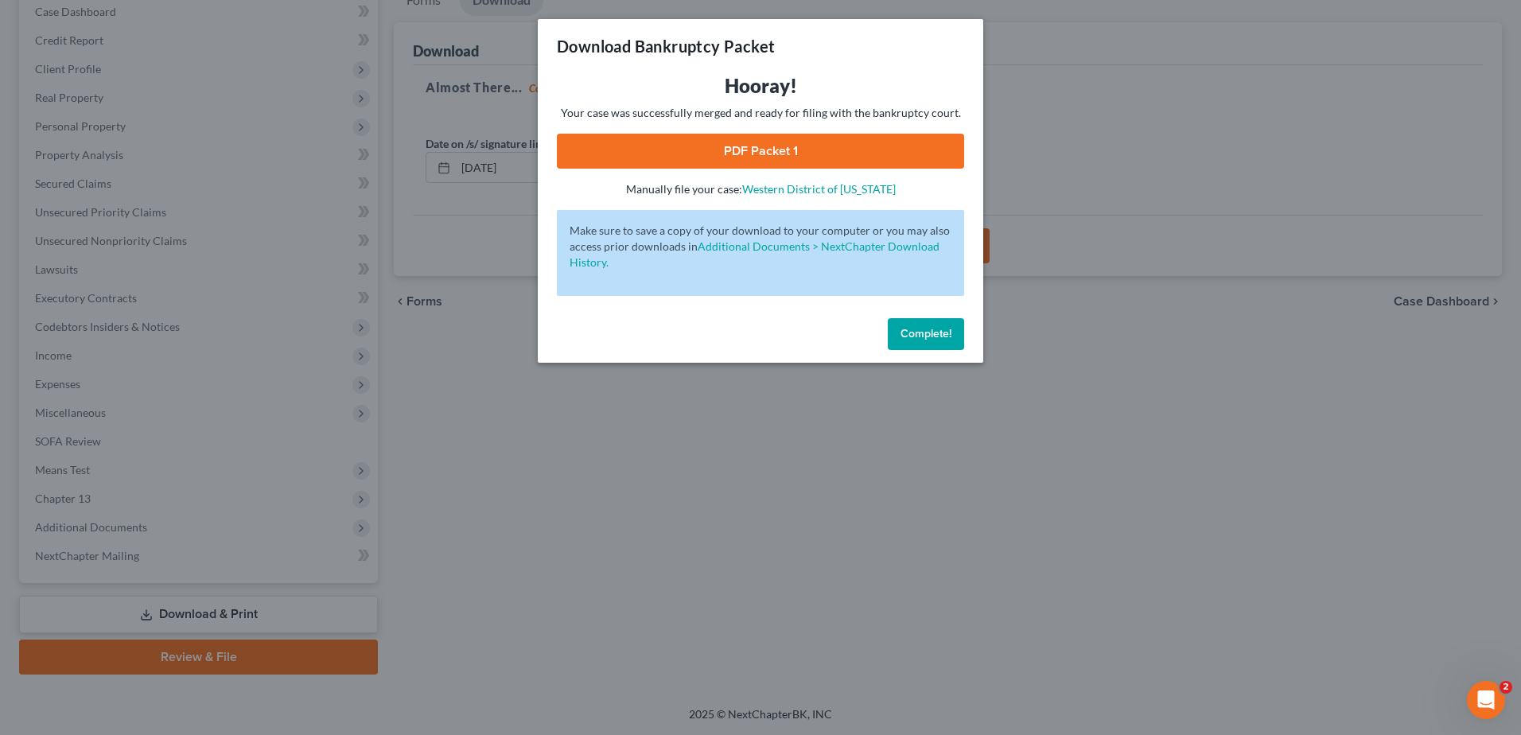
click at [791, 153] on link "PDF Packet 1" at bounding box center [760, 151] width 407 height 35
click at [756, 146] on link "PDF Packet 1" at bounding box center [760, 151] width 407 height 35
click at [911, 333] on span "Complete!" at bounding box center [925, 334] width 51 height 14
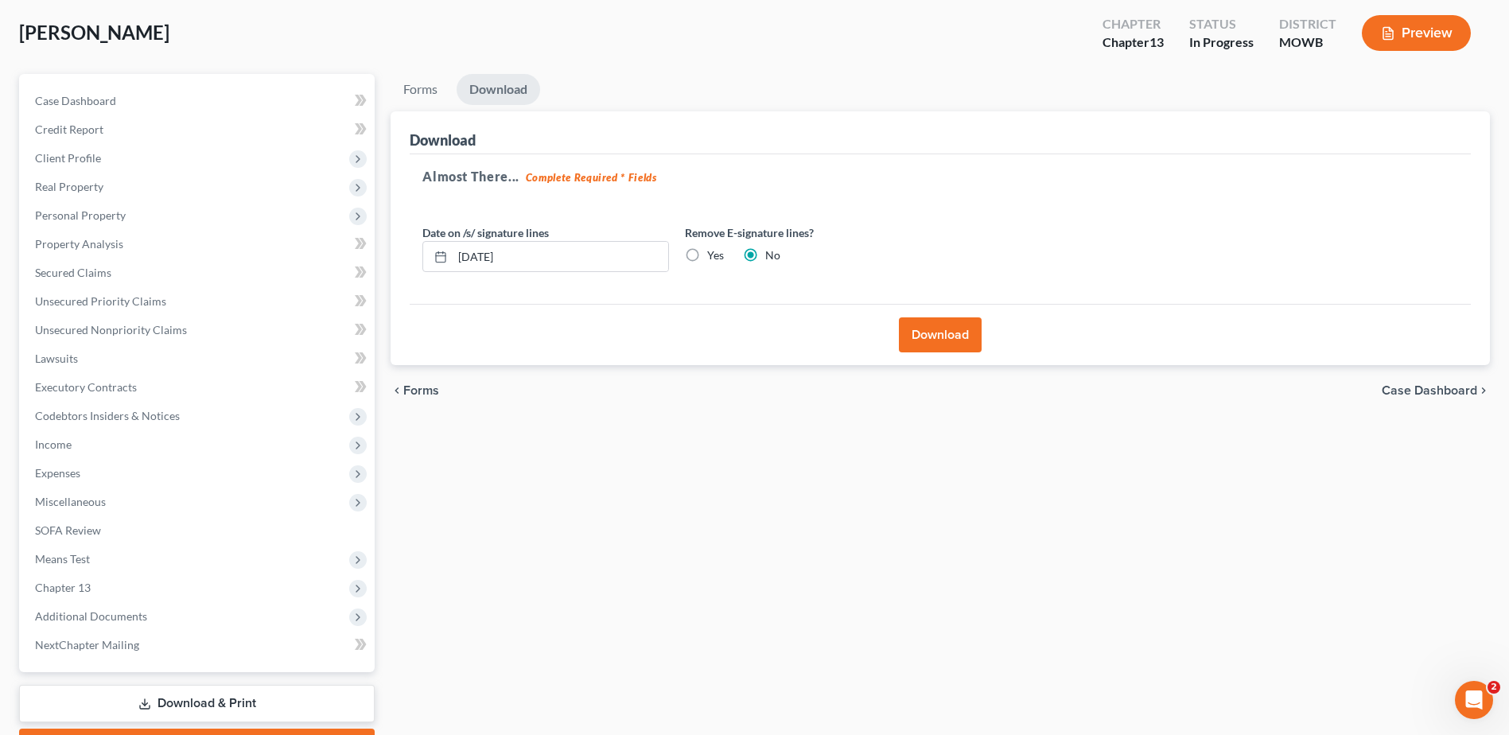
scroll to position [0, 0]
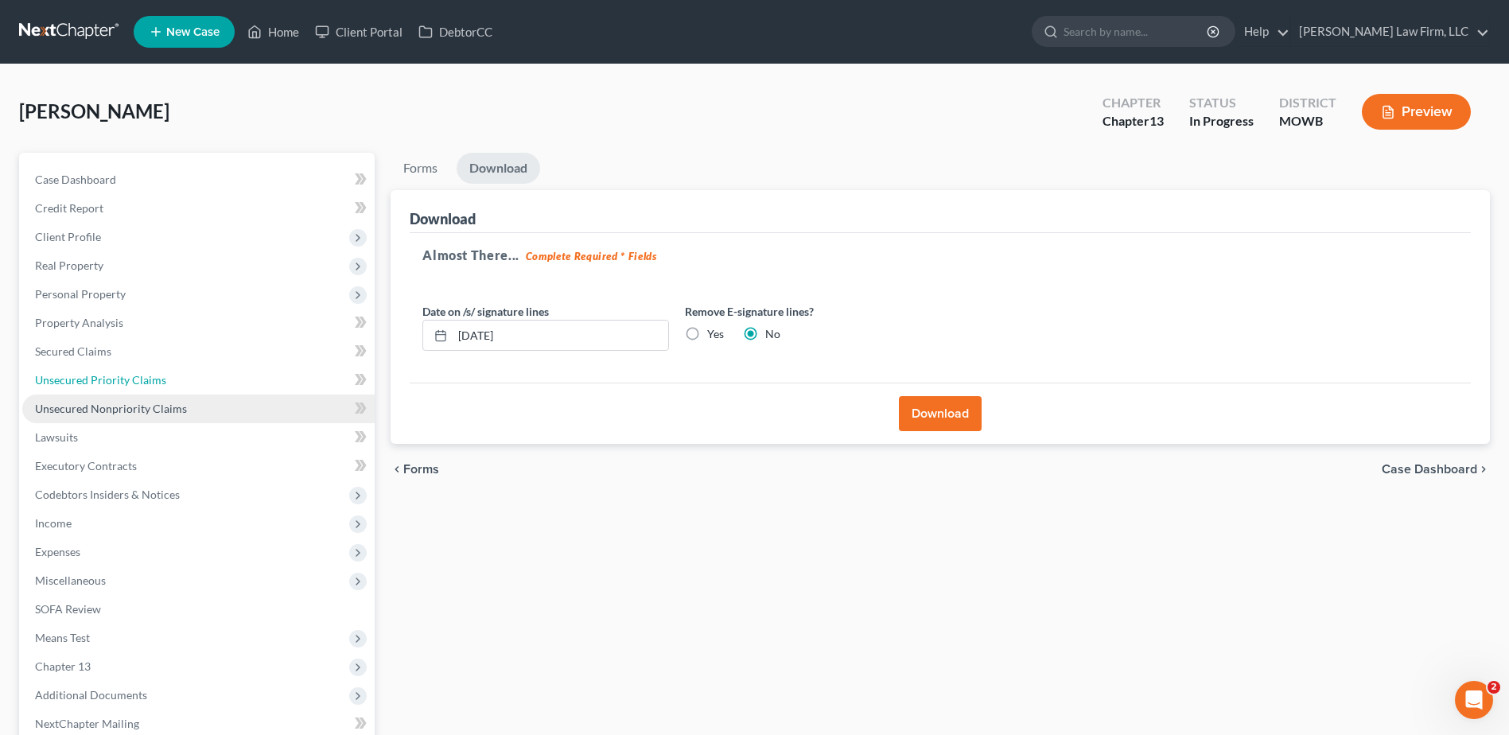
drag, startPoint x: 108, startPoint y: 376, endPoint x: 121, endPoint y: 397, distance: 24.3
click at [108, 376] on span "Unsecured Priority Claims" at bounding box center [100, 380] width 131 height 14
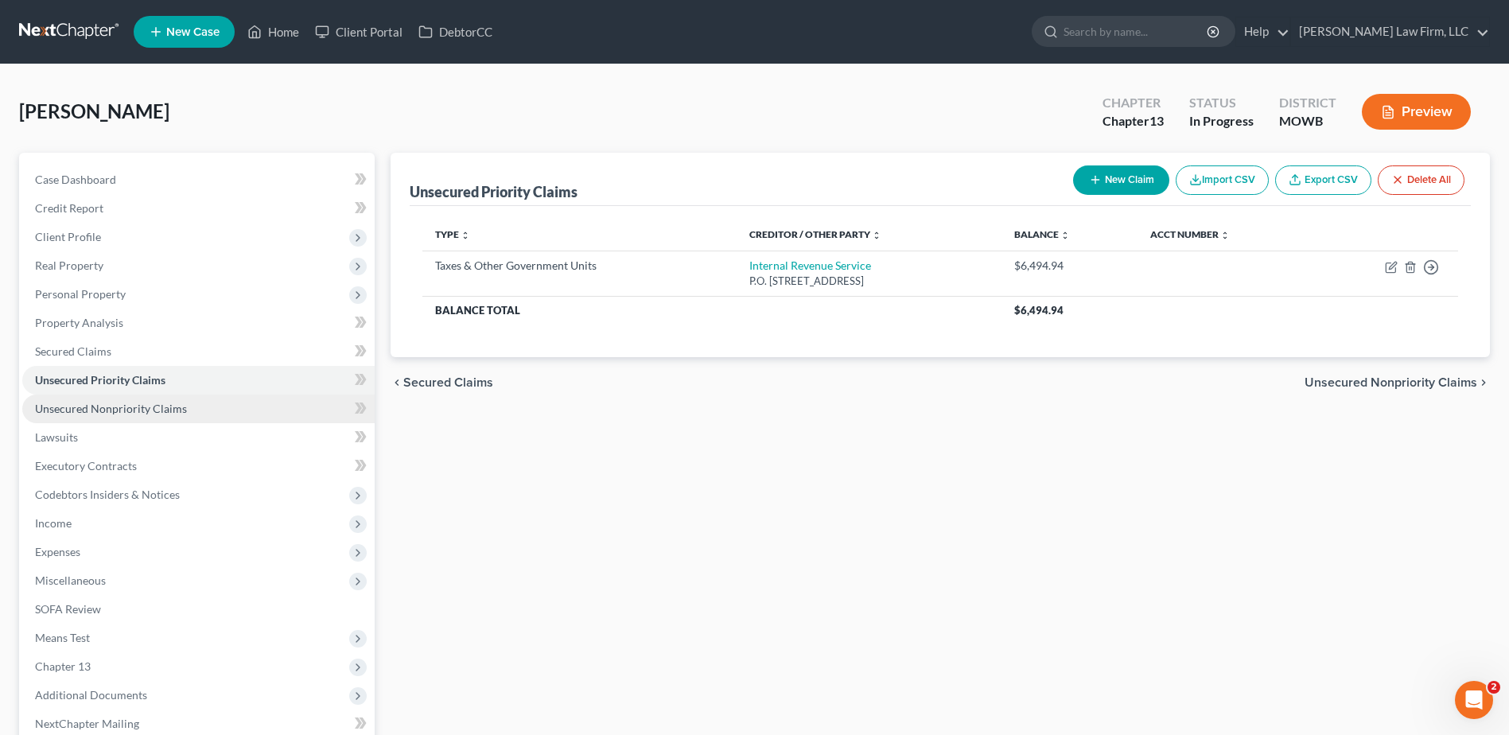
click at [129, 414] on span "Unsecured Nonpriority Claims" at bounding box center [111, 409] width 152 height 14
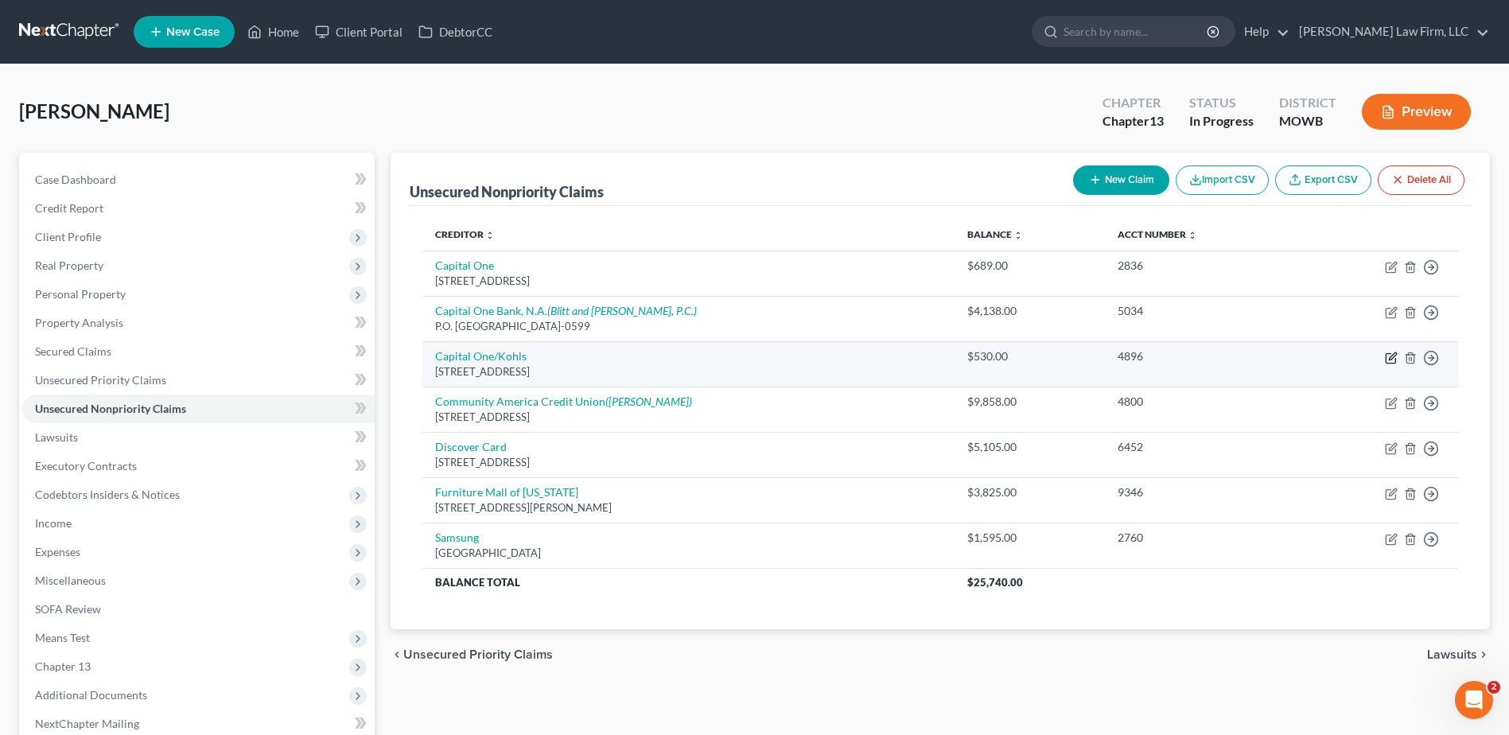
click at [1391, 353] on icon "button" at bounding box center [1391, 358] width 13 height 13
select select "46"
select select "1"
select select "0"
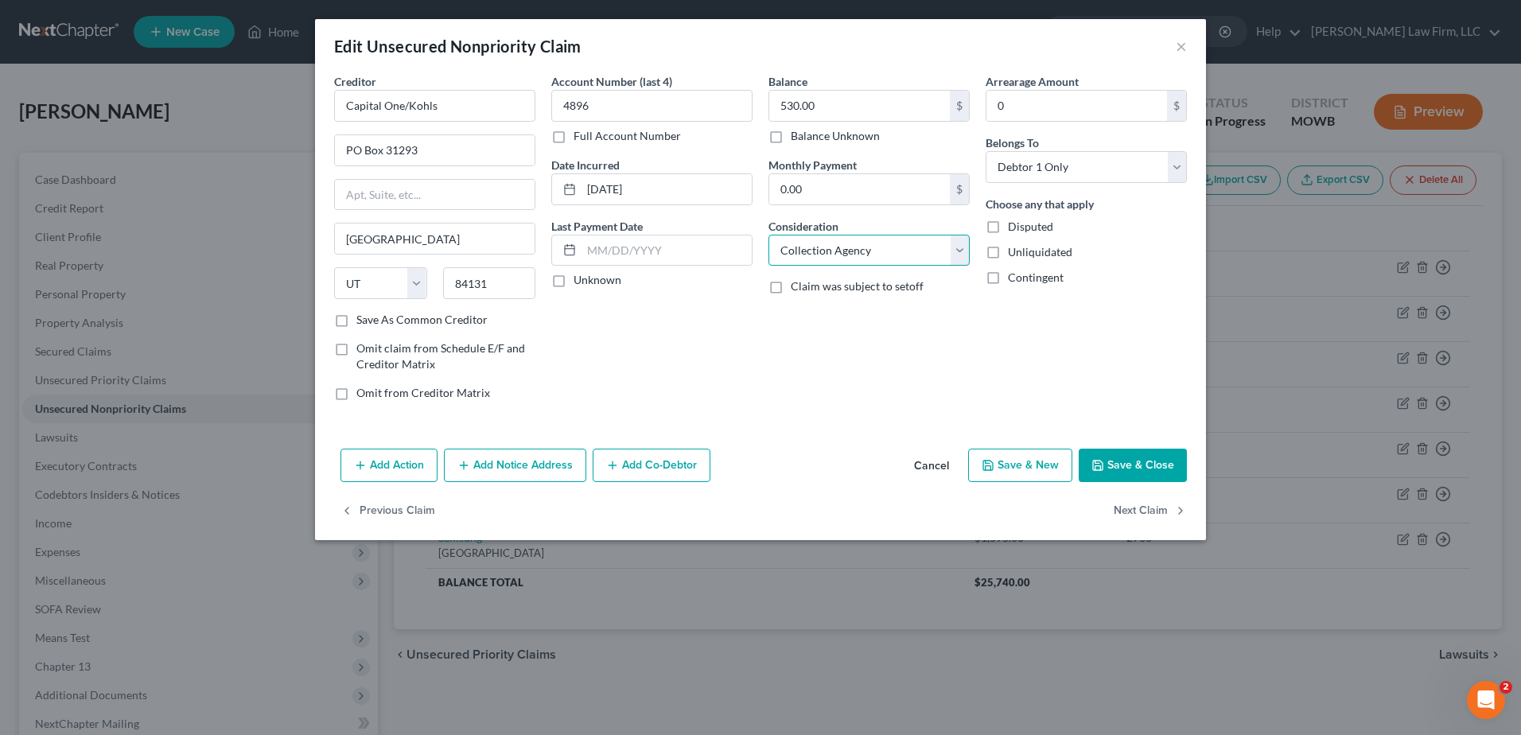
click at [845, 251] on select "Select Cable / Satellite Services Collection Agency Credit Card Debt Debt Couns…" at bounding box center [868, 251] width 201 height 32
select select "2"
click at [768, 235] on select "Select Cable / Satellite Services Collection Agency Credit Card Debt Debt Couns…" at bounding box center [868, 251] width 201 height 32
click at [1129, 457] on button "Save & Close" at bounding box center [1133, 465] width 108 height 33
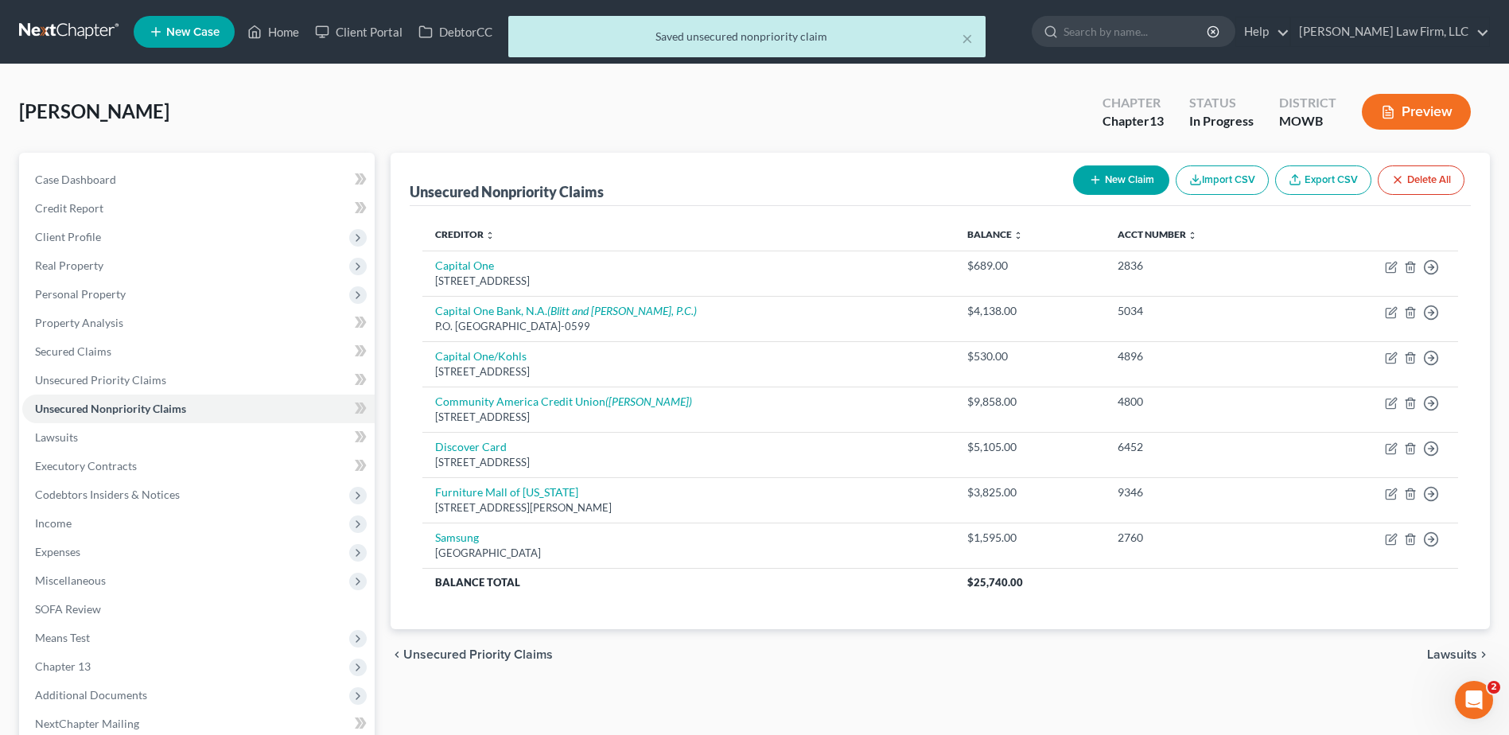
click at [767, 660] on div "chevron_left Unsecured Priority Claims Lawsuits chevron_right" at bounding box center [940, 654] width 1099 height 51
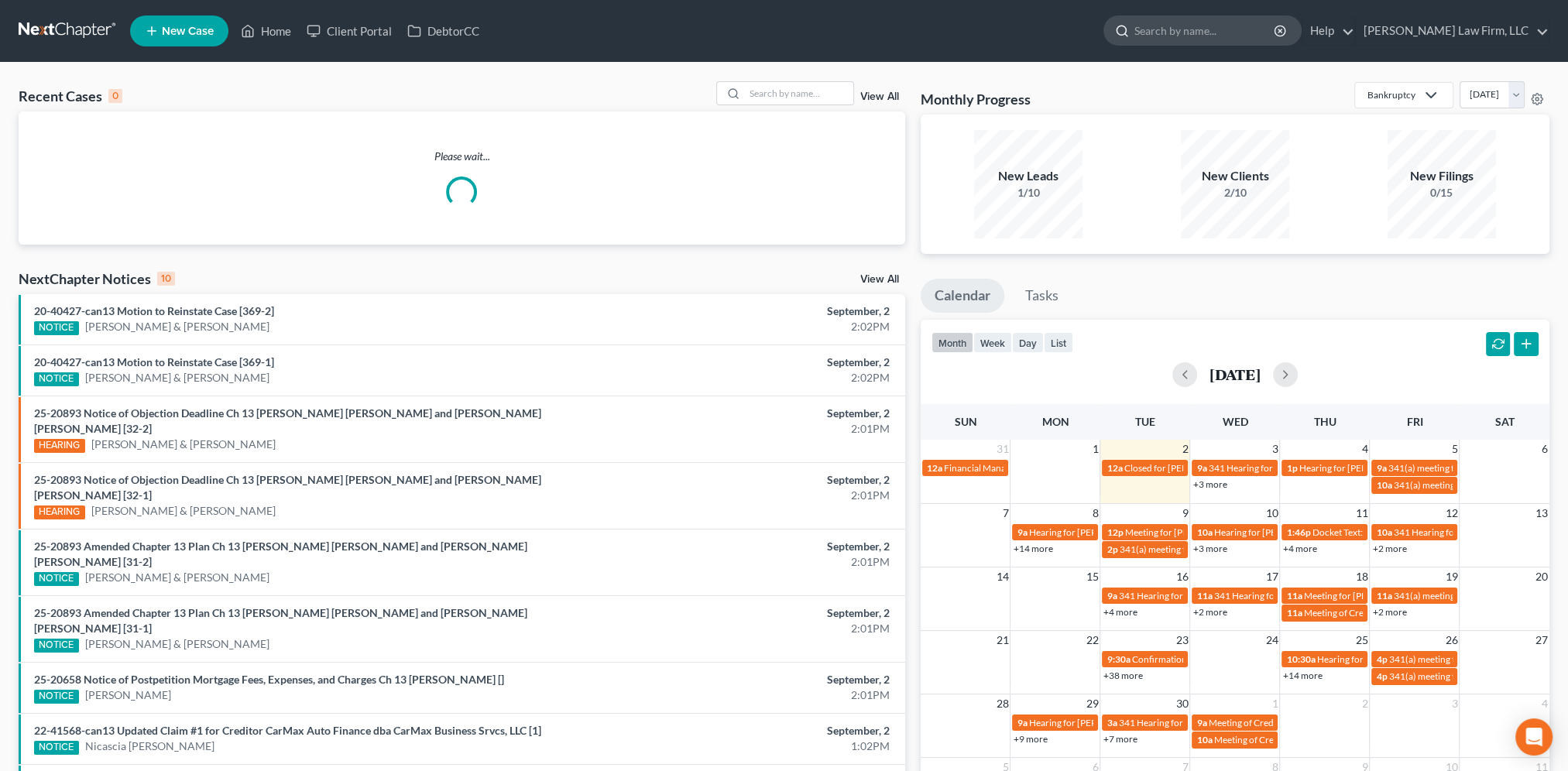
click at [1225, 30] on input "search" at bounding box center [1205, 30] width 142 height 28
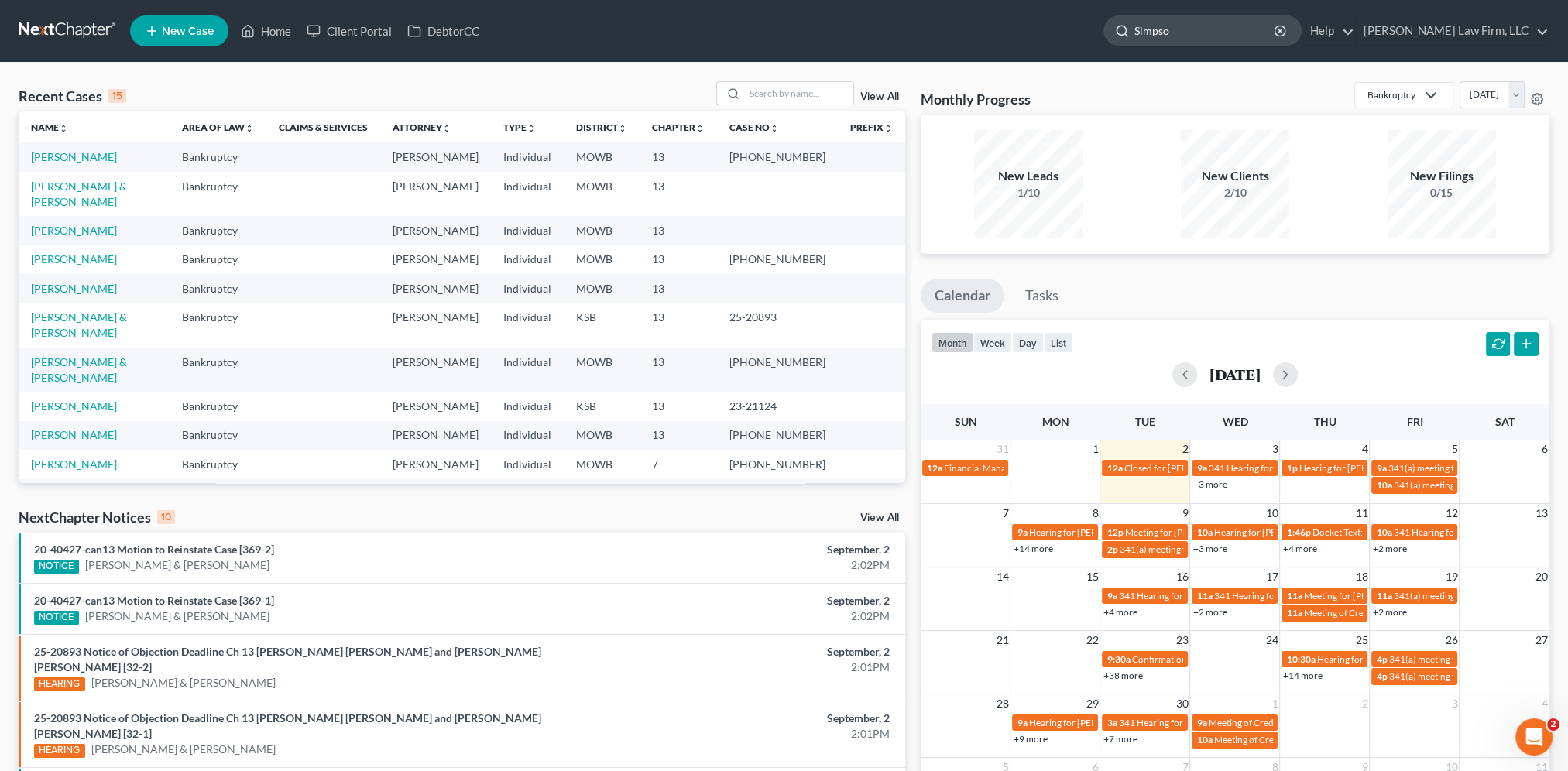
type input "Simpson"
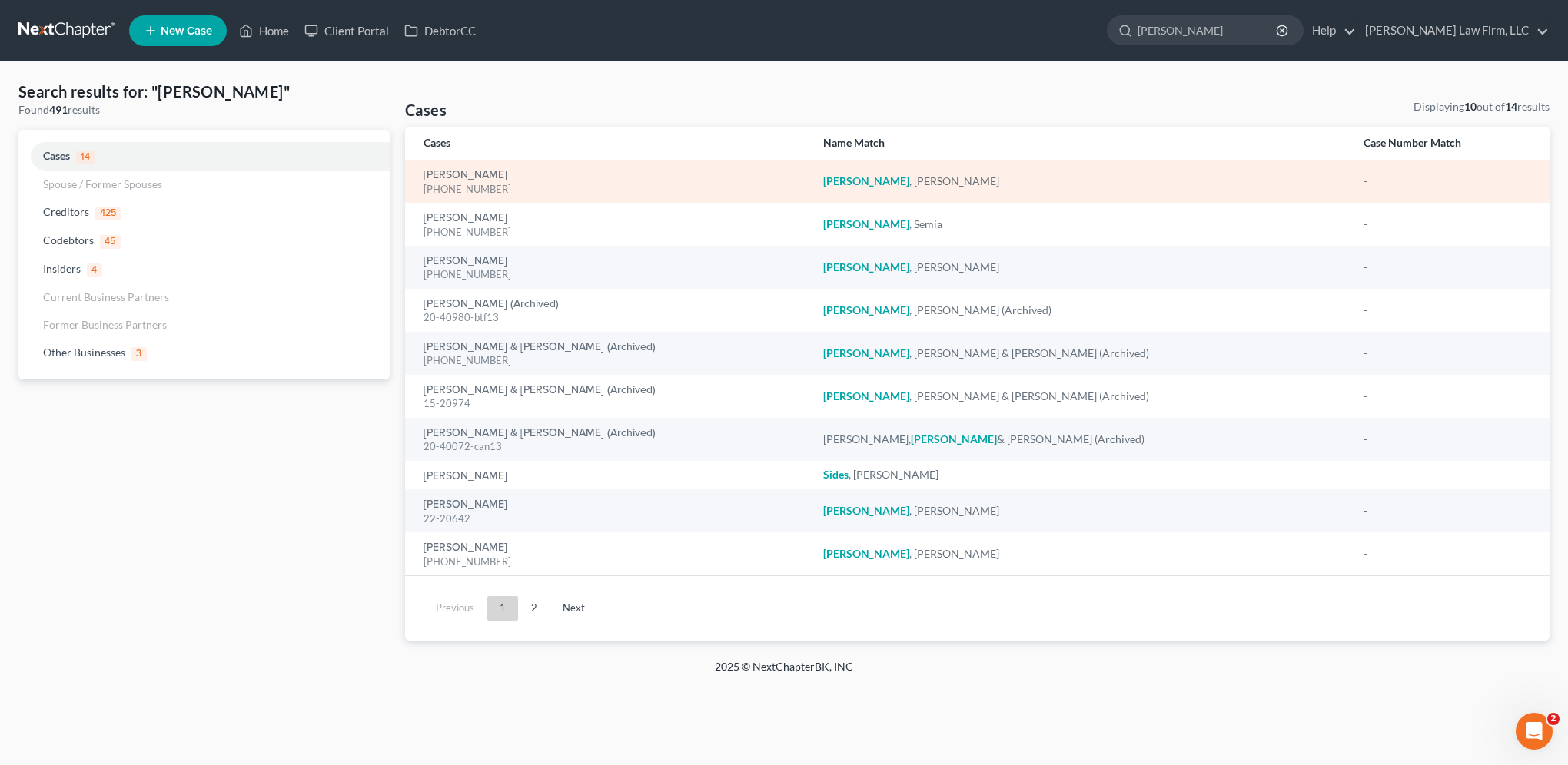
click at [473, 165] on td "Simpson, Norma 25-50217-13" at bounding box center [608, 181] width 406 height 43
click at [474, 170] on link "Simpson, Norma" at bounding box center [465, 175] width 84 height 11
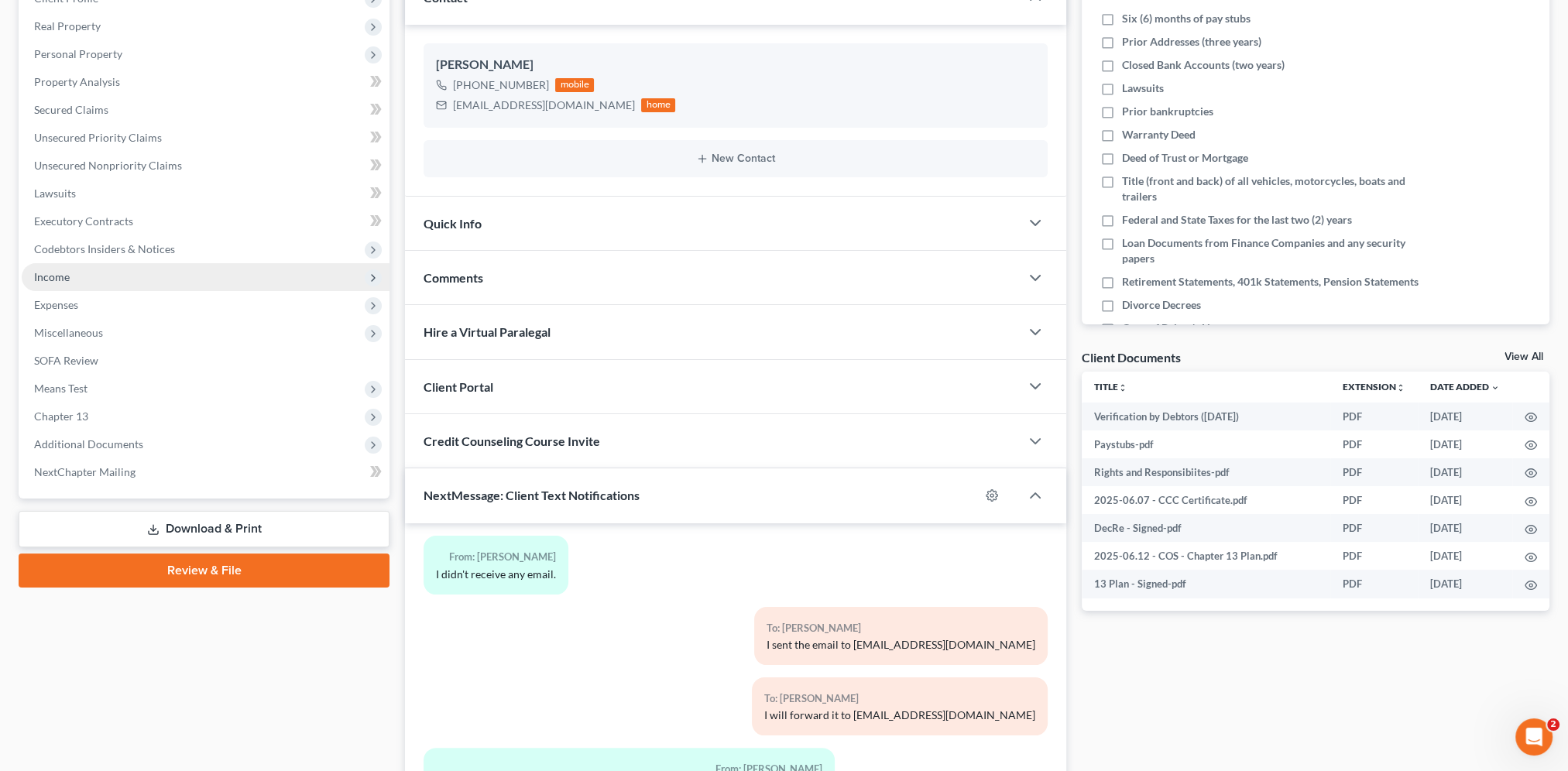
scroll to position [3049, 0]
click at [526, 231] on div "Quick Info" at bounding box center [712, 223] width 615 height 54
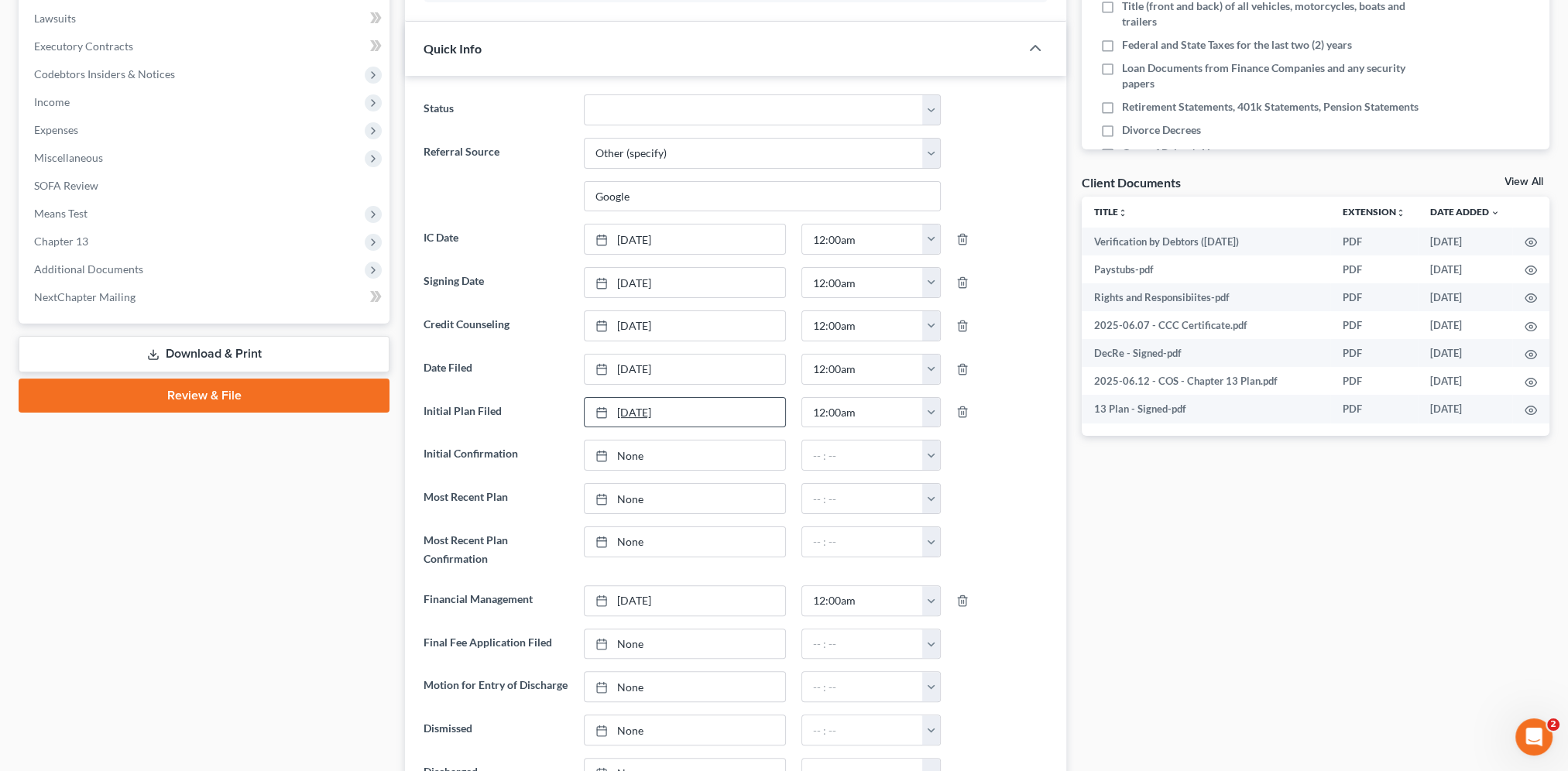
scroll to position [542, 0]
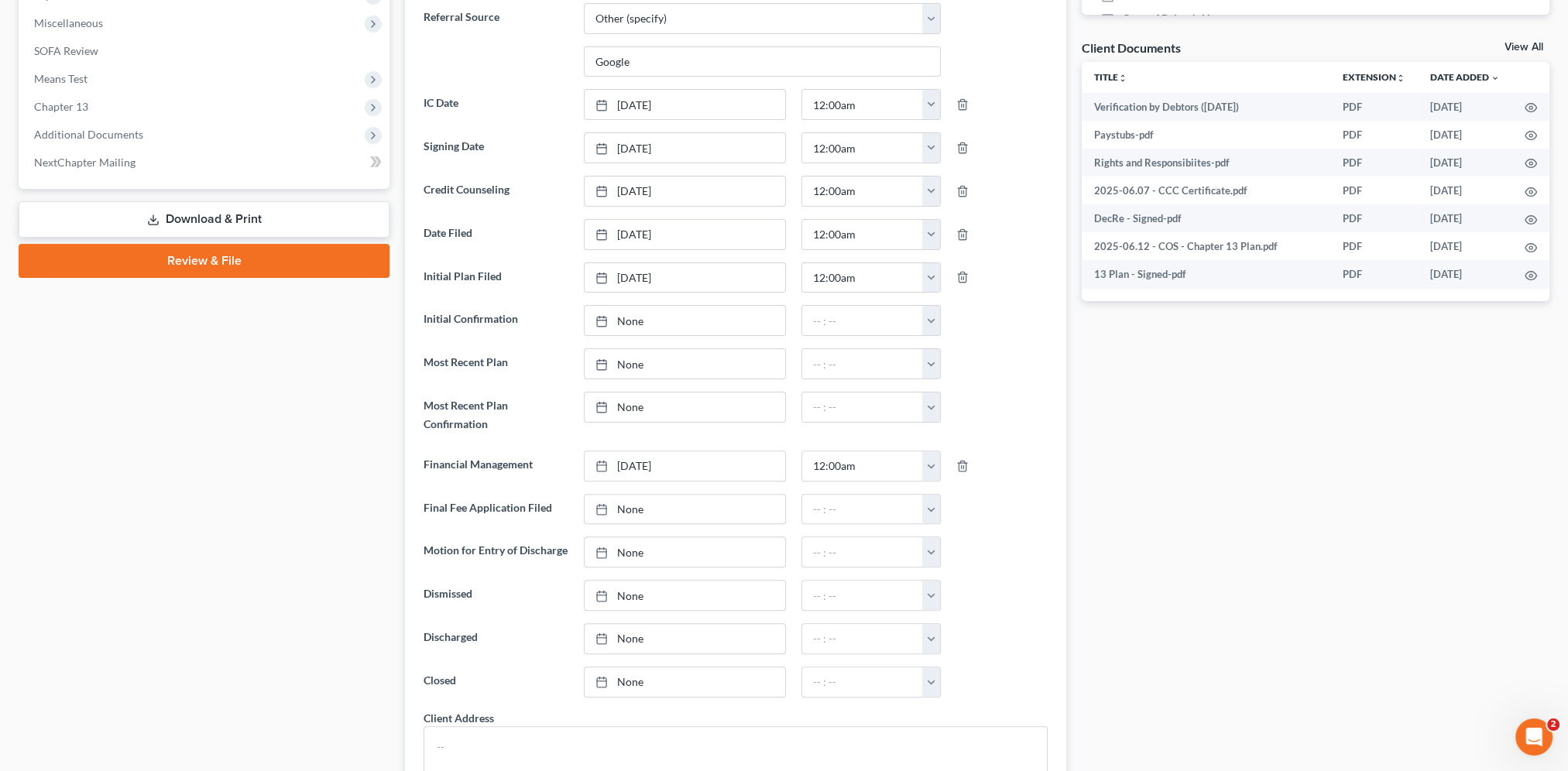
click at [1124, 591] on div "Docs Tasks Events Fees Timer 0% Completed Nothing here yet! Six (6) months of p…" at bounding box center [1315, 520] width 483 height 1827
